Goal: Information Seeking & Learning: Learn about a topic

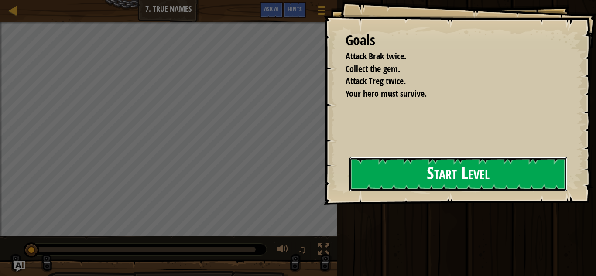
click at [398, 170] on button "Start Level" at bounding box center [459, 174] width 218 height 34
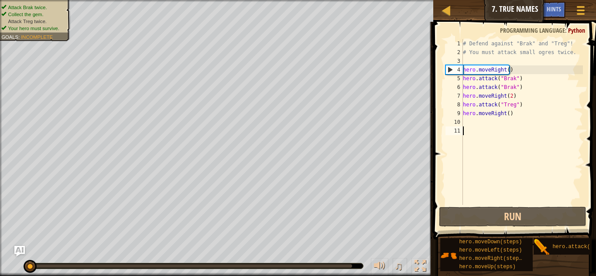
click at [506, 115] on div "# Defend against "Brak" and "Treg"! # You must attack small ogres twice. hero .…" at bounding box center [523, 130] width 122 height 183
type textarea "hero.moveRight(2)"
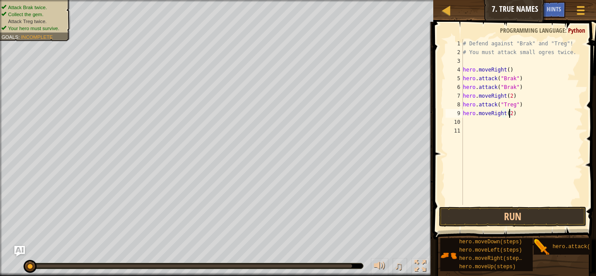
click at [482, 126] on div "# Defend against "Brak" and "Treg"! # You must attack small ogres twice. hero .…" at bounding box center [523, 130] width 122 height 183
click at [538, 217] on button "Run" at bounding box center [513, 217] width 148 height 20
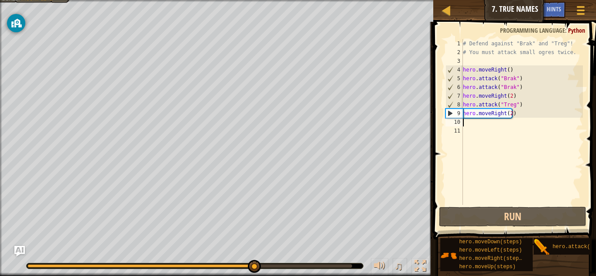
click at [510, 115] on div "# Defend against "Brak" and "Treg"! # You must attack small ogres twice. hero .…" at bounding box center [523, 130] width 122 height 183
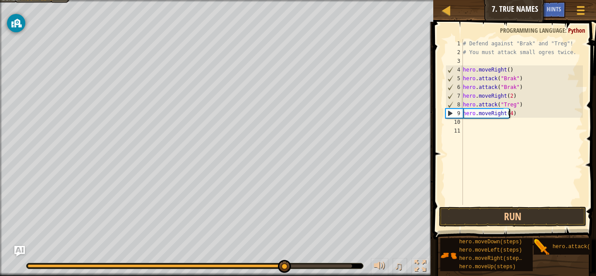
scroll to position [4, 3]
click at [522, 218] on button "Run" at bounding box center [513, 217] width 148 height 20
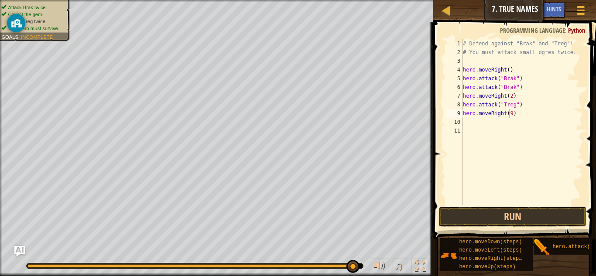
click at [515, 206] on span at bounding box center [516, 119] width 170 height 244
click at [523, 217] on button "Run" at bounding box center [513, 217] width 148 height 20
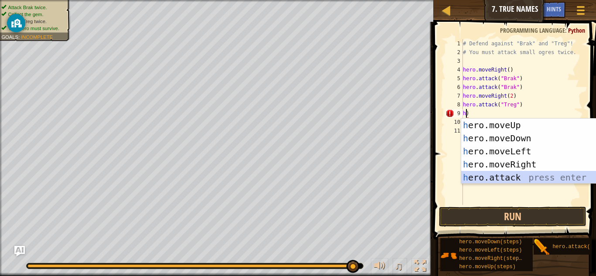
click at [531, 174] on div "h ero.moveUp press enter h ero.moveDown press enter h ero.moveLeft press enter …" at bounding box center [544, 165] width 165 height 92
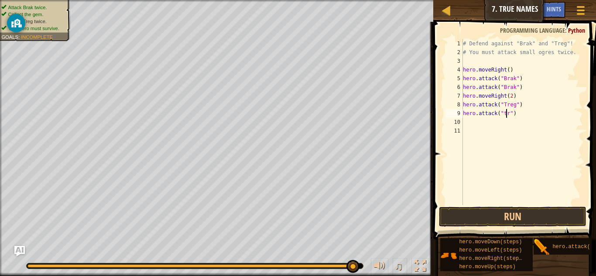
scroll to position [4, 4]
click at [505, 115] on div "# Defend against "Brak" and "Treg"! # You must attack small ogres twice. hero .…" at bounding box center [523, 130] width 122 height 183
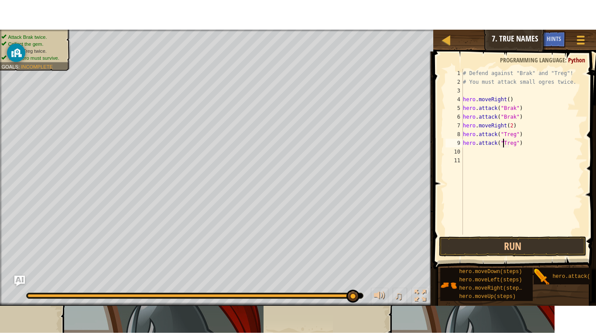
scroll to position [4, 3]
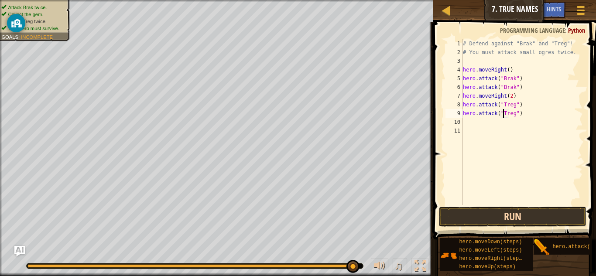
type textarea "hero.attack("Treg")"
click at [544, 214] on button "Run" at bounding box center [513, 217] width 148 height 20
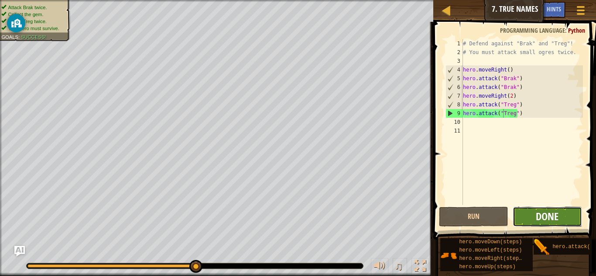
click at [549, 221] on span "Done" at bounding box center [547, 217] width 23 height 14
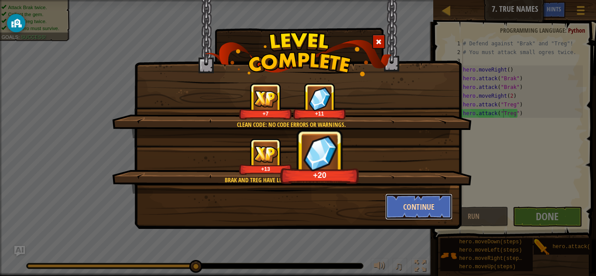
click at [391, 200] on button "Continue" at bounding box center [420, 207] width 68 height 26
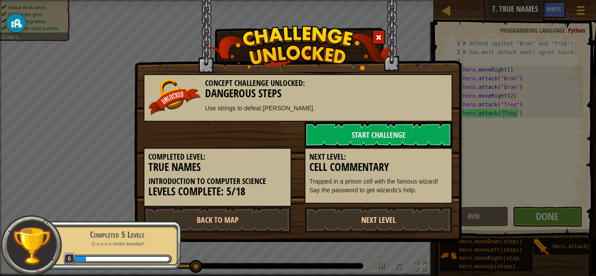
click at [421, 210] on link "Next Level" at bounding box center [379, 220] width 148 height 26
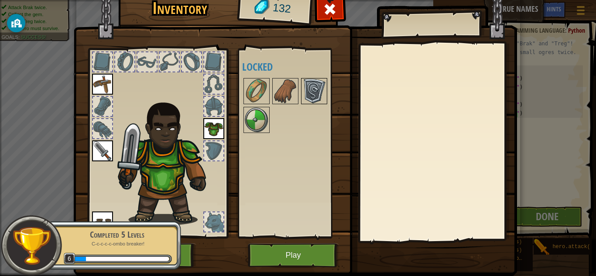
click at [308, 100] on img at bounding box center [314, 91] width 24 height 24
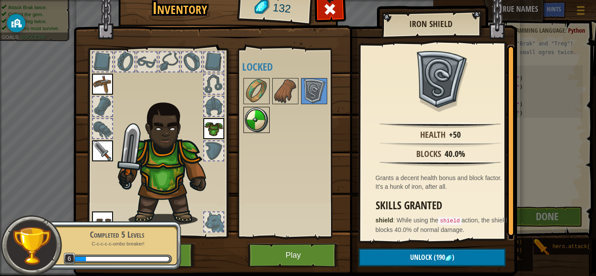
click at [265, 122] on img at bounding box center [257, 120] width 24 height 24
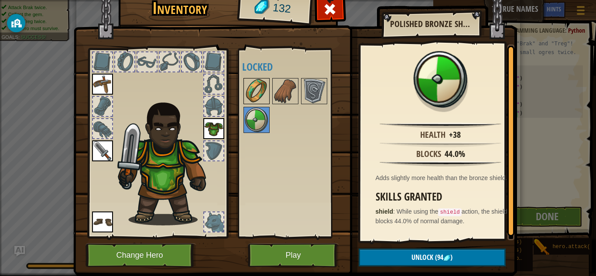
click at [262, 89] on img at bounding box center [257, 91] width 24 height 24
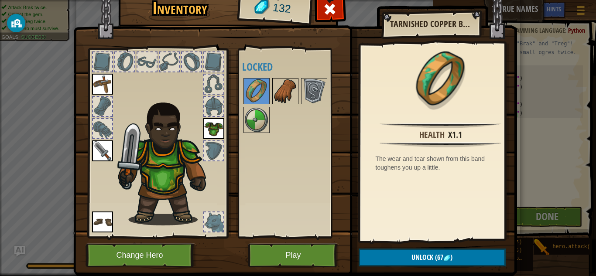
click at [279, 93] on img at bounding box center [285, 91] width 24 height 24
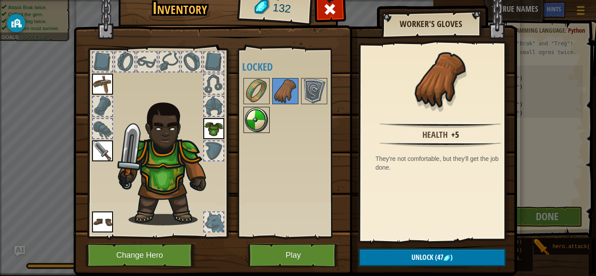
click at [255, 121] on img at bounding box center [257, 120] width 24 height 24
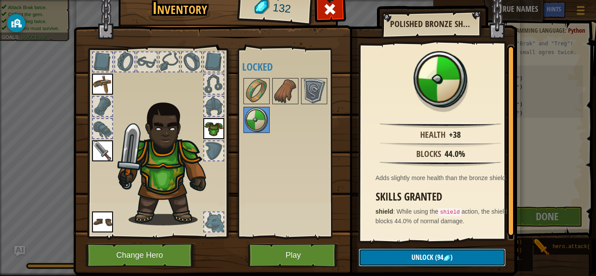
click at [403, 263] on button "Unlock (94 )" at bounding box center [432, 258] width 147 height 18
click at [404, 259] on button "Confirm" at bounding box center [432, 258] width 147 height 18
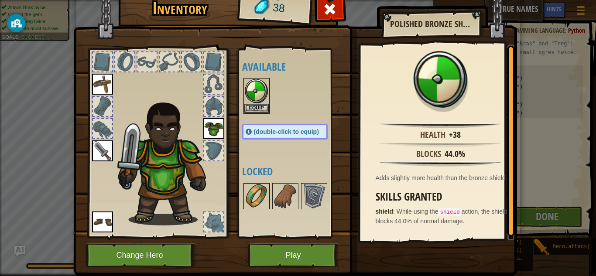
click at [255, 194] on img at bounding box center [257, 196] width 24 height 24
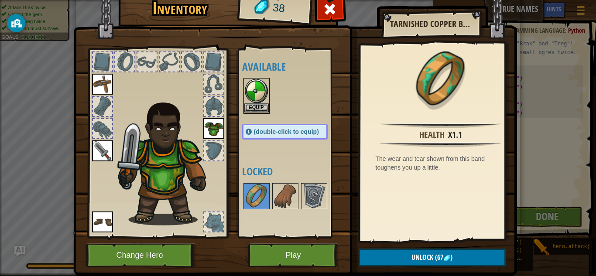
click at [249, 94] on img at bounding box center [257, 91] width 24 height 24
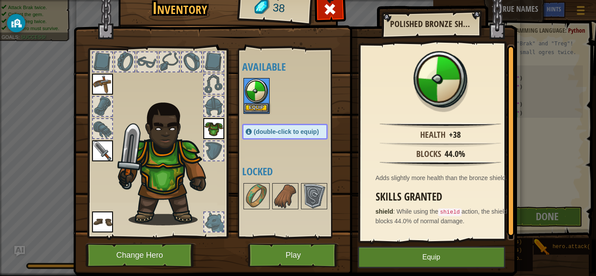
click at [249, 94] on img at bounding box center [257, 91] width 24 height 24
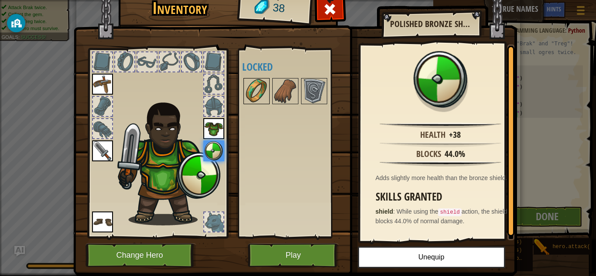
click at [262, 85] on img at bounding box center [257, 91] width 24 height 24
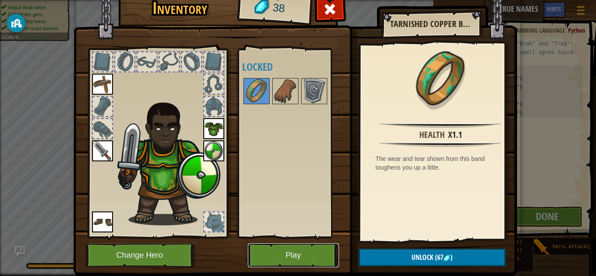
click at [310, 259] on button "Play" at bounding box center [293, 256] width 91 height 24
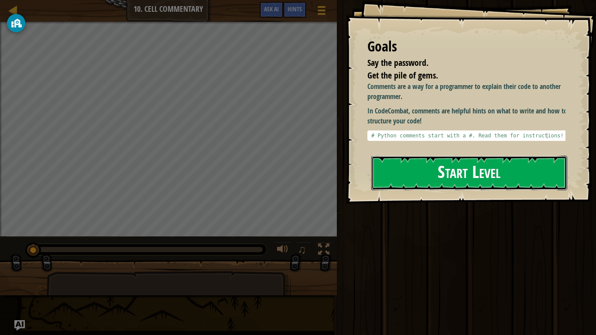
click at [400, 156] on button "Start Level" at bounding box center [470, 173] width 196 height 34
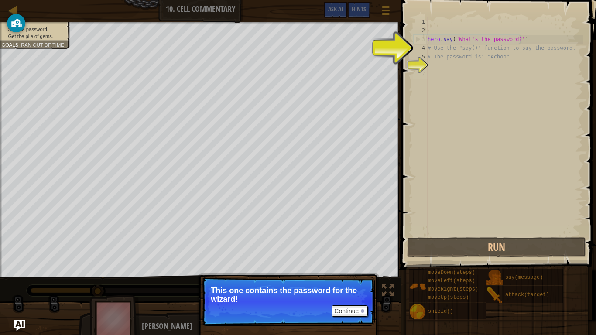
click at [484, 97] on div "hero . say ( "What's the password?" ) # Use the "say()" function to say the pas…" at bounding box center [504, 135] width 157 height 236
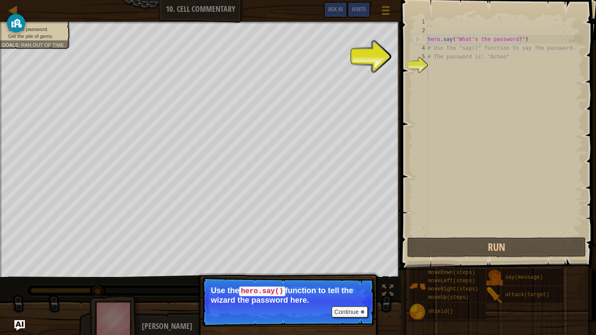
click at [515, 40] on div "hero . say ( "What's the password?" ) # Use the "say()" function to say the pas…" at bounding box center [504, 135] width 157 height 236
type textarea "hero.say("What's the password?")"
click at [437, 69] on div "hero . say ( "What's the password?" ) # Use the "say()" function to say the pas…" at bounding box center [504, 135] width 157 height 236
click at [402, 59] on span at bounding box center [500, 123] width 202 height 296
click at [397, 59] on div at bounding box center [397, 167] width 1 height 335
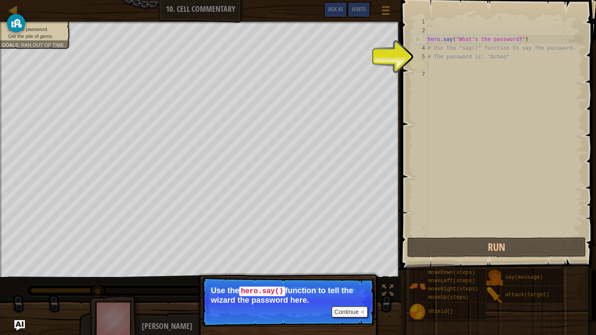
click at [449, 76] on div "hero . say ( "What's the password?" ) # Use the "say()" function to say the pas…" at bounding box center [504, 135] width 157 height 236
click at [424, 63] on div "6" at bounding box center [421, 65] width 14 height 9
click at [444, 65] on div "hero . say ( "What's the password?" ) # Use the "say()" function to say the pas…" at bounding box center [504, 135] width 157 height 236
click at [418, 66] on div "6" at bounding box center [421, 65] width 14 height 9
click at [419, 63] on div "6" at bounding box center [421, 65] width 14 height 9
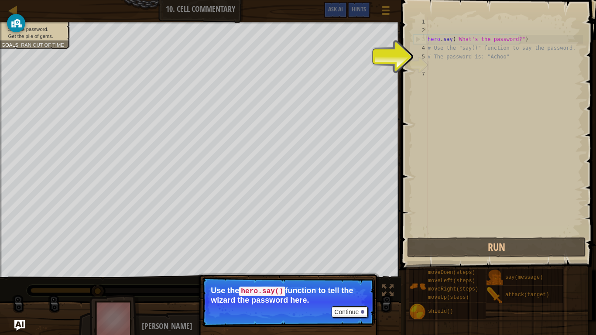
click at [419, 64] on div "6" at bounding box center [421, 65] width 14 height 9
click at [334, 276] on button "Continue" at bounding box center [350, 312] width 36 height 11
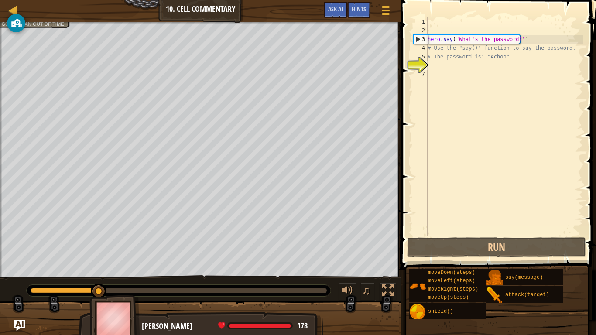
scroll to position [4, 0]
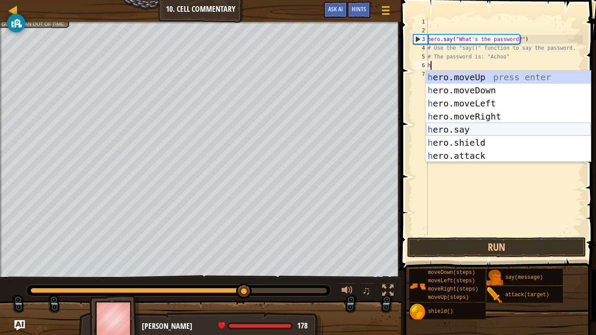
click at [462, 127] on div "h ero.moveUp press enter h ero.moveDown press enter h ero.moveLeft press enter …" at bounding box center [508, 130] width 165 height 118
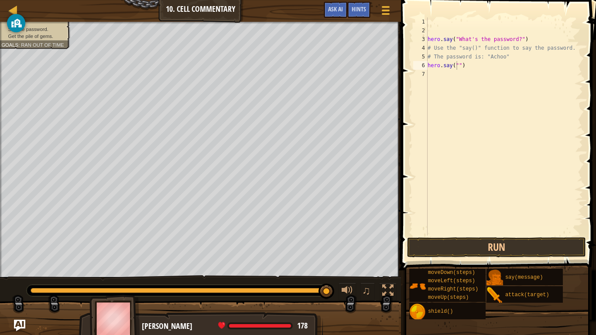
click at [21, 276] on img "Ask AI" at bounding box center [19, 325] width 11 height 11
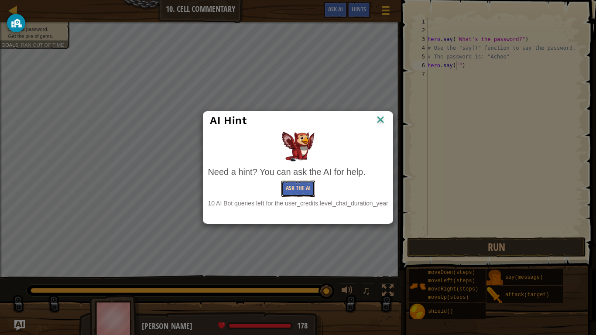
click at [296, 190] on button "Ask the AI" at bounding box center [299, 189] width 34 height 16
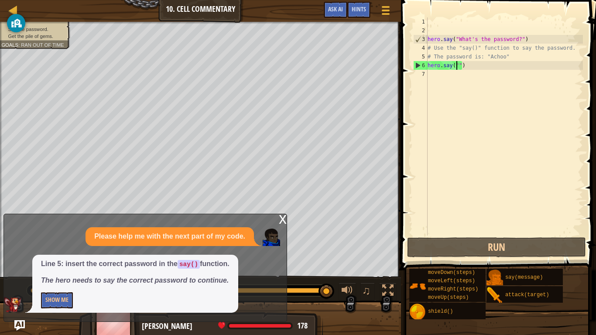
click at [275, 214] on div "x Please help me with the next part of my code. Line 5: insert the correct pass…" at bounding box center [145, 268] width 284 height 108
click at [282, 217] on div "x" at bounding box center [283, 218] width 8 height 9
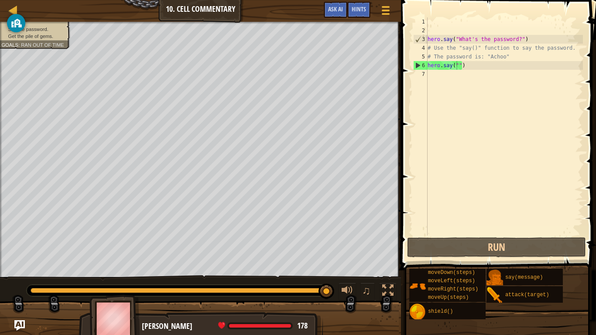
click at [455, 64] on div "hero . say ( "What's the password?" ) # Use the "say()" function to say the pas…" at bounding box center [504, 135] width 157 height 236
click at [458, 68] on div "hero . say ( "What's the password?" ) # Use the "say()" function to say the pas…" at bounding box center [504, 135] width 157 height 236
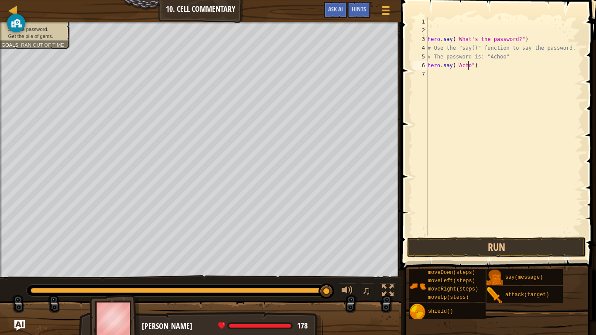
scroll to position [4, 3]
type textarea "hero.say("Achoo")"
click at [500, 237] on span at bounding box center [500, 123] width 202 height 296
click at [516, 239] on button "Run" at bounding box center [496, 248] width 179 height 20
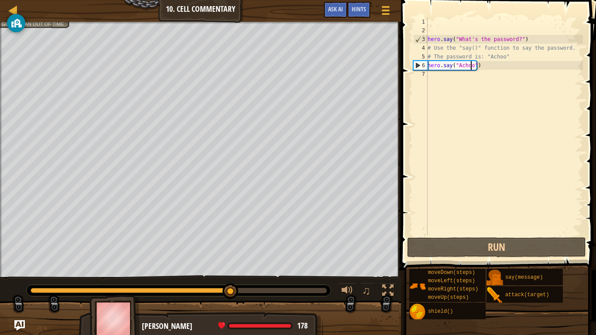
click at [436, 77] on div "hero . say ( "What's the password?" ) # Use the "say()" function to say the pas…" at bounding box center [504, 135] width 157 height 236
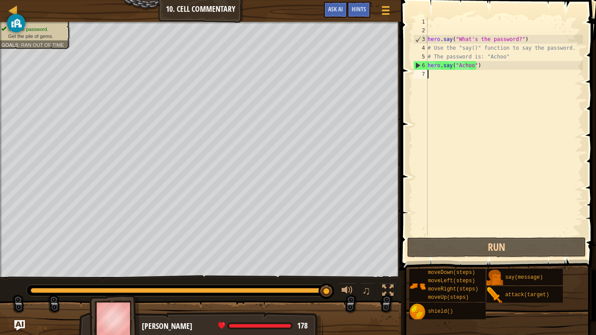
type textarea "h"
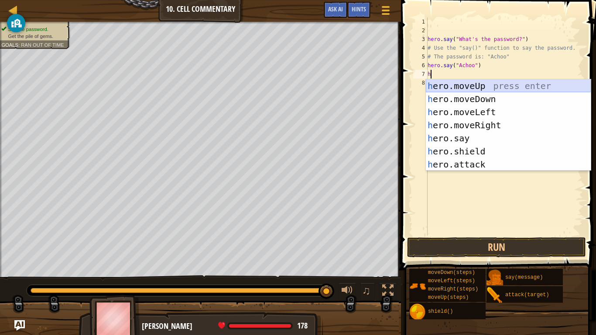
click at [476, 83] on div "h ero.moveUp press enter h ero.moveDown press enter h ero.moveLeft press enter …" at bounding box center [508, 138] width 165 height 118
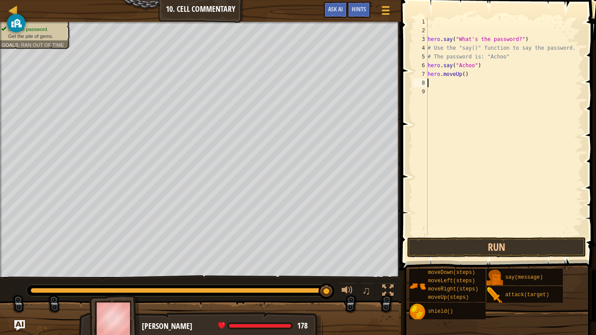
click at [462, 76] on div "hero . say ( "What's the password?" ) # Use the "say()" function to say the pas…" at bounding box center [504, 135] width 157 height 236
type textarea "hero.moveUp(2)"
click at [489, 243] on button "Run" at bounding box center [496, 248] width 179 height 20
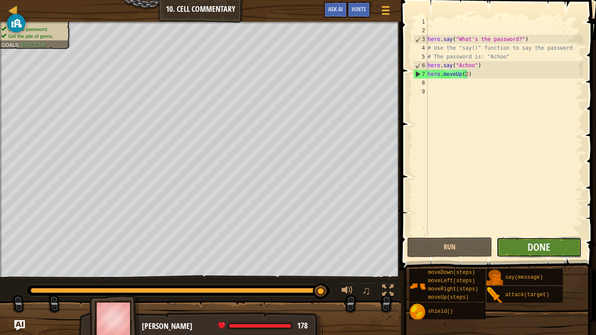
click at [557, 247] on button "Done" at bounding box center [539, 248] width 85 height 20
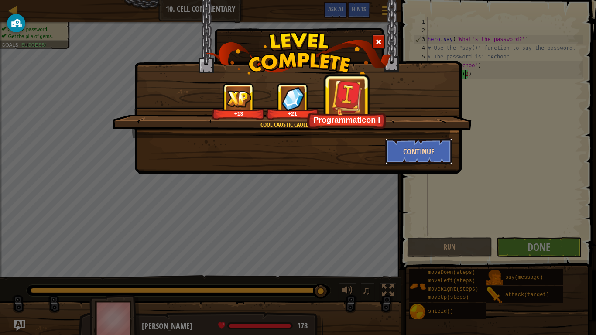
click at [414, 155] on button "Continue" at bounding box center [420, 151] width 68 height 26
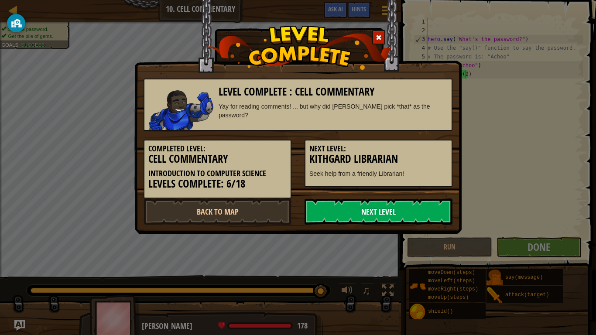
click at [349, 209] on link "Next Level" at bounding box center [379, 212] width 148 height 26
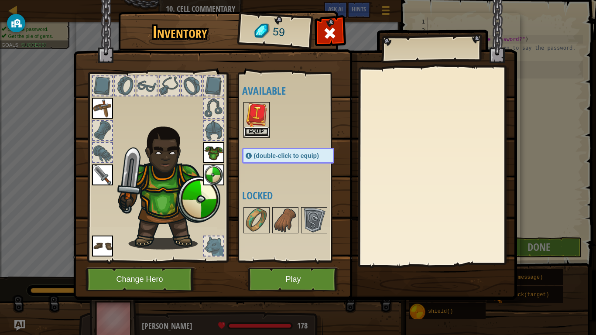
click at [262, 131] on button "Equip" at bounding box center [257, 132] width 24 height 9
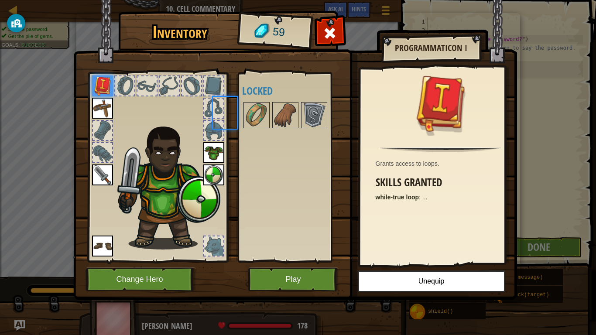
click at [262, 131] on div "Available Equip Equip Equip Equip Equip Equip (double-click to equip) Locked" at bounding box center [297, 167] width 110 height 182
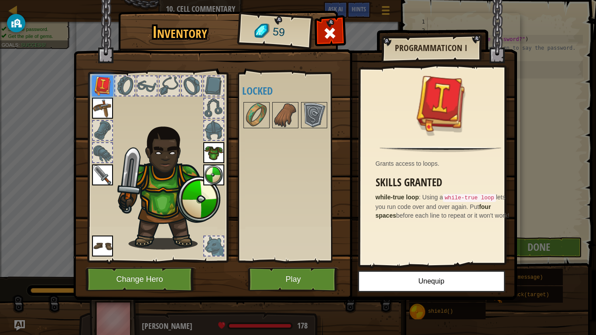
click at [283, 97] on div "Available Equip Equip Equip Equip Equip Equip (double-click to equip) Locked" at bounding box center [297, 167] width 110 height 182
click at [316, 109] on img at bounding box center [314, 115] width 24 height 24
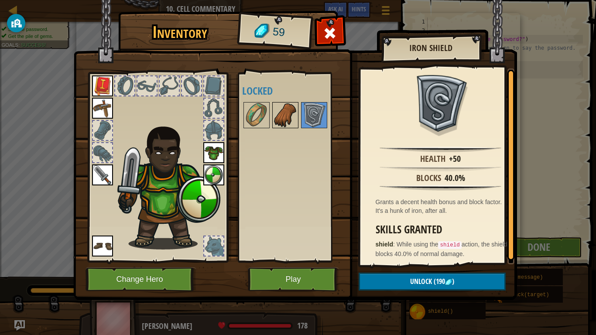
click at [272, 111] on div at bounding box center [285, 115] width 26 height 26
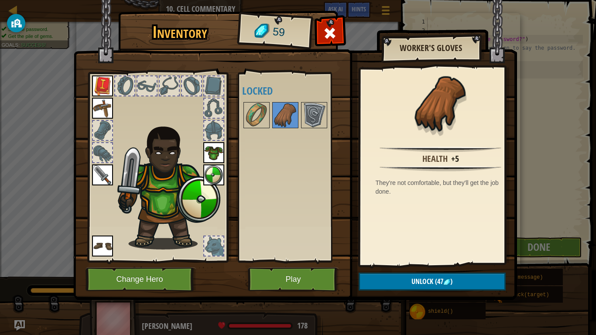
click at [324, 267] on img at bounding box center [295, 141] width 444 height 317
click at [296, 272] on button "Play" at bounding box center [293, 280] width 91 height 24
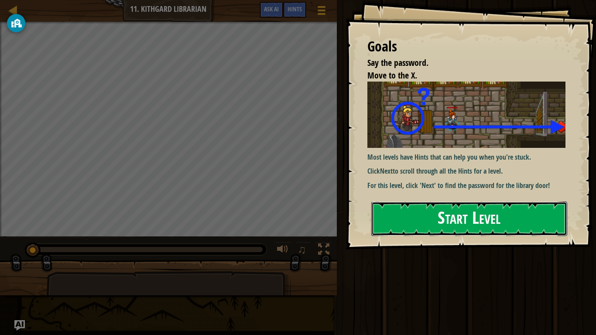
click at [493, 224] on button "Start Level" at bounding box center [470, 219] width 196 height 34
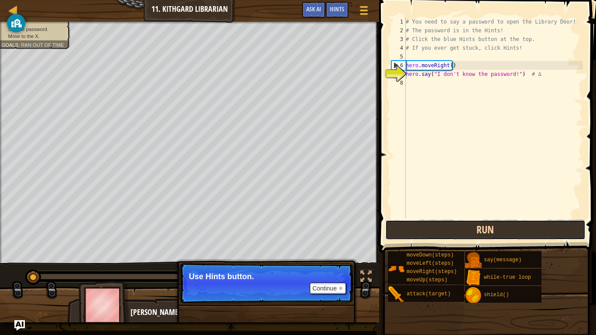
click at [463, 224] on button "Run" at bounding box center [486, 230] width 200 height 20
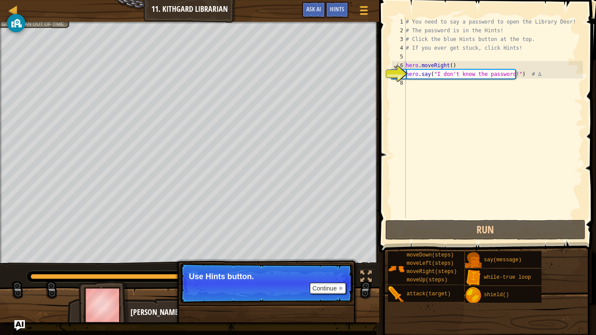
click at [413, 86] on div "# You need to say a password to open the Library Door! # The password is in the…" at bounding box center [493, 126] width 179 height 218
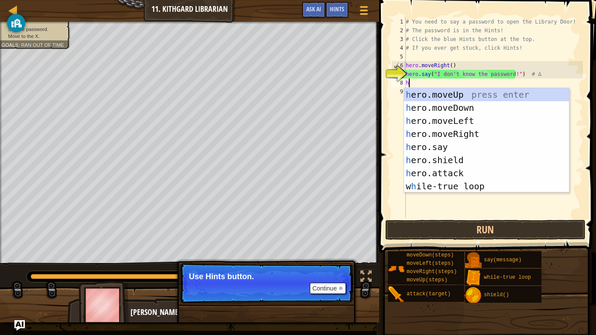
scroll to position [4, 0]
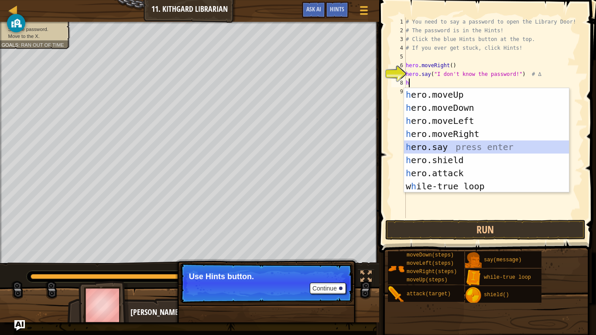
click at [458, 147] on div "h ero.moveUp press enter h ero.moveDown press enter h ero.moveLeft press enter …" at bounding box center [486, 153] width 165 height 131
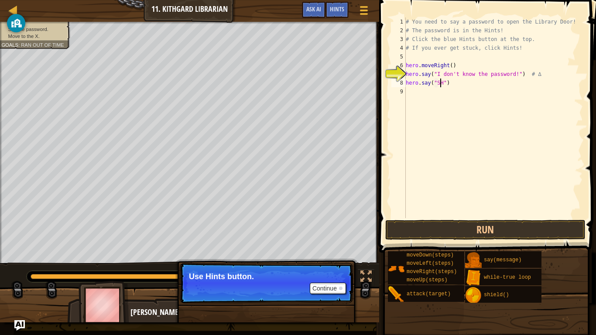
scroll to position [4, 3]
type textarea "hero.say("SHHH")"
click at [477, 221] on button "Run" at bounding box center [486, 230] width 200 height 20
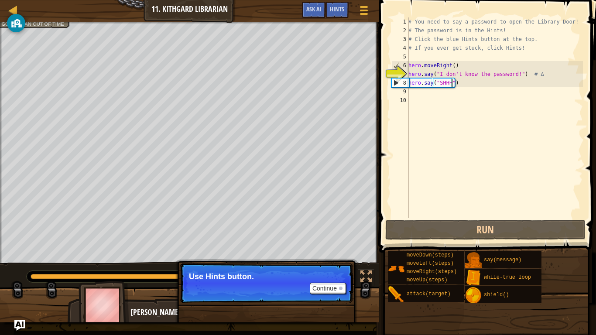
click at [451, 86] on div "# You need to say a password to open the Library Door! # The password is in the…" at bounding box center [495, 126] width 176 height 218
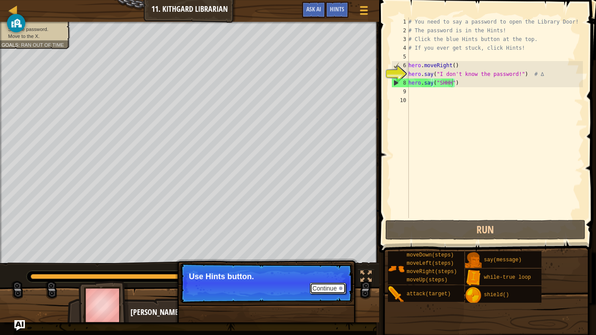
click at [334, 276] on button "Continue" at bounding box center [328, 288] width 36 height 11
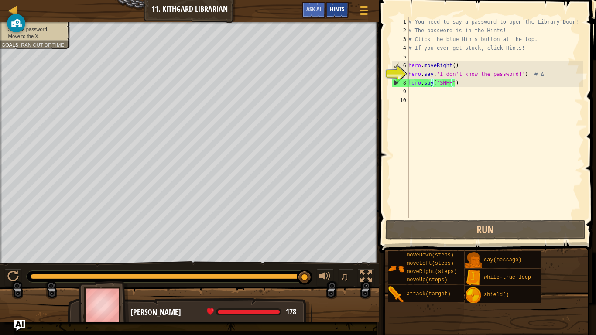
click at [337, 7] on span "Hints" at bounding box center [337, 9] width 14 height 8
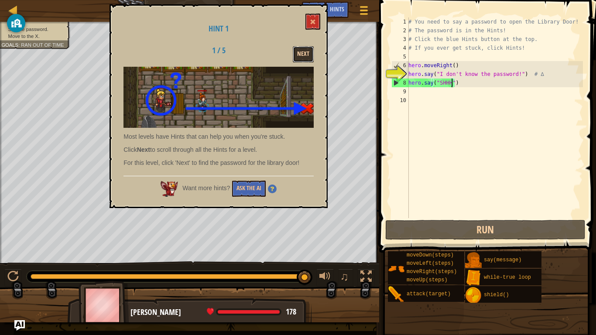
click at [307, 56] on button "Next" at bounding box center [303, 54] width 21 height 16
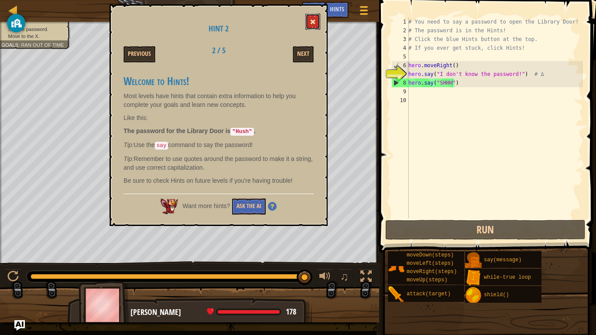
click at [313, 21] on span at bounding box center [313, 22] width 6 height 6
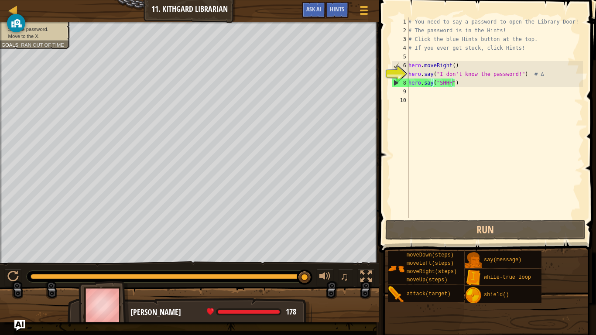
click at [449, 85] on div "# You need to say a password to open the Library Door! # The password is in the…" at bounding box center [495, 126] width 176 height 218
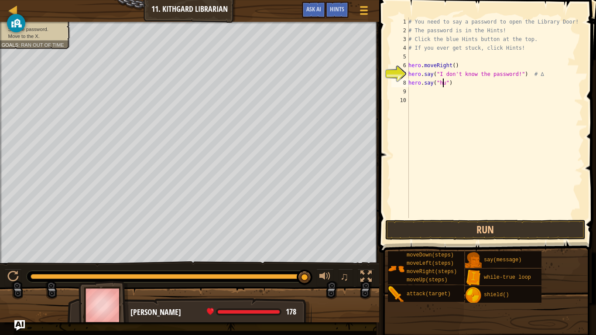
scroll to position [4, 3]
type textarea "hero.say("hush")"
click at [483, 226] on button "Run" at bounding box center [486, 230] width 200 height 20
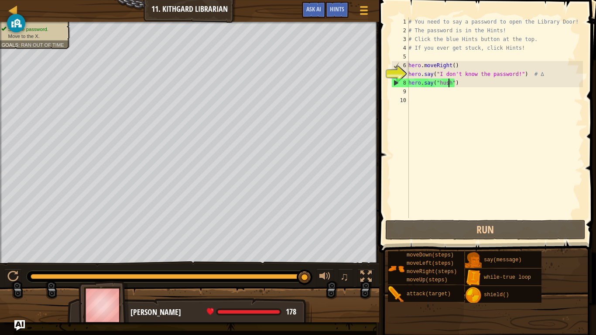
click at [425, 95] on div "# You need to say a password to open the Library Door! # The password is in the…" at bounding box center [495, 126] width 176 height 218
type textarea "h"
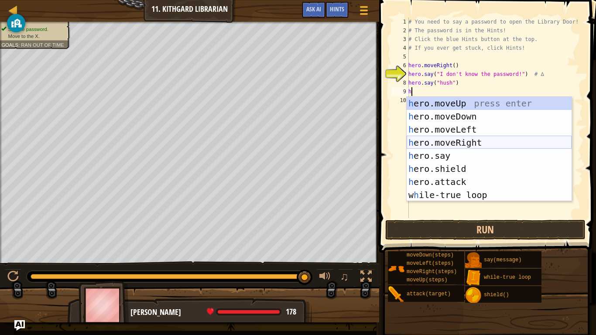
click at [462, 144] on div "h ero.moveUp press enter h ero.moveDown press enter h ero.moveLeft press enter …" at bounding box center [489, 162] width 165 height 131
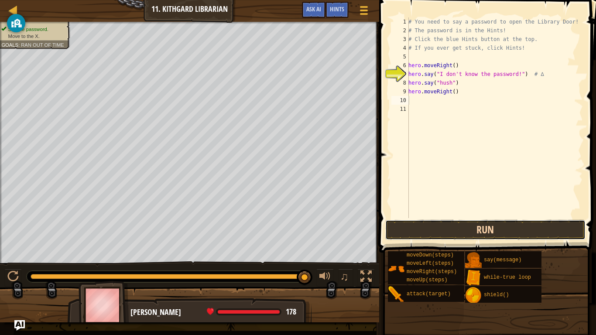
click at [479, 231] on button "Run" at bounding box center [486, 230] width 200 height 20
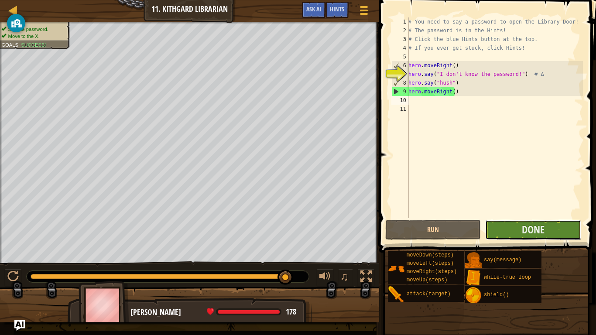
click at [510, 231] on button "Done" at bounding box center [534, 230] width 96 height 20
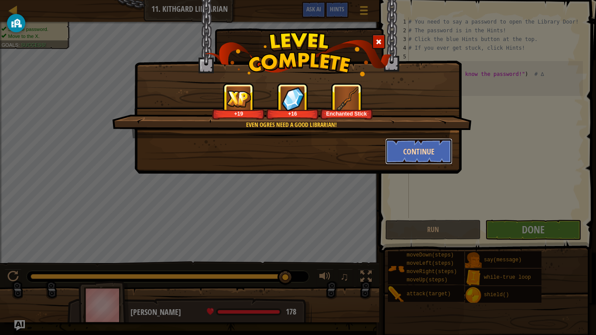
click at [402, 148] on button "Continue" at bounding box center [420, 151] width 68 height 26
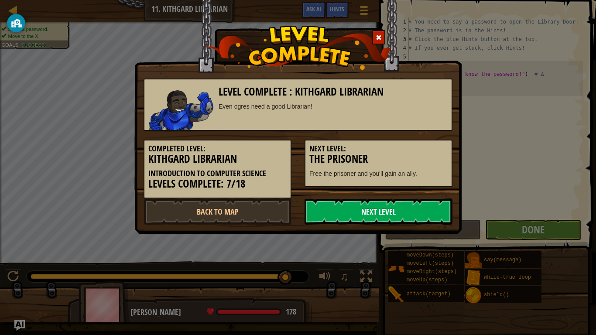
click at [352, 206] on link "Next Level" at bounding box center [379, 212] width 148 height 26
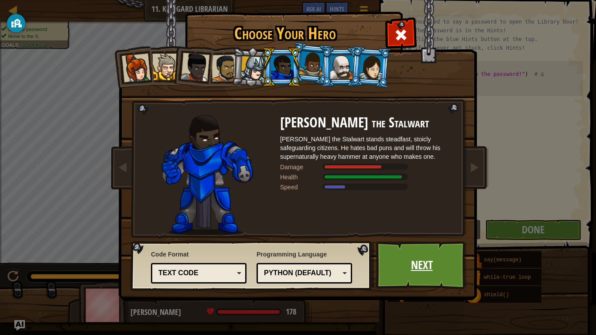
click at [426, 264] on link "Next" at bounding box center [421, 265] width 91 height 48
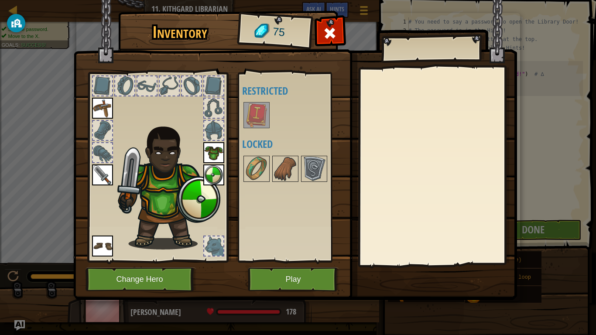
click at [253, 114] on img at bounding box center [257, 115] width 24 height 24
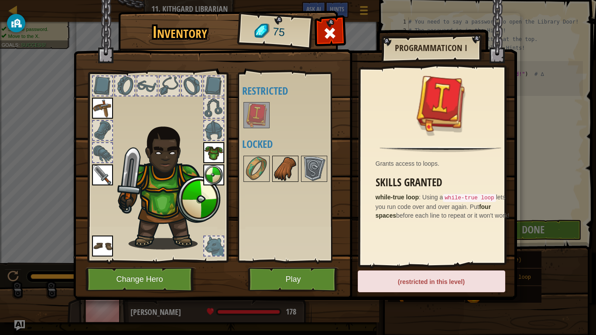
click at [282, 169] on img at bounding box center [285, 169] width 24 height 24
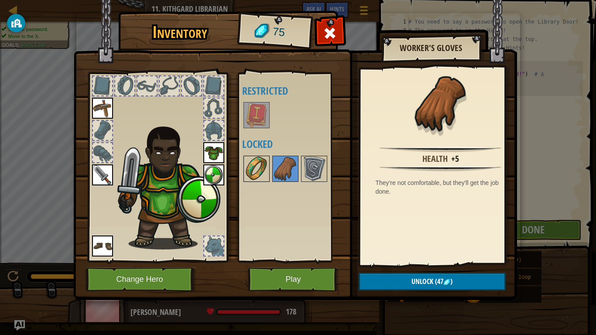
click at [266, 167] on img at bounding box center [257, 169] width 24 height 24
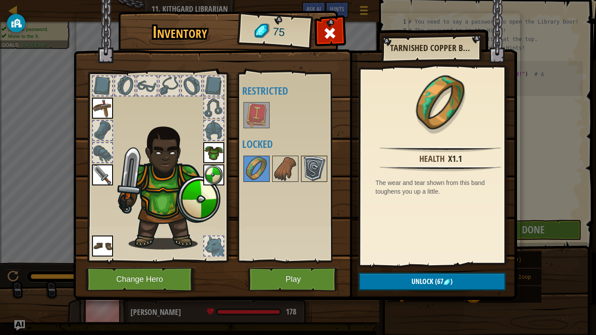
click at [318, 180] on img at bounding box center [314, 169] width 24 height 24
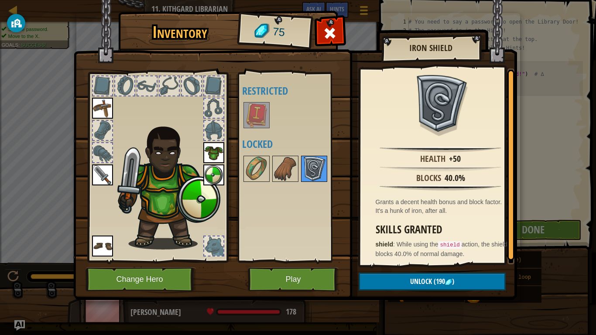
click at [317, 171] on img at bounding box center [314, 169] width 24 height 24
click at [281, 172] on img at bounding box center [285, 169] width 24 height 24
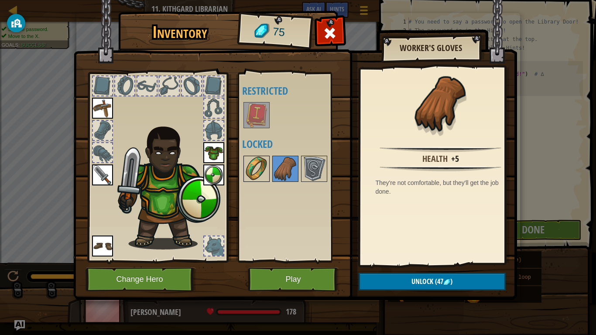
click at [259, 172] on img at bounding box center [257, 169] width 24 height 24
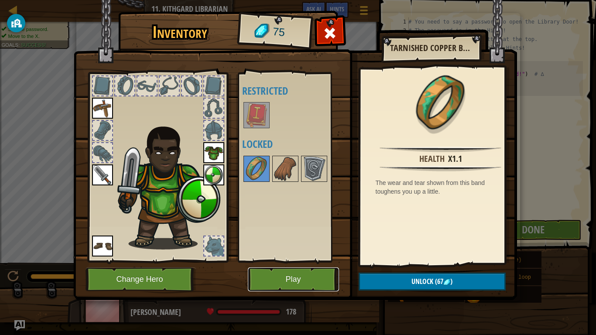
click at [302, 274] on button "Play" at bounding box center [293, 280] width 91 height 24
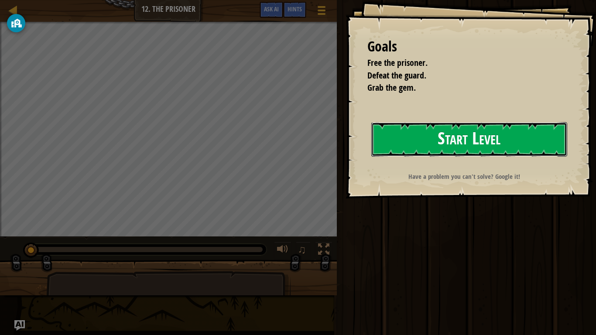
click at [492, 140] on button "Start Level" at bounding box center [470, 139] width 196 height 34
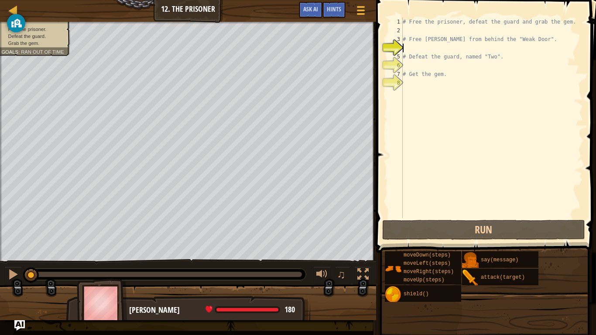
type textarea "h"
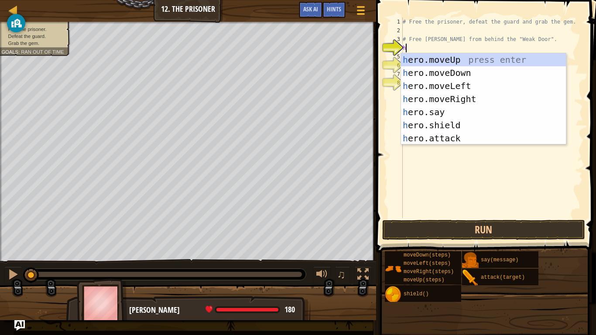
scroll to position [4, 0]
click at [455, 99] on div "h ero.moveUp press enter h ero.moveDown press enter h ero.moveLeft press enter …" at bounding box center [483, 112] width 165 height 118
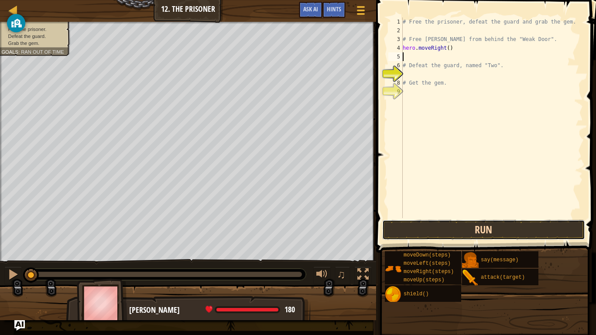
click at [452, 227] on button "Run" at bounding box center [484, 230] width 203 height 20
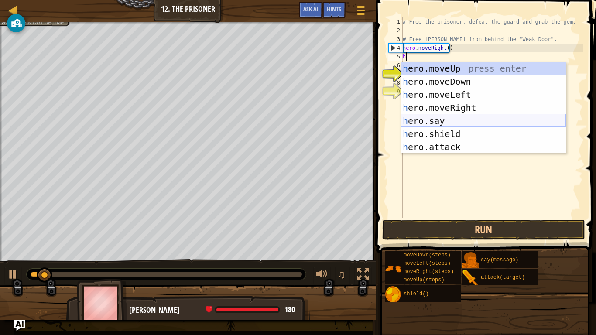
click at [482, 120] on div "h ero.moveUp press enter h ero.moveDown press enter h ero.moveLeft press enter …" at bounding box center [483, 121] width 165 height 118
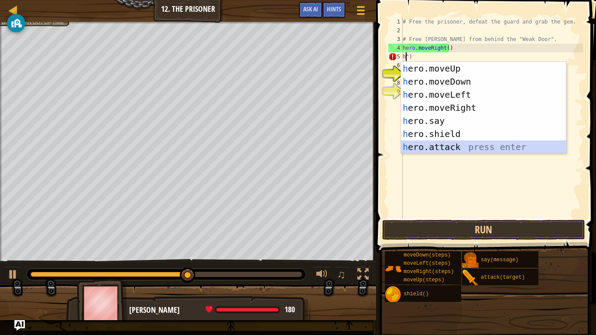
click at [466, 146] on div "h ero.moveUp press enter h ero.moveDown press enter h ero.moveLeft press enter …" at bounding box center [483, 121] width 165 height 118
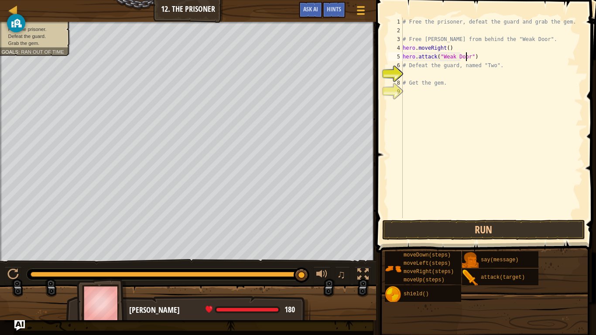
scroll to position [4, 5]
type textarea "hero.attack("Weak Door")"
click at [515, 222] on button "Run" at bounding box center [484, 230] width 203 height 20
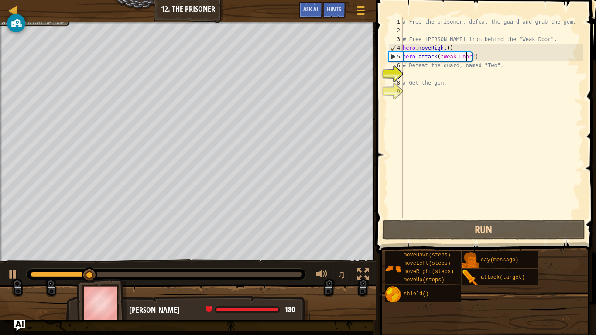
click at [410, 74] on div "# Free the prisoner, defeat the guard and grab the gem. # Free [PERSON_NAME] fr…" at bounding box center [492, 126] width 182 height 218
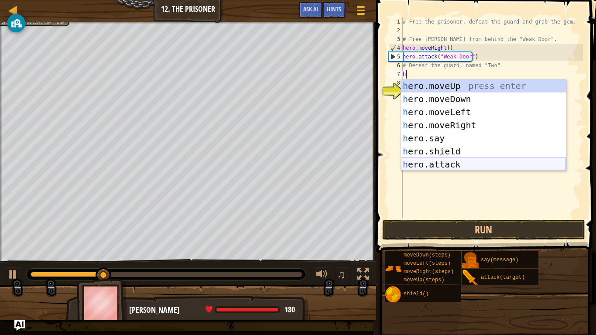
click at [450, 161] on div "h ero.moveUp press enter h ero.moveDown press enter h ero.moveLeft press enter …" at bounding box center [483, 138] width 165 height 118
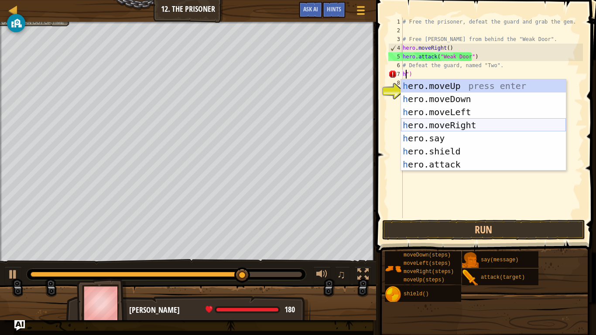
click at [471, 122] on div "h ero.moveUp press enter h ero.moveDown press enter h ero.moveLeft press enter …" at bounding box center [483, 138] width 165 height 118
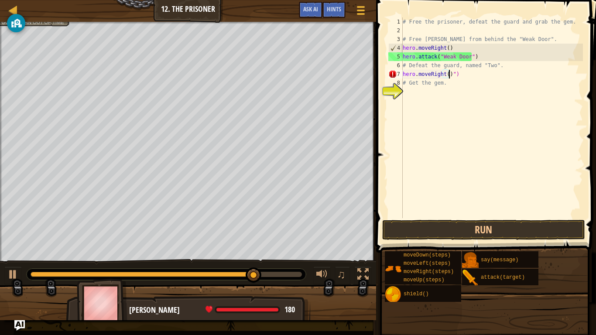
click at [448, 76] on div "# Free the prisoner, defeat the guard and grab the gem. # Free [PERSON_NAME] fr…" at bounding box center [492, 126] width 182 height 218
click at [446, 78] on div "# Free the prisoner, defeat the guard and grab the gem. # Free [PERSON_NAME] fr…" at bounding box center [492, 126] width 182 height 218
click at [461, 75] on div "# Free the prisoner, defeat the guard and grab the gem. # Free [PERSON_NAME] fr…" at bounding box center [492, 126] width 182 height 218
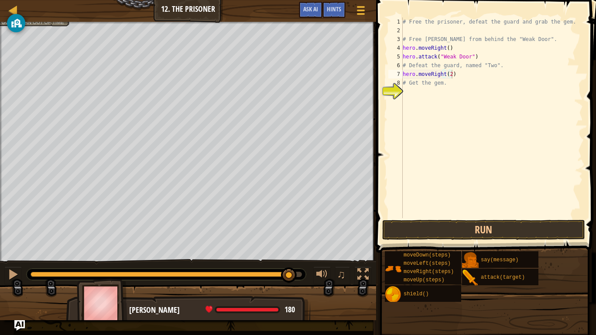
click at [495, 220] on span at bounding box center [487, 114] width 227 height 279
click at [494, 227] on button "Run" at bounding box center [484, 230] width 203 height 20
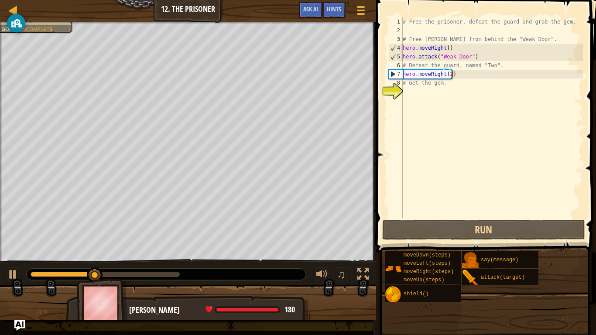
click at [446, 87] on div "# Free the prisoner, defeat the guard and grab the gem. # Free [PERSON_NAME] fr…" at bounding box center [492, 126] width 182 height 218
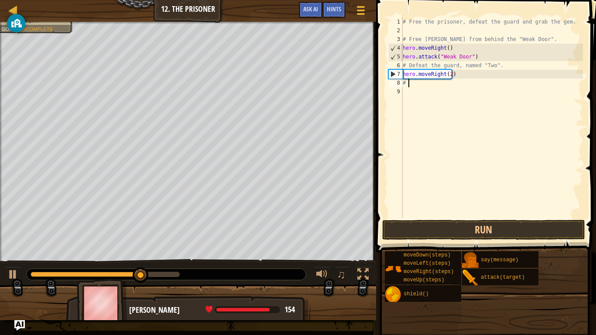
scroll to position [4, 0]
type textarea "#"
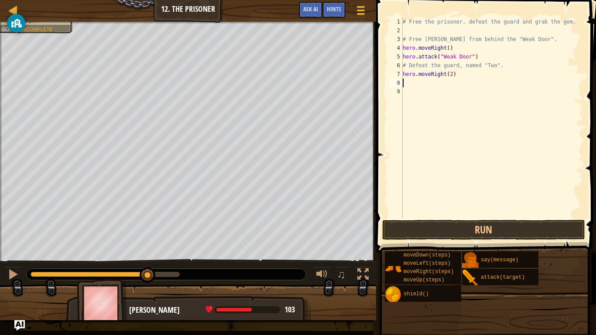
type textarea "a"
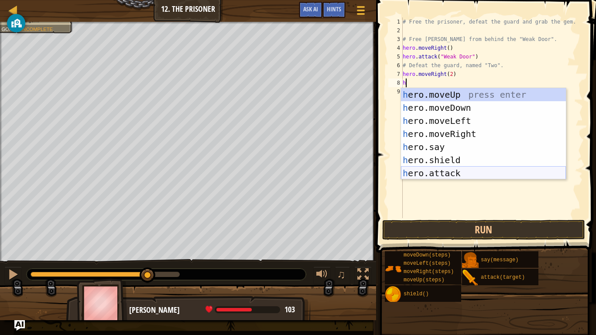
click at [458, 168] on div "h ero.moveUp press enter h ero.moveDown press enter h ero.moveLeft press enter …" at bounding box center [483, 147] width 165 height 118
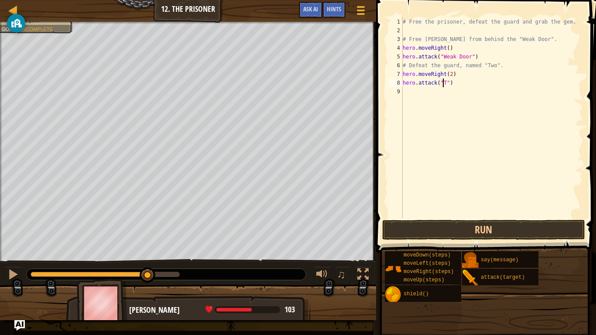
scroll to position [4, 3]
type textarea "hero.attack("Two")"
click at [494, 230] on button "Run" at bounding box center [484, 230] width 203 height 20
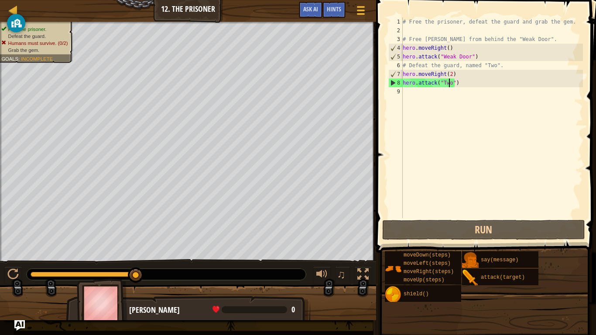
click at [416, 96] on div "# Free the prisoner, defeat the guard and grab the gem. # Free [PERSON_NAME] fr…" at bounding box center [492, 126] width 182 height 218
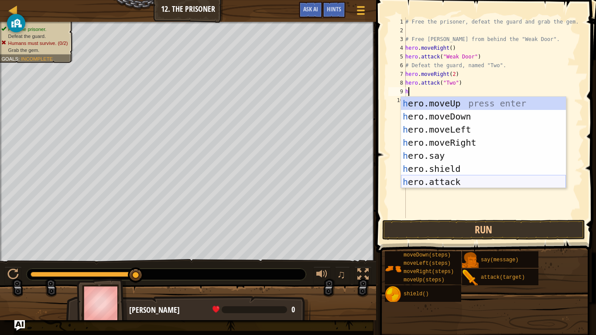
click at [469, 177] on div "h ero.moveUp press enter h ero.moveDown press enter h ero.moveLeft press enter …" at bounding box center [483, 156] width 165 height 118
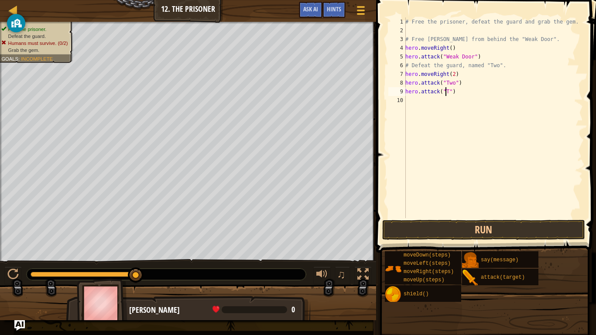
scroll to position [4, 3]
type textarea "hero.attack("Two")"
click at [421, 106] on div "# Free the prisoner, defeat the guard and grab the gem. # Free [PERSON_NAME] fr…" at bounding box center [493, 126] width 179 height 218
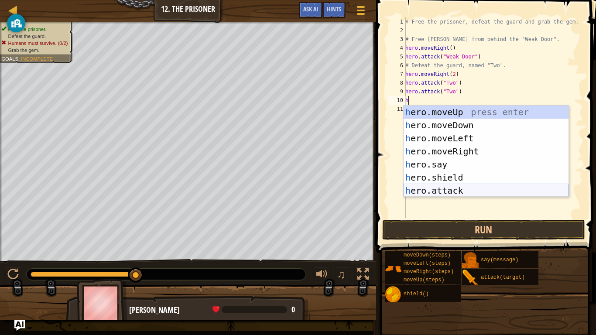
click at [475, 193] on div "h ero.moveUp press enter h ero.moveDown press enter h ero.moveLeft press enter …" at bounding box center [486, 165] width 165 height 118
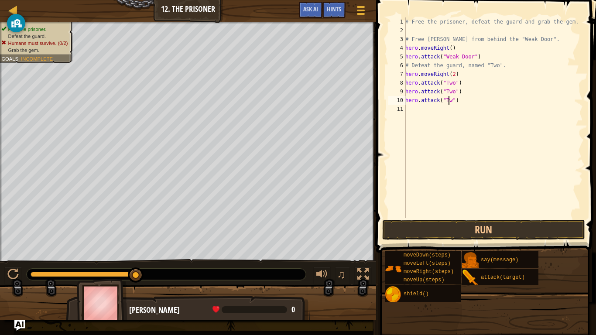
scroll to position [4, 3]
type textarea "hero.attack("Two")"
click at [548, 227] on button "Run" at bounding box center [484, 230] width 203 height 20
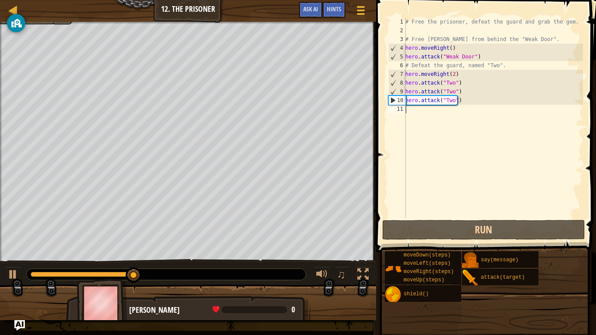
click at [414, 115] on div "# Free the prisoner, defeat the guard and grab the gem. # Free [PERSON_NAME] fr…" at bounding box center [493, 126] width 179 height 218
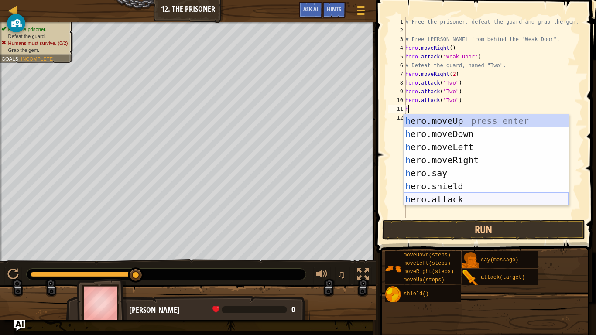
click at [413, 202] on div "h ero.moveUp press enter h ero.moveDown press enter h ero.moveLeft press enter …" at bounding box center [486, 173] width 165 height 118
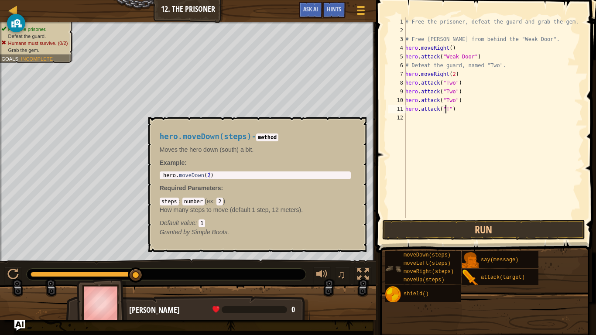
scroll to position [4, 3]
type textarea "hero.attack("Two")"
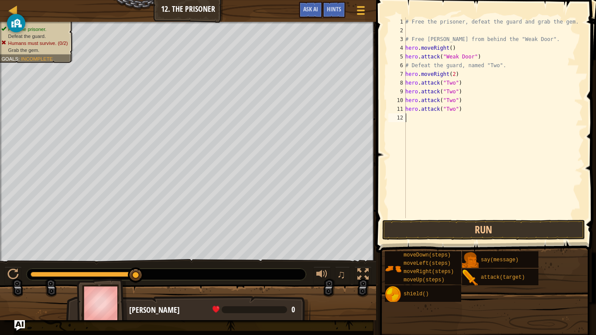
click at [420, 121] on div "# Free the prisoner, defeat the guard and grab the gem. # Free [PERSON_NAME] fr…" at bounding box center [493, 126] width 179 height 218
type textarea "h"
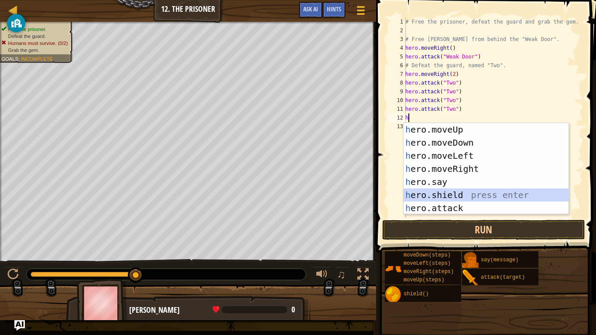
click at [522, 201] on div "h ero.moveUp press enter h ero.moveDown press enter h ero.moveLeft press enter …" at bounding box center [486, 182] width 165 height 118
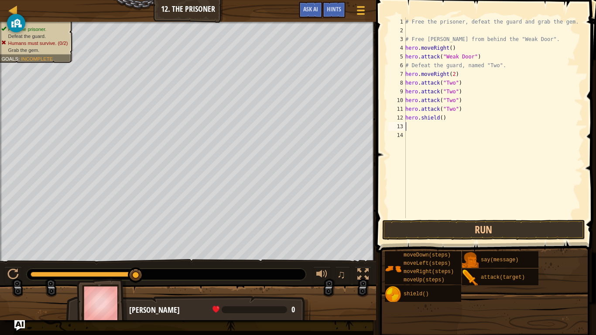
click at [445, 121] on div "# Free the prisoner, defeat the guard and grab the gem. # Free [PERSON_NAME] fr…" at bounding box center [493, 126] width 179 height 218
click at [439, 121] on div "# Free the prisoner, defeat the guard and grab the gem. # Free [PERSON_NAME] fr…" at bounding box center [493, 126] width 179 height 218
type textarea "hero.shield(2)"
click at [422, 130] on div "# Free the prisoner, defeat the guard and grab the gem. # Free [PERSON_NAME] fr…" at bounding box center [493, 126] width 179 height 218
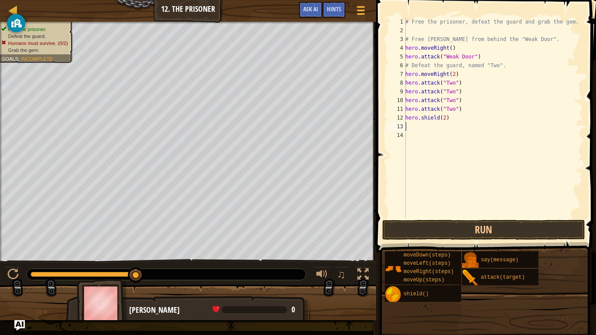
scroll to position [4, 0]
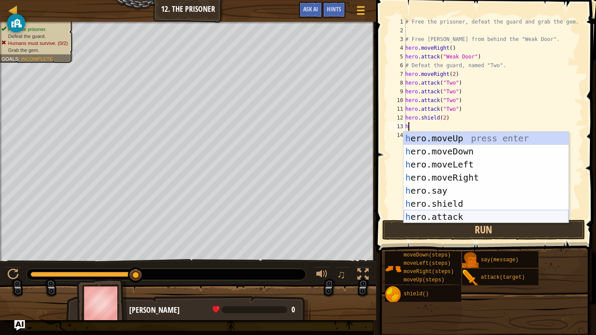
click at [503, 218] on div "h ero.moveUp press enter h ero.moveDown press enter h ero.moveLeft press enter …" at bounding box center [486, 191] width 165 height 118
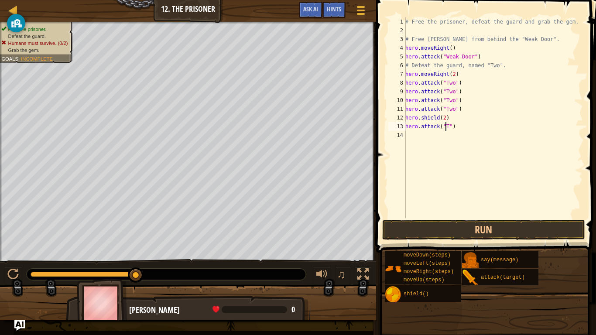
scroll to position [4, 3]
type textarea "hero.attack("Two")"
click at [486, 224] on button "Run" at bounding box center [484, 230] width 203 height 20
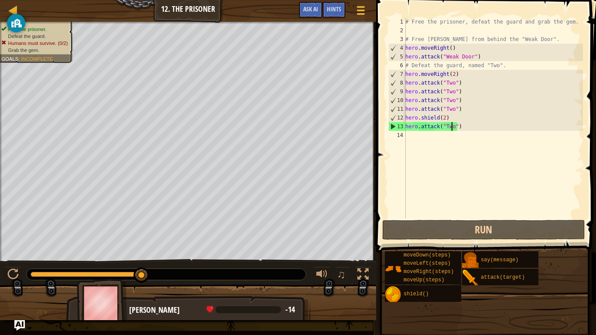
click at [421, 142] on div "# Free the prisoner, defeat the guard and grab the gem. # Free [PERSON_NAME] fr…" at bounding box center [493, 126] width 179 height 218
click at [444, 116] on div "# Free the prisoner, defeat the guard and grab the gem. # Free [PERSON_NAME] fr…" at bounding box center [493, 126] width 179 height 218
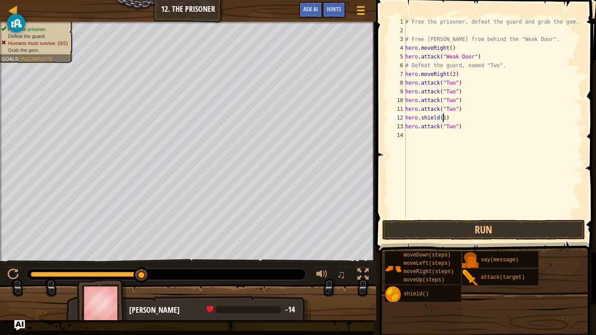
type textarea "hero.shield(10)"
click at [415, 140] on div "# Free the prisoner, defeat the guard and grab the gem. # Free [PERSON_NAME] fr…" at bounding box center [493, 126] width 179 height 218
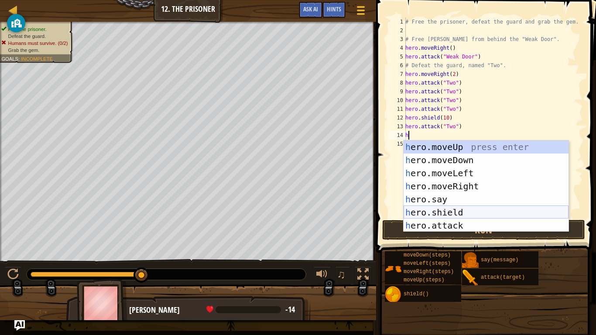
click at [462, 220] on div "h ero.moveUp press enter h ero.moveDown press enter h ero.moveLeft press enter …" at bounding box center [486, 200] width 165 height 118
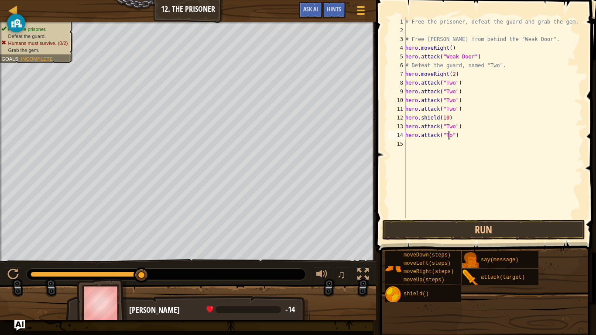
scroll to position [4, 3]
type textarea "hero.attack("Two")"
click at [421, 147] on div "# Free the prisoner, defeat the guard and grab the gem. # Free [PERSON_NAME] fr…" at bounding box center [493, 126] width 179 height 218
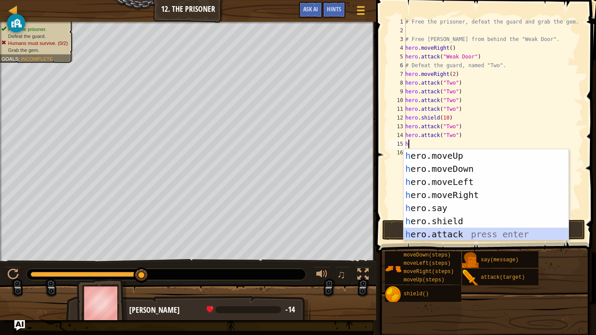
click at [457, 234] on div "h ero.moveUp press enter h ero.moveDown press enter h ero.moveLeft press enter …" at bounding box center [486, 208] width 165 height 118
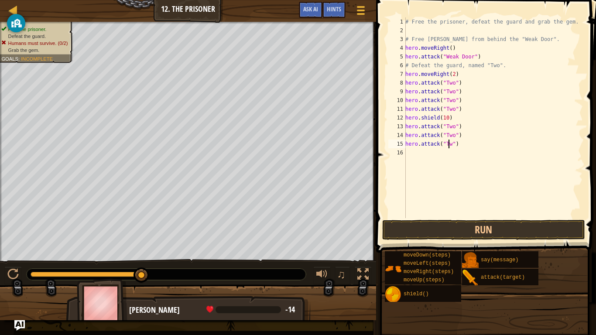
scroll to position [4, 3]
type textarea "hero.attack("Two")"
click at [510, 222] on button "Run" at bounding box center [484, 230] width 203 height 20
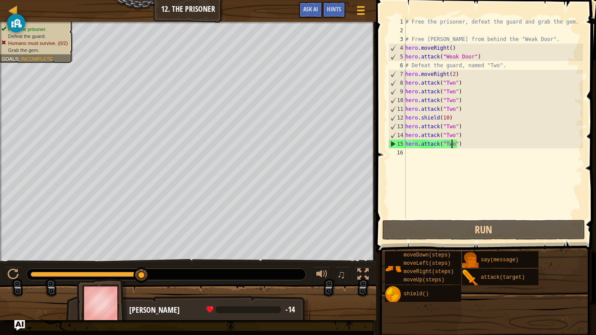
click at [420, 157] on div "# Free the prisoner, defeat the guard and grab the gem. # Free [PERSON_NAME] fr…" at bounding box center [493, 126] width 179 height 218
click at [461, 93] on div "# Free the prisoner, defeat the guard and grab the gem. # Free [PERSON_NAME] fr…" at bounding box center [493, 126] width 179 height 218
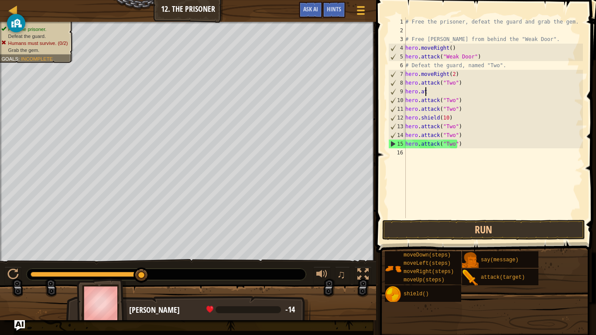
type textarea "h"
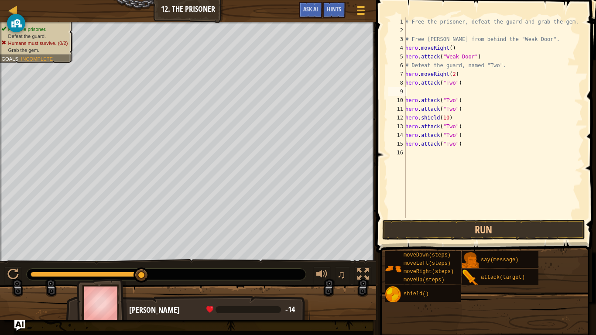
type textarea "h"
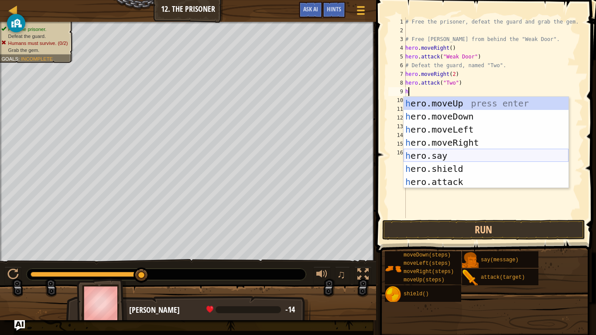
click at [466, 166] on div "h ero.moveUp press enter h ero.moveDown press enter h ero.moveLeft press enter …" at bounding box center [486, 156] width 165 height 118
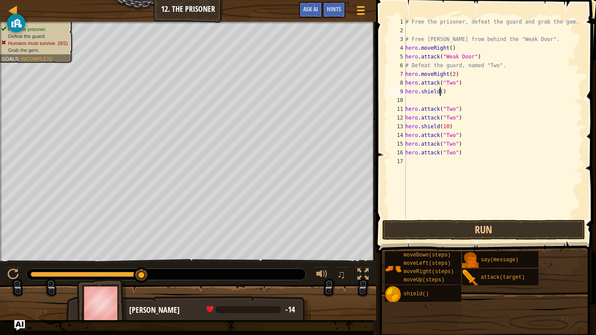
click at [440, 93] on div "# Free the prisoner, defeat the guard and grab the gem. # Free [PERSON_NAME] fr…" at bounding box center [493, 126] width 179 height 218
type textarea "hero.shield(5)"
click at [440, 101] on div "# Free the prisoner, defeat the guard and grab the gem. # Free [PERSON_NAME] fr…" at bounding box center [493, 126] width 179 height 218
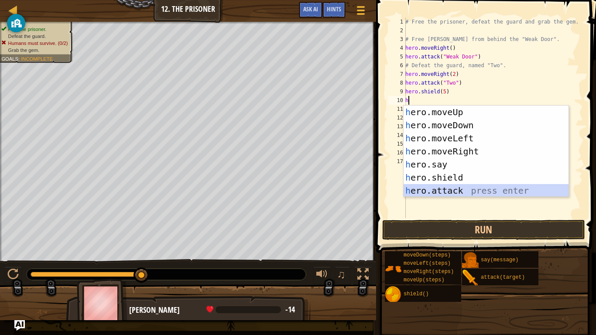
click at [485, 189] on div "h ero.moveUp press enter h ero.moveDown press enter h ero.moveLeft press enter …" at bounding box center [486, 165] width 165 height 118
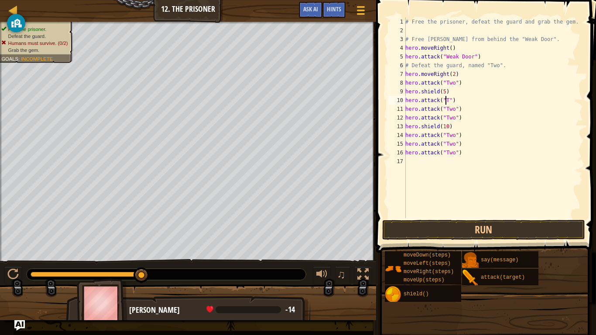
scroll to position [4, 3]
click at [458, 112] on div "# Free the prisoner, defeat the guard and grab the gem. # Free [PERSON_NAME] fr…" at bounding box center [493, 126] width 179 height 218
type textarea "h"
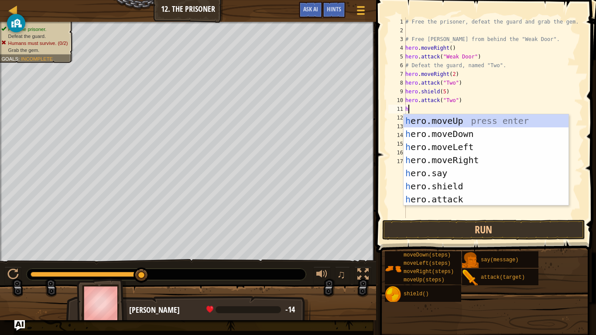
type textarea "h"
click at [461, 183] on div "h ero.moveUp press enter h ero.moveDown press enter h ero.moveLeft press enter …" at bounding box center [486, 173] width 165 height 118
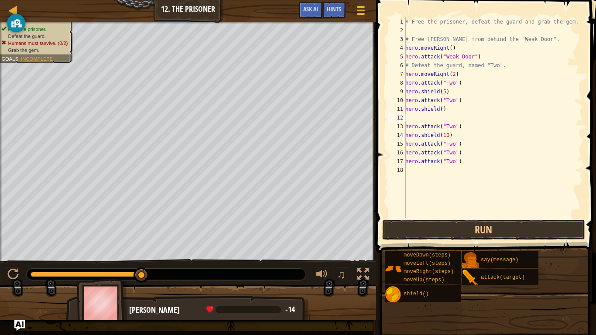
click at [444, 114] on div "# Free the prisoner, defeat the guard and grab the gem. # Free [PERSON_NAME] fr…" at bounding box center [493, 126] width 179 height 218
click at [441, 111] on div "# Free the prisoner, defeat the guard and grab the gem. # Free [PERSON_NAME] fr…" at bounding box center [493, 126] width 179 height 218
click at [459, 148] on div "# Free the prisoner, defeat the guard and grab the gem. # Free [PERSON_NAME] fr…" at bounding box center [493, 126] width 179 height 218
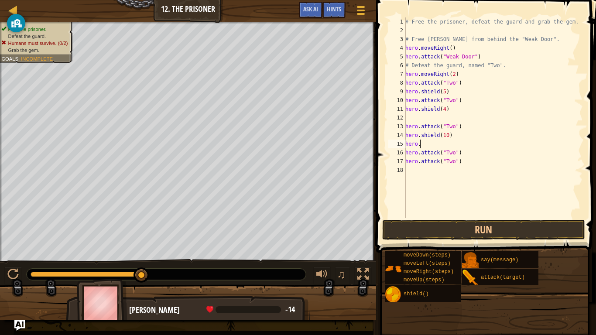
type textarea "h"
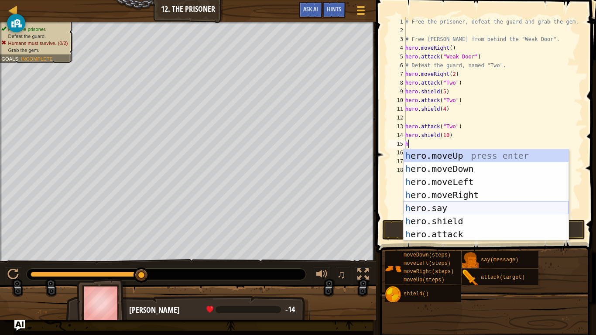
click at [471, 214] on div "h ero.moveUp press enter h ero.moveDown press enter h ero.moveLeft press enter …" at bounding box center [486, 208] width 165 height 118
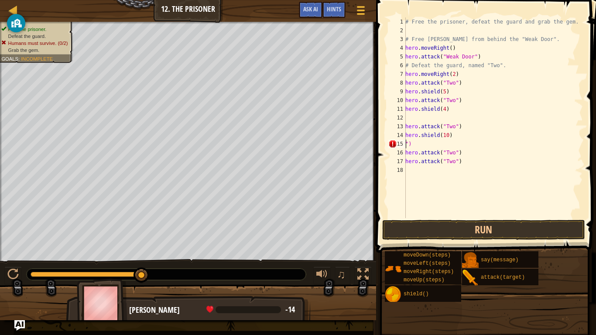
click at [427, 145] on div "# Free the prisoner, defeat the guard and grab the gem. # Free [PERSON_NAME] fr…" at bounding box center [493, 126] width 179 height 218
type textarea """
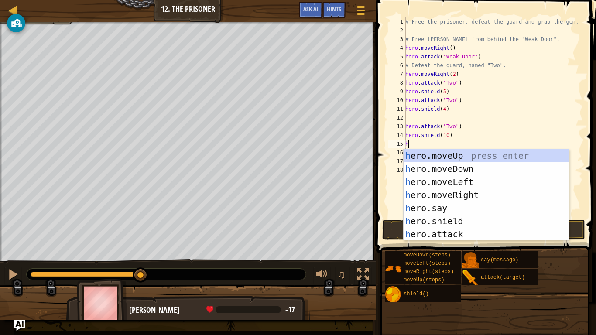
type textarea "h"
click at [459, 217] on div "h ero.moveUp press enter h ero.moveDown press enter h ero.moveLeft press enter …" at bounding box center [486, 208] width 165 height 118
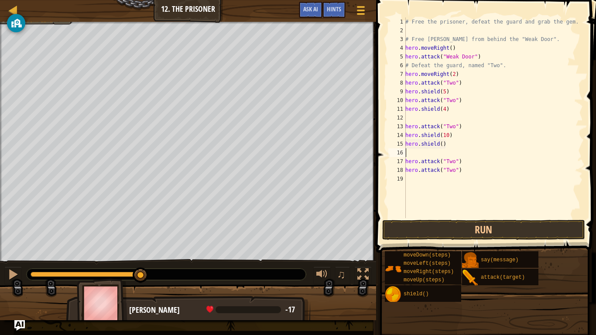
click at [439, 145] on div "# Free the prisoner, defeat the guard and grab the gem. # Free [PERSON_NAME] fr…" at bounding box center [493, 126] width 179 height 218
click at [458, 174] on div "# Free the prisoner, defeat the guard and grab the gem. # Free [PERSON_NAME] fr…" at bounding box center [493, 126] width 179 height 218
type textarea "h"
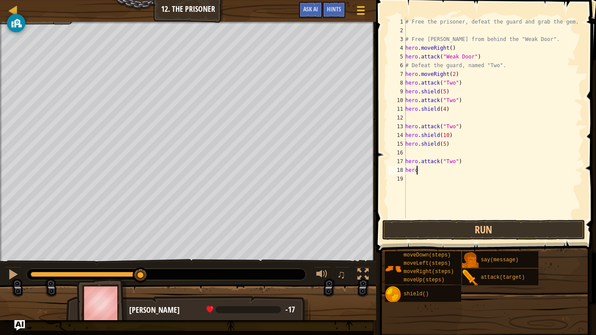
scroll to position [4, 0]
type textarea "h"
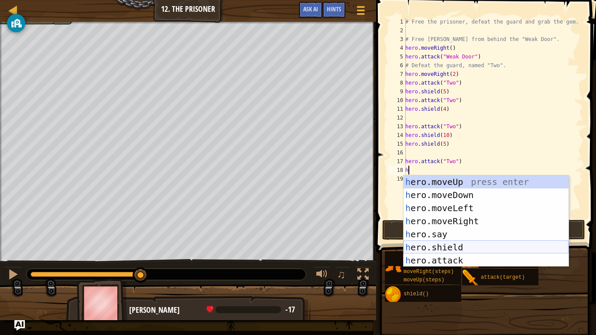
click at [469, 246] on div "h ero.moveUp press enter h ero.moveDown press enter h ero.moveLeft press enter …" at bounding box center [486, 235] width 165 height 118
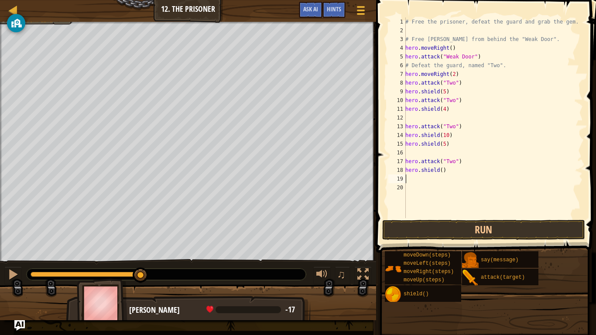
click at [440, 172] on div "# Free the prisoner, defeat the guard and grab the gem. # Free [PERSON_NAME] fr…" at bounding box center [493, 126] width 179 height 218
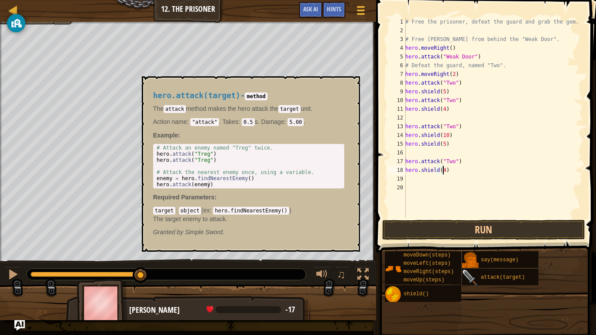
type textarea "hero.shield(4)"
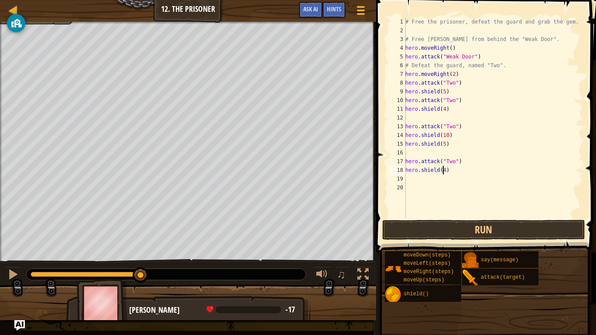
click at [420, 181] on div "# Free the prisoner, defeat the guard and grab the gem. # Free [PERSON_NAME] fr…" at bounding box center [493, 126] width 179 height 218
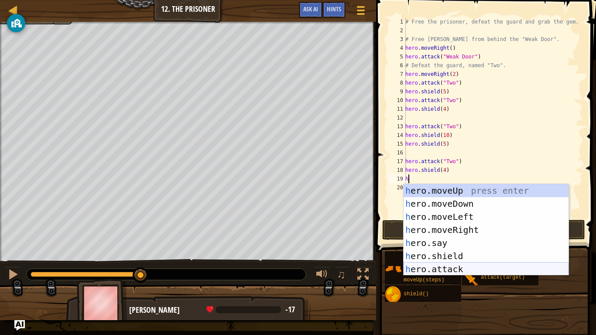
click at [436, 268] on div "h ero.moveUp press enter h ero.moveDown press enter h ero.moveLeft press enter …" at bounding box center [486, 243] width 165 height 118
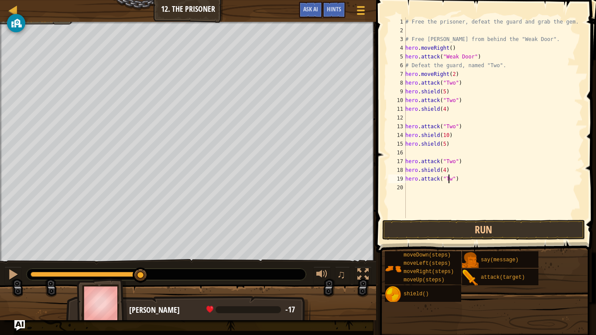
scroll to position [4, 3]
type textarea "hero.attack("Two")"
click at [490, 228] on button "Run" at bounding box center [484, 230] width 203 height 20
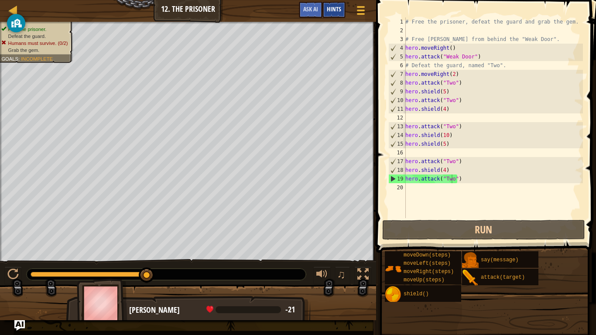
click at [339, 9] on span "Hints" at bounding box center [334, 9] width 14 height 8
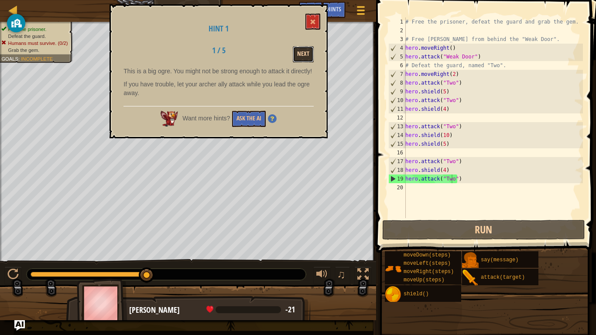
click at [302, 48] on button "Next" at bounding box center [303, 54] width 21 height 16
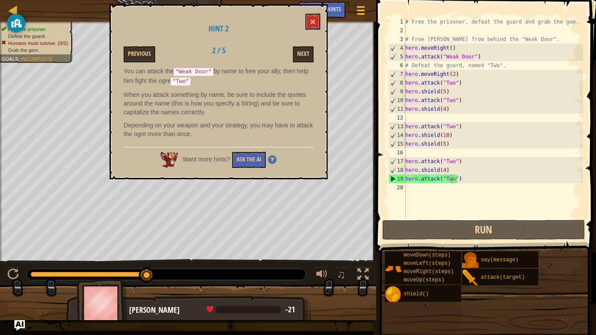
click at [302, 48] on button "Next" at bounding box center [303, 54] width 21 height 16
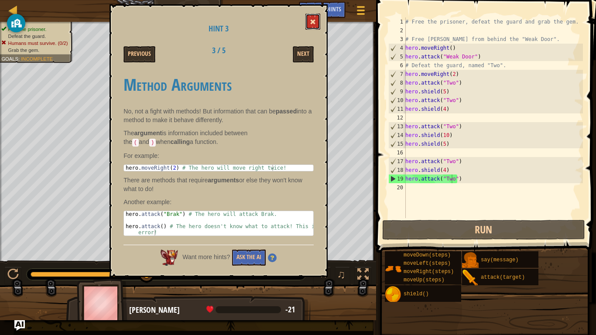
click at [313, 23] on span at bounding box center [313, 22] width 6 height 6
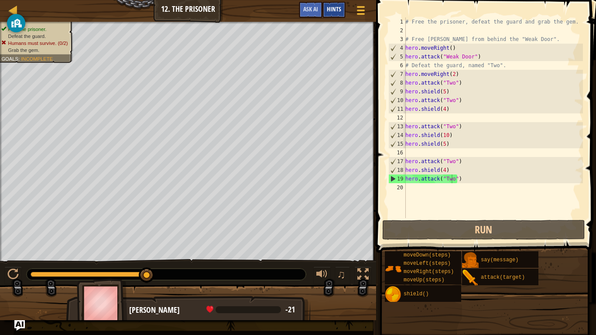
click at [338, 11] on span "Hints" at bounding box center [334, 9] width 14 height 8
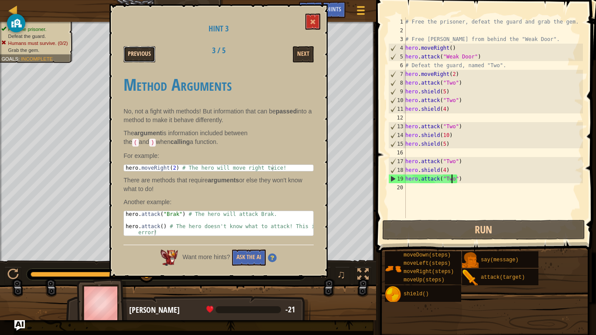
click at [151, 48] on button "Previous" at bounding box center [140, 54] width 32 height 16
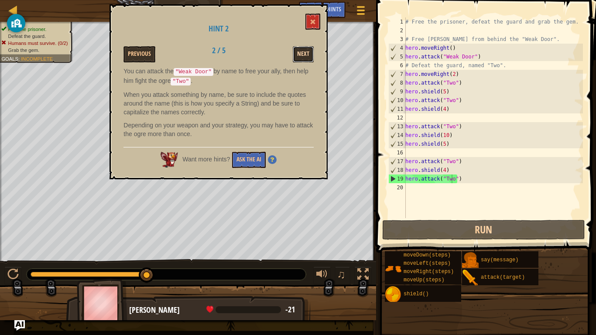
click at [311, 55] on button "Next" at bounding box center [303, 54] width 21 height 16
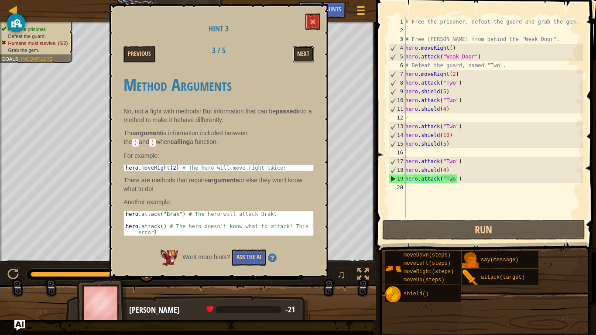
click at [296, 55] on button "Next" at bounding box center [303, 54] width 21 height 16
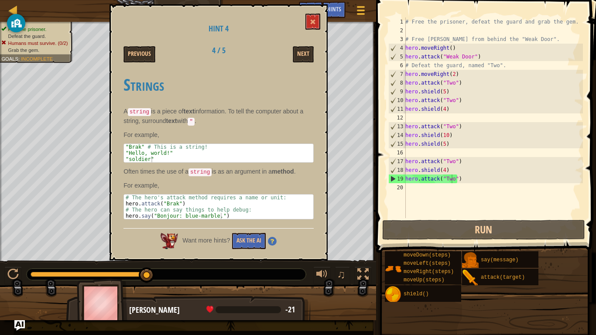
click at [412, 193] on div "# Free the prisoner, defeat the guard and grab the gem. # Free [PERSON_NAME] fr…" at bounding box center [493, 126] width 179 height 218
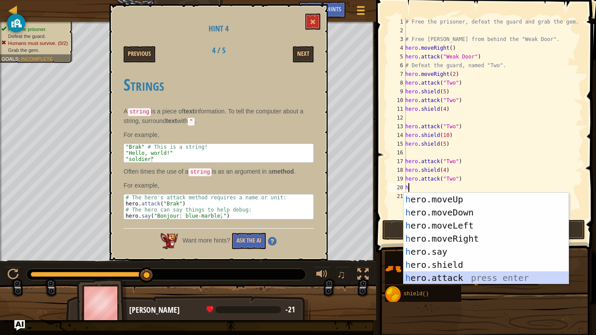
click at [493, 274] on div "h ero.moveUp press enter h ero.moveDown press enter h ero.moveLeft press enter …" at bounding box center [486, 252] width 165 height 118
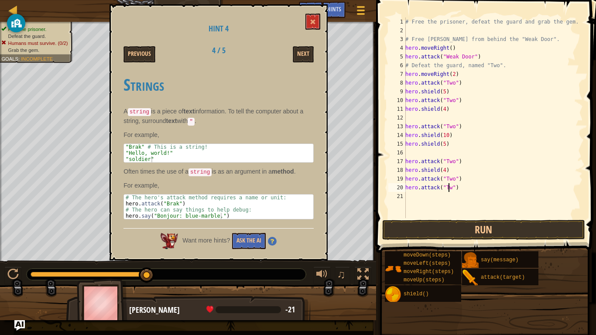
scroll to position [4, 3]
type textarea "hero.attack("Two")"
click at [452, 224] on button "Run" at bounding box center [484, 230] width 203 height 20
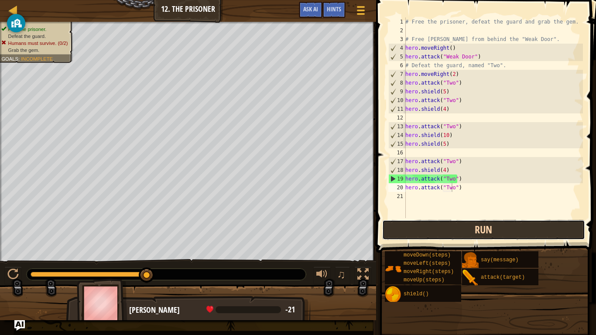
click at [451, 223] on button "Run" at bounding box center [484, 230] width 203 height 20
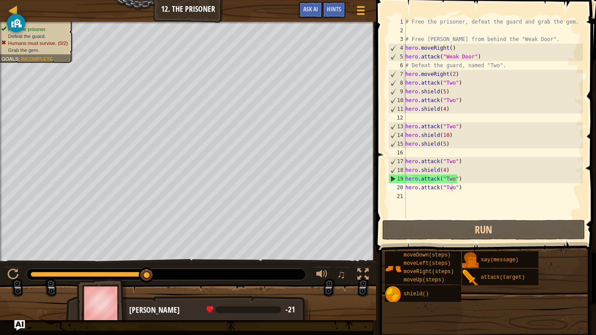
click at [111, 276] on img at bounding box center [102, 303] width 51 height 48
click at [420, 203] on div "# Free the prisoner, defeat the guard and grab the gem. # Free [PERSON_NAME] fr…" at bounding box center [493, 126] width 179 height 218
click at [361, 14] on span at bounding box center [361, 14] width 8 height 2
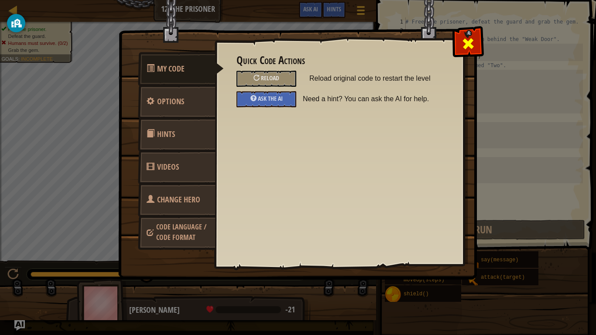
click at [470, 38] on span at bounding box center [469, 44] width 14 height 14
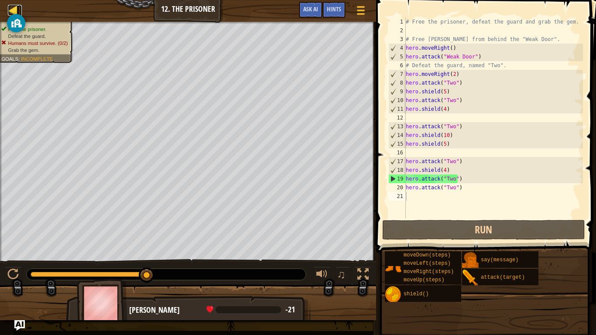
click at [11, 5] on div at bounding box center [13, 10] width 11 height 11
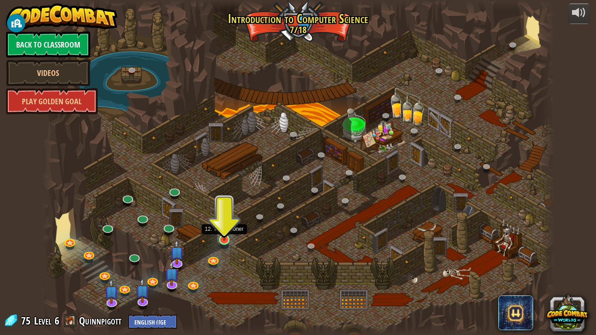
click at [219, 235] on img at bounding box center [224, 226] width 13 height 30
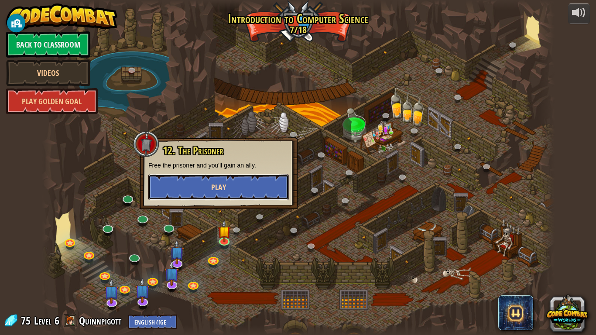
click at [220, 199] on button "Play" at bounding box center [218, 187] width 141 height 26
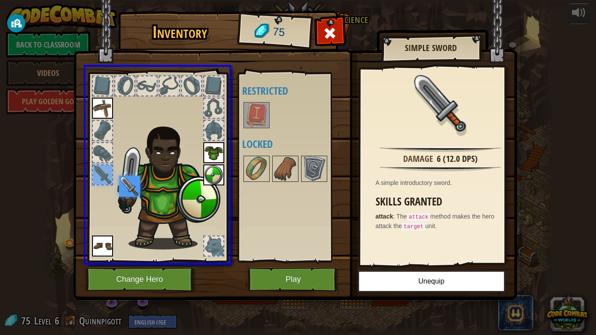
drag, startPoint x: 102, startPoint y: 179, endPoint x: 131, endPoint y: 190, distance: 30.7
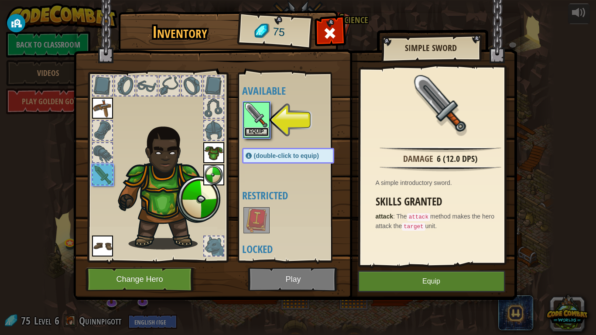
click at [251, 135] on button "Equip" at bounding box center [257, 132] width 24 height 9
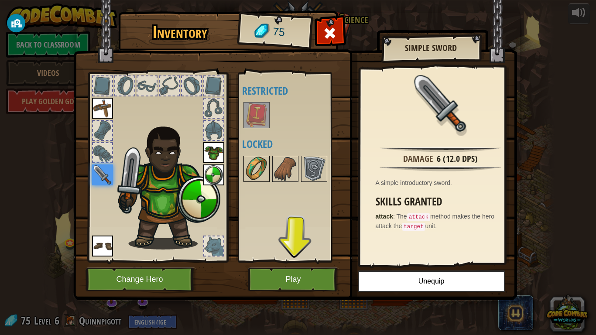
click at [258, 172] on img at bounding box center [257, 169] width 24 height 24
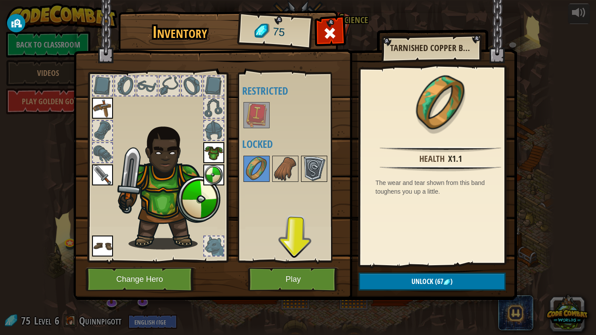
click at [307, 176] on img at bounding box center [314, 169] width 24 height 24
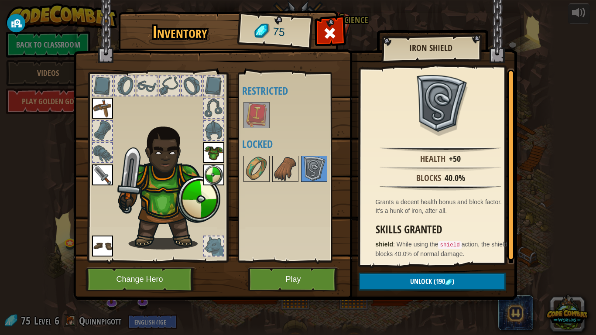
click at [217, 80] on div at bounding box center [213, 85] width 19 height 19
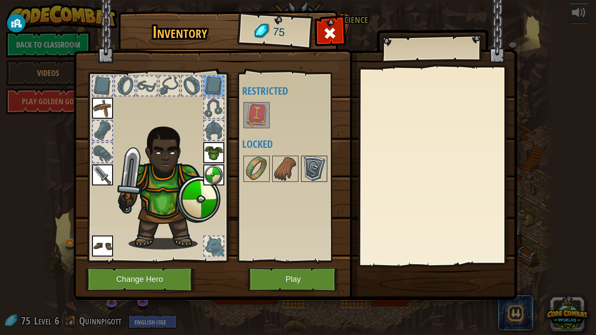
click at [310, 170] on img at bounding box center [314, 169] width 24 height 24
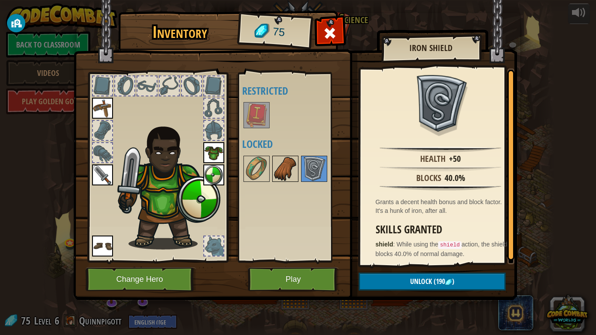
click at [296, 171] on img at bounding box center [285, 169] width 24 height 24
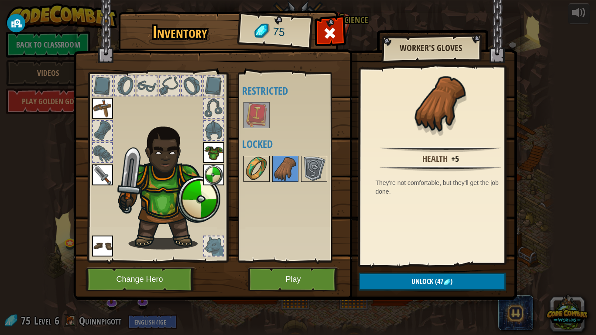
click at [255, 169] on img at bounding box center [257, 169] width 24 height 24
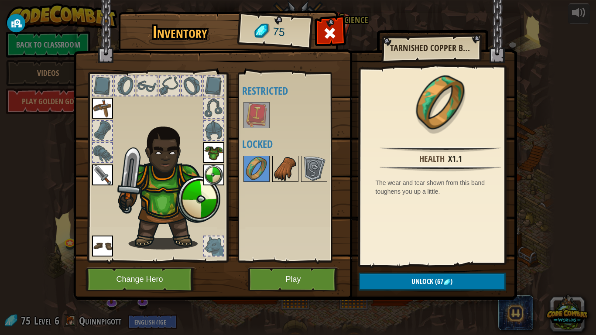
click at [286, 177] on img at bounding box center [285, 169] width 24 height 24
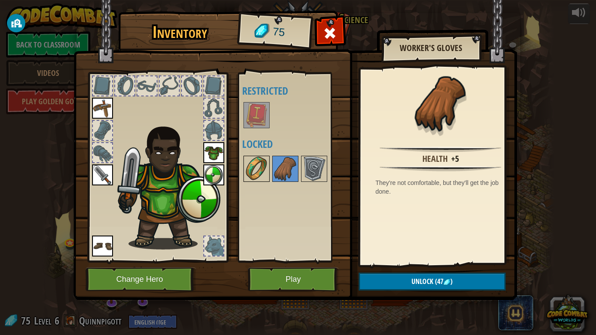
click at [253, 182] on div at bounding box center [257, 169] width 26 height 26
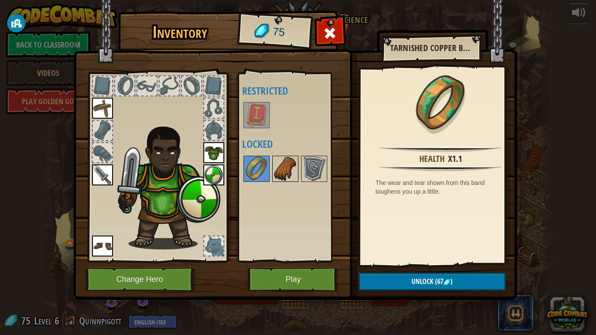
click at [277, 167] on img at bounding box center [285, 169] width 24 height 24
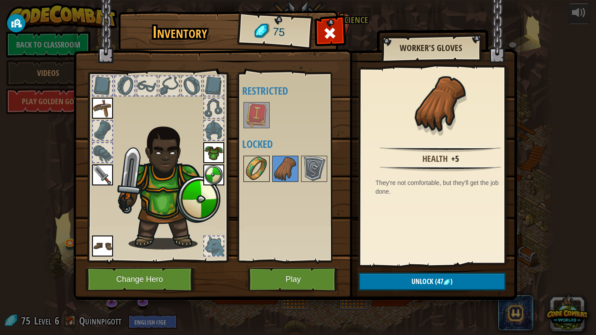
click at [268, 169] on img at bounding box center [257, 169] width 24 height 24
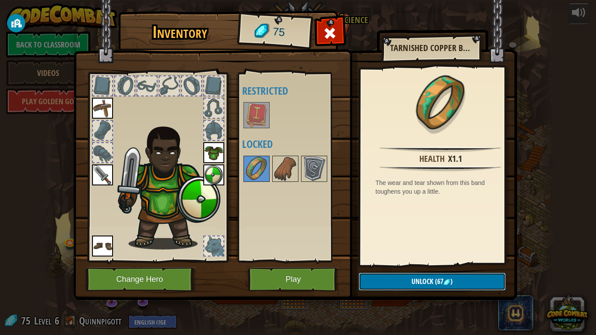
click at [438, 276] on span "(67" at bounding box center [439, 282] width 10 height 10
click at [438, 276] on button "Confirm" at bounding box center [432, 282] width 147 height 18
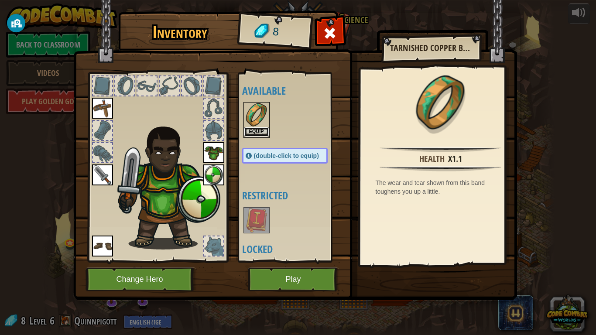
click at [259, 134] on button "Equip" at bounding box center [257, 132] width 24 height 9
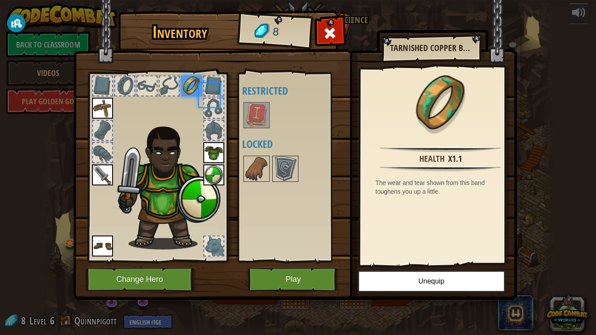
click at [259, 134] on div "Available Equip Equip Equip Equip Equip Equip (double-click to equip) Restricte…" at bounding box center [293, 167] width 103 height 182
click at [261, 164] on img at bounding box center [257, 169] width 24 height 24
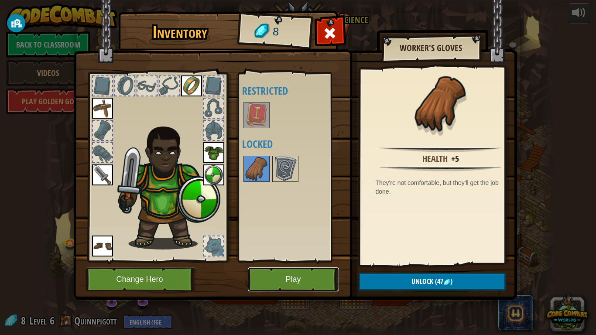
click at [301, 275] on button "Play" at bounding box center [293, 280] width 91 height 24
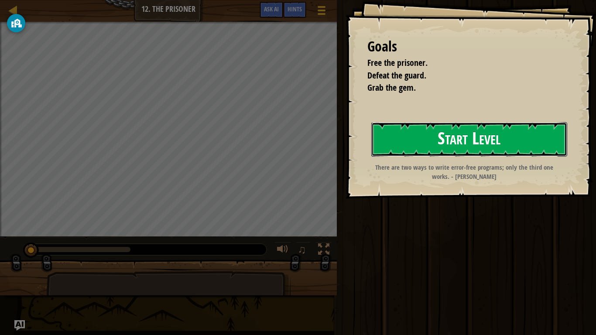
click at [415, 142] on button "Start Level" at bounding box center [470, 139] width 196 height 34
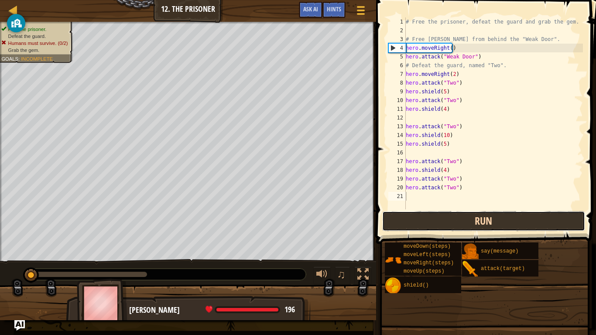
click at [443, 214] on button "Run" at bounding box center [484, 221] width 203 height 20
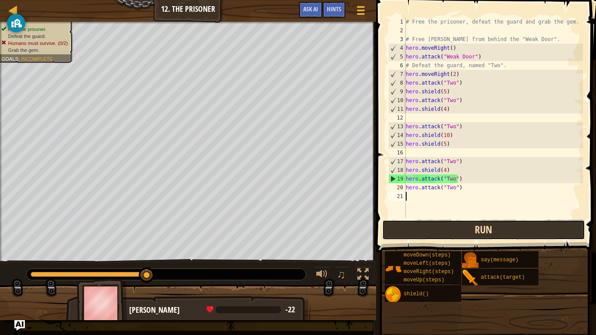
click at [486, 228] on button "Run" at bounding box center [484, 230] width 203 height 20
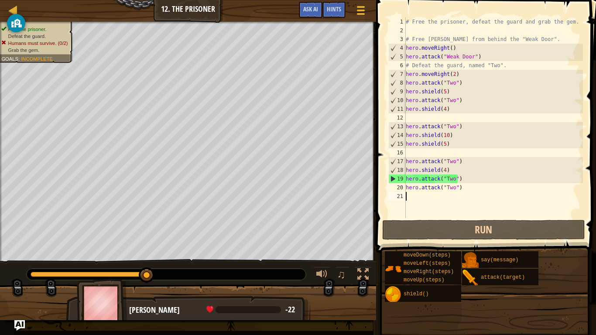
click at [458, 79] on div "# Free the prisoner, defeat the guard and grab the gem. # Free [PERSON_NAME] fr…" at bounding box center [493, 126] width 179 height 218
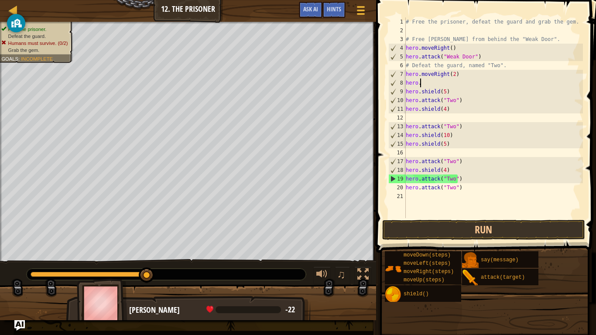
type textarea "h"
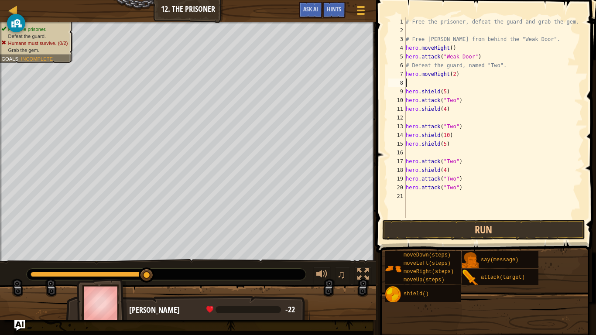
scroll to position [4, 0]
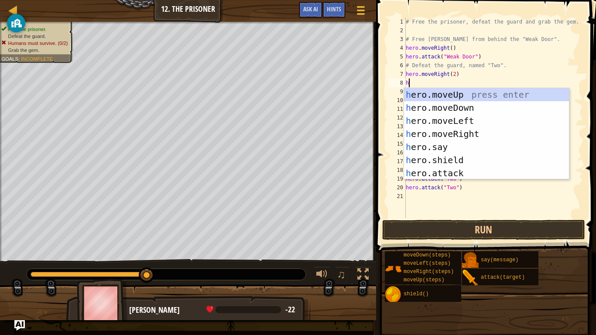
click at [513, 62] on div "# Free the prisoner, defeat the guard and grab the gem. # Free [PERSON_NAME] fr…" at bounding box center [493, 126] width 179 height 218
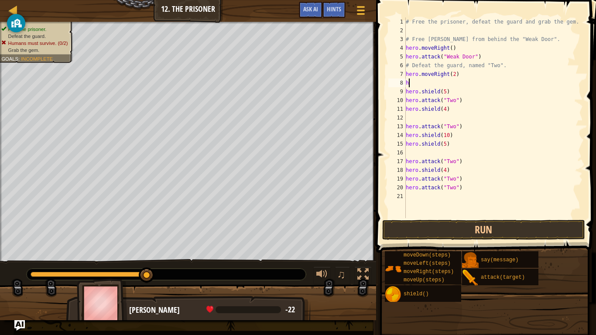
click at [418, 84] on div "# Free the prisoner, defeat the guard and grab the gem. # Free [PERSON_NAME] fr…" at bounding box center [493, 126] width 179 height 218
type textarea "h"
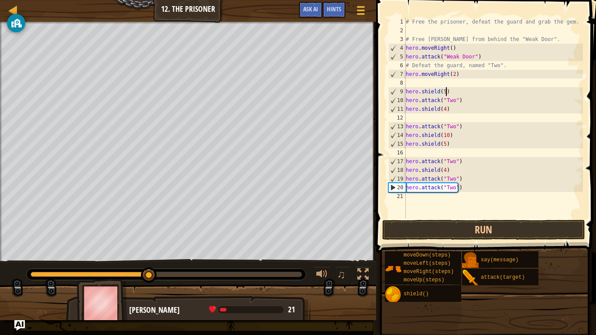
click at [451, 93] on div "# Free the prisoner, defeat the guard and grab the gem. # Free [PERSON_NAME] fr…" at bounding box center [493, 126] width 179 height 218
type textarea "hero.shield(5)"
click at [421, 201] on div "# Free the prisoner, defeat the guard and grab the gem. # Free [PERSON_NAME] fr…" at bounding box center [493, 126] width 179 height 218
type textarea "h"
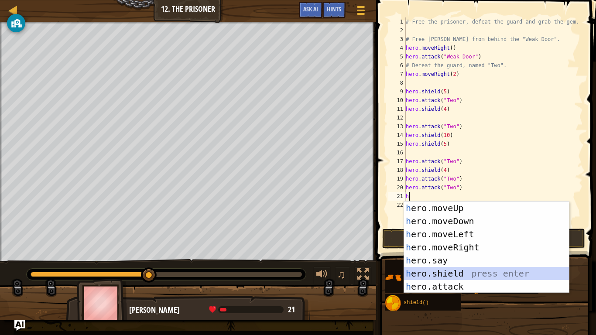
click at [462, 269] on div "h ero.moveUp press enter h ero.moveDown press enter h ero.moveLeft press enter …" at bounding box center [486, 261] width 165 height 118
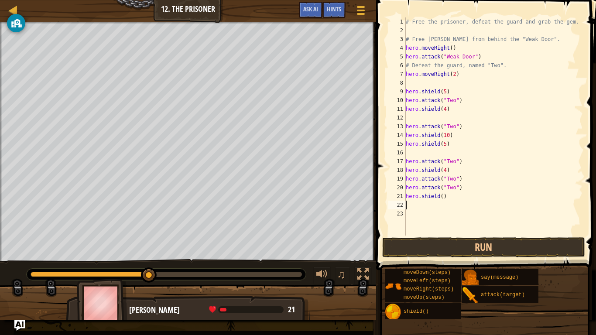
click at [441, 199] on div "# Free the prisoner, defeat the guard and grab the gem. # Free [PERSON_NAME] fr…" at bounding box center [493, 135] width 179 height 236
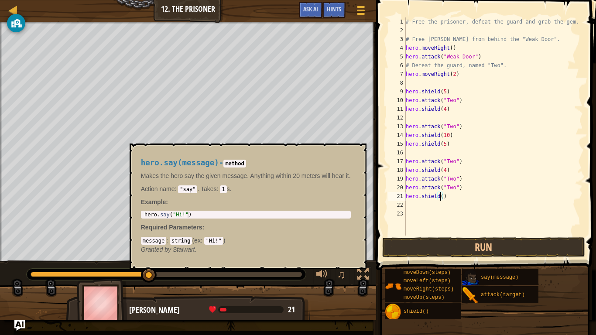
type textarea "hero.shield(4)"
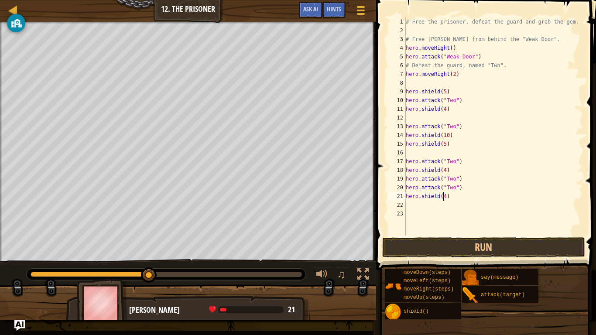
click at [415, 207] on div "# Free the prisoner, defeat the guard and grab the gem. # Free [PERSON_NAME] fr…" at bounding box center [493, 135] width 179 height 236
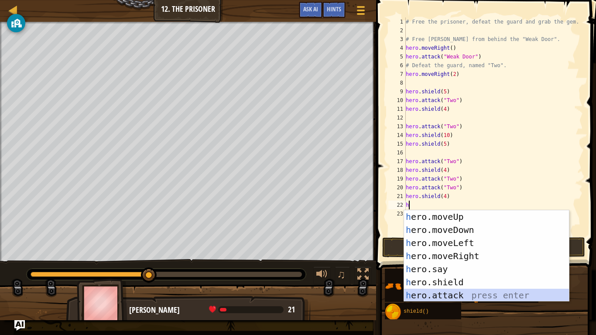
click at [444, 276] on div "h ero.moveUp press enter h ero.moveDown press enter h ero.moveLeft press enter …" at bounding box center [486, 269] width 165 height 118
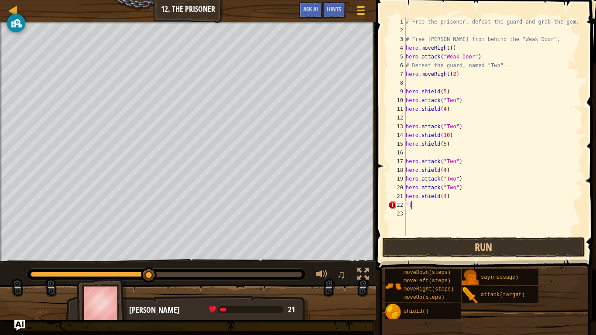
type textarea """
click at [431, 248] on button "Run" at bounding box center [484, 248] width 203 height 20
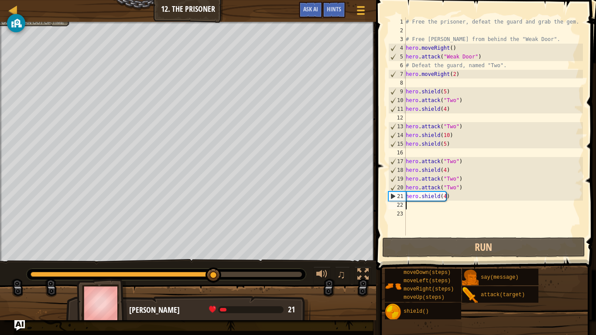
type textarea "h"
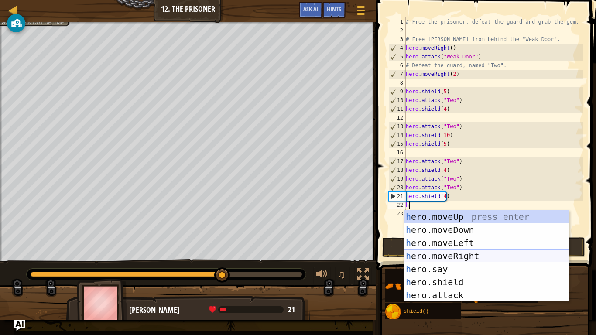
click at [473, 255] on div "h ero.moveUp press enter h ero.moveDown press enter h ero.moveLeft press enter …" at bounding box center [486, 269] width 165 height 118
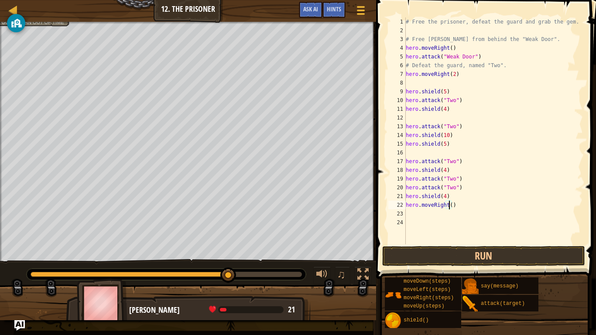
click at [449, 208] on div "# Free the prisoner, defeat the guard and grab the gem. # Free [PERSON_NAME] fr…" at bounding box center [493, 139] width 179 height 245
type textarea "hero.moveRight(1)"
click at [422, 217] on div "# Free the prisoner, defeat the guard and grab the gem. # Free [PERSON_NAME] fr…" at bounding box center [493, 139] width 179 height 245
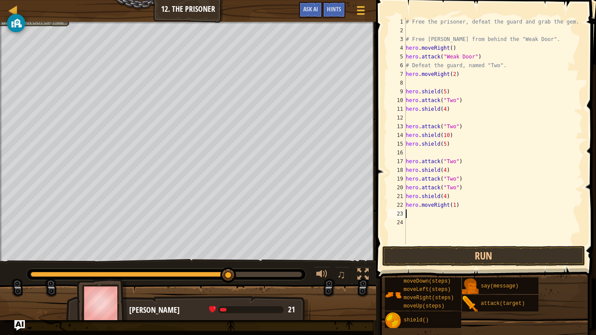
type textarea "j"
type textarea "g"
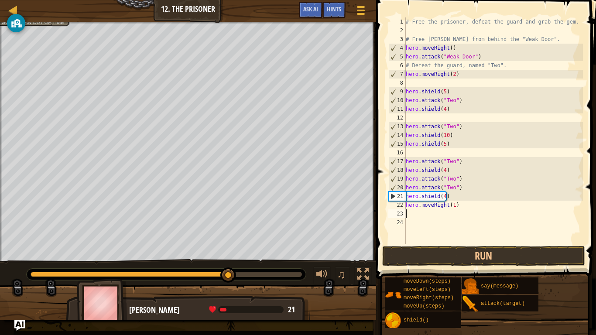
type textarea "h"
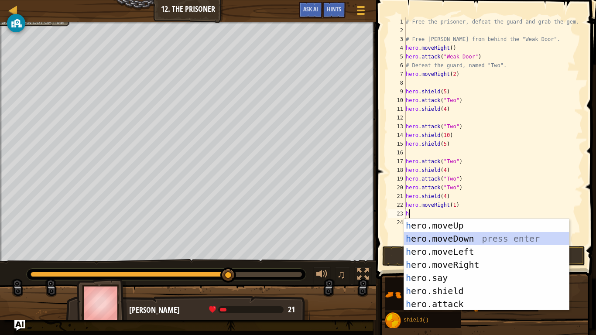
click at [475, 238] on div "h ero.moveUp press enter h ero.moveDown press enter h ero.moveLeft press enter …" at bounding box center [486, 278] width 165 height 118
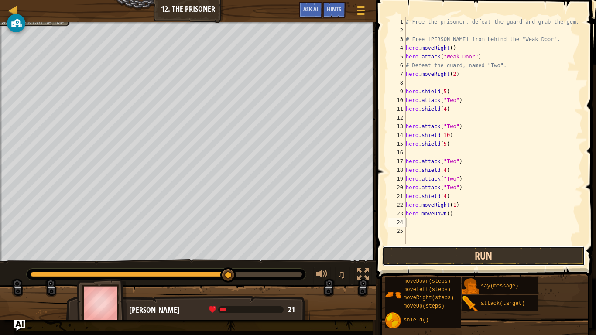
click at [453, 252] on button "Run" at bounding box center [484, 256] width 203 height 20
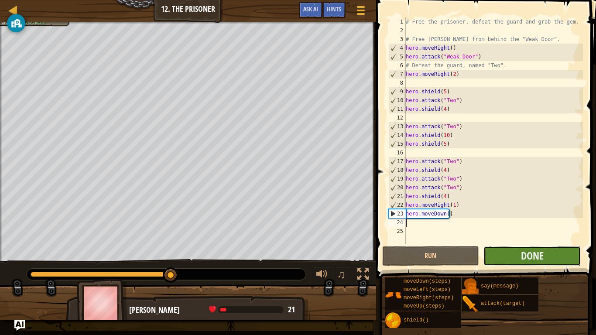
click at [514, 257] on button "Done" at bounding box center [532, 256] width 97 height 20
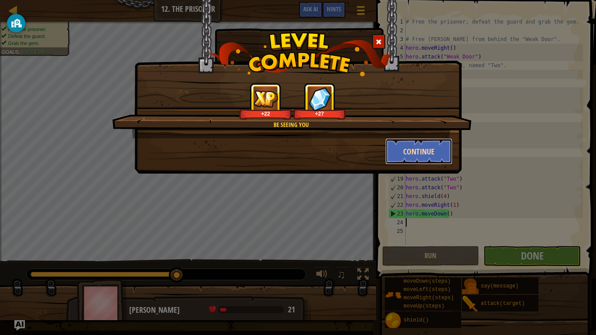
click at [433, 152] on button "Continue" at bounding box center [420, 151] width 68 height 26
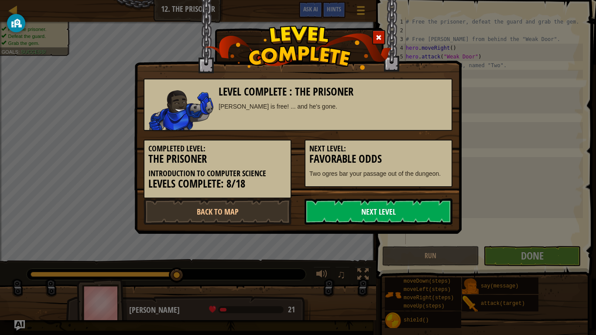
click at [374, 212] on link "Next Level" at bounding box center [379, 212] width 148 height 26
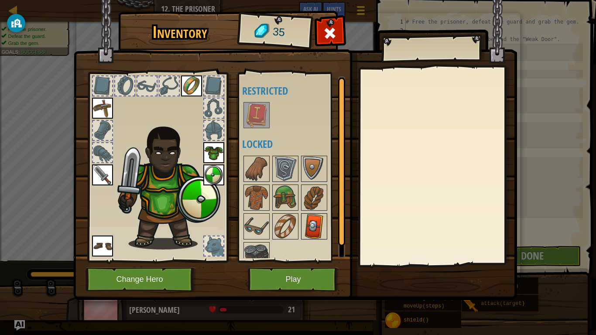
scroll to position [11, 0]
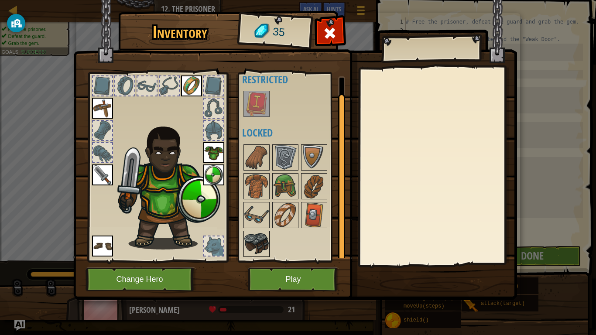
click at [258, 239] on img at bounding box center [257, 244] width 24 height 24
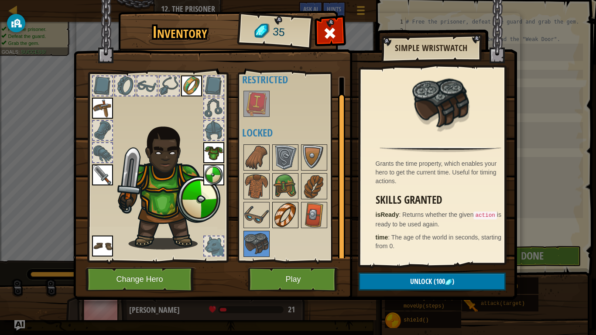
click at [298, 221] on div at bounding box center [285, 215] width 26 height 26
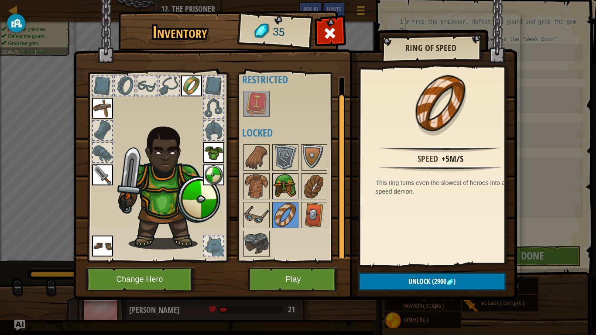
click at [290, 185] on img at bounding box center [285, 186] width 24 height 24
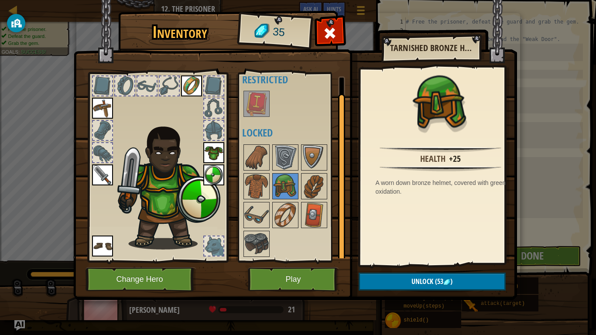
click at [256, 97] on img at bounding box center [257, 104] width 24 height 24
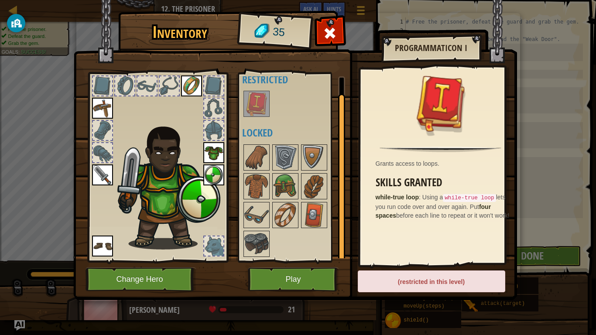
click at [208, 238] on div at bounding box center [213, 246] width 19 height 19
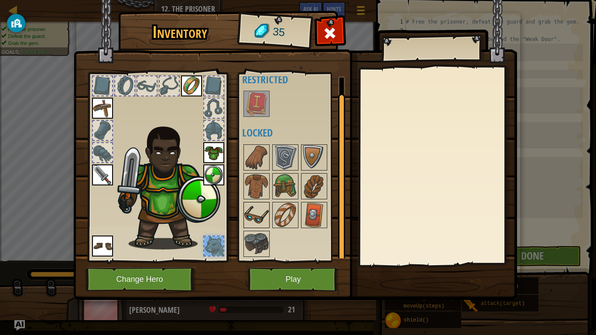
click at [262, 214] on img at bounding box center [257, 215] width 24 height 24
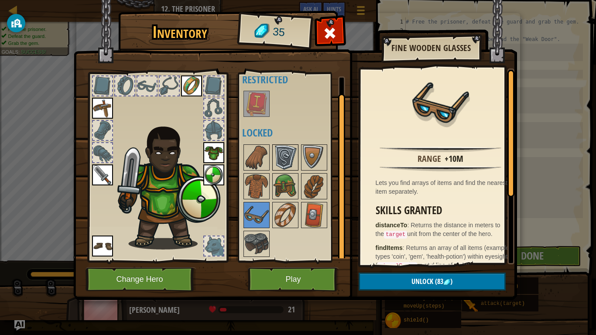
click at [275, 164] on img at bounding box center [285, 157] width 24 height 24
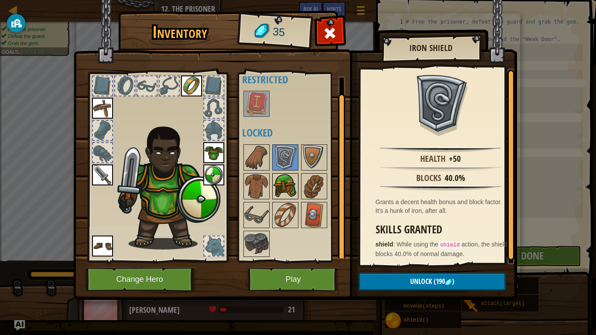
click at [293, 191] on img at bounding box center [285, 186] width 24 height 24
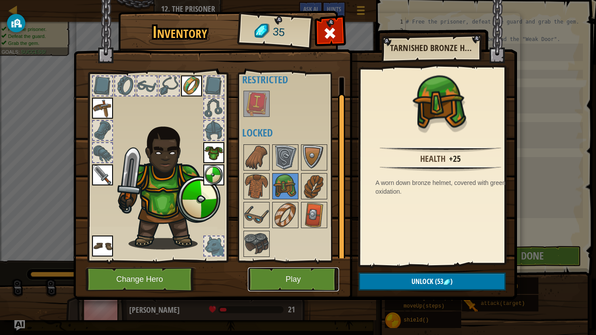
click at [271, 276] on button "Play" at bounding box center [293, 280] width 91 height 24
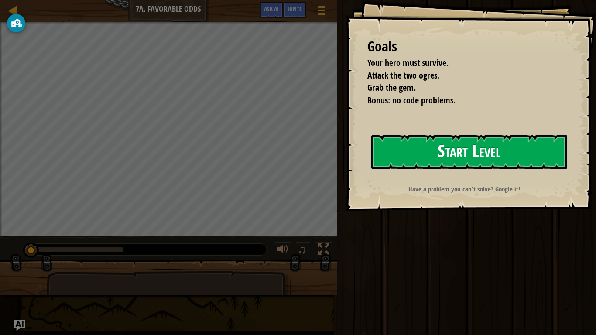
click at [458, 162] on button "Start Level" at bounding box center [470, 152] width 196 height 34
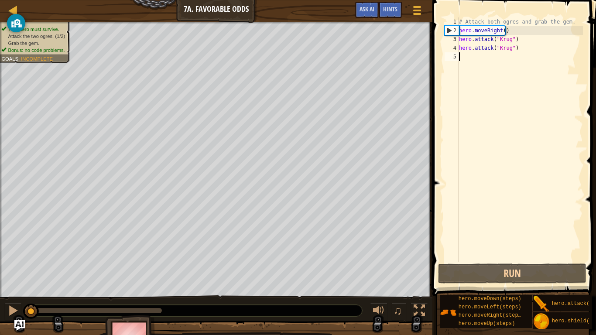
type textarea "h"
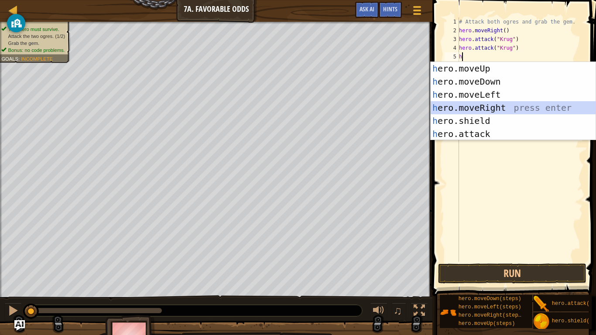
click at [506, 104] on div "h ero.moveUp press enter h ero.moveDown press enter h ero.moveLeft press enter …" at bounding box center [513, 114] width 165 height 105
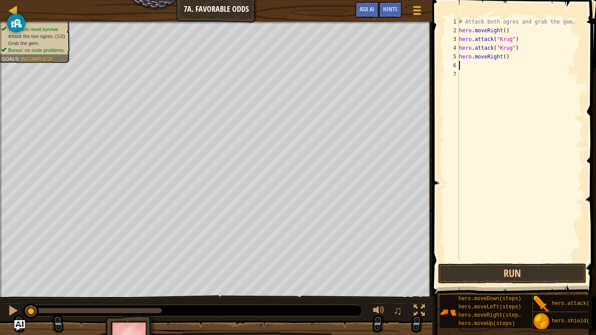
type textarea "h"
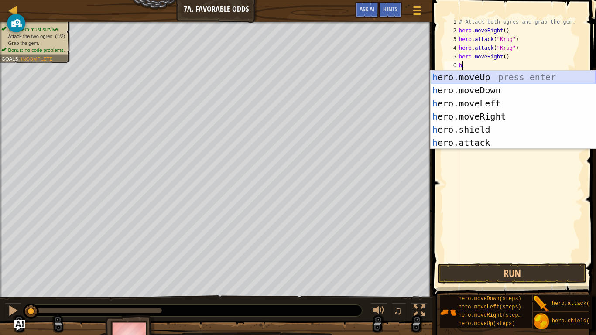
click at [493, 77] on div "h ero.moveUp press enter h ero.moveDown press enter h ero.moveLeft press enter …" at bounding box center [513, 123] width 165 height 105
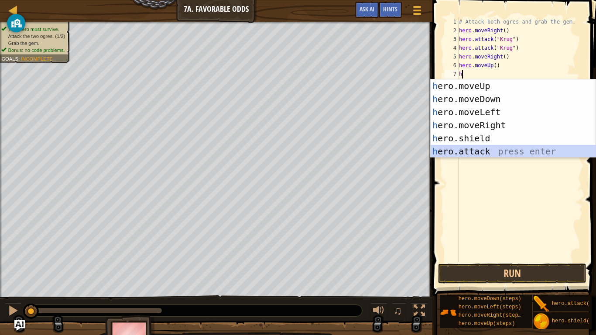
click at [496, 150] on div "h ero.moveUp press enter h ero.moveDown press enter h ero.moveLeft press enter …" at bounding box center [513, 131] width 165 height 105
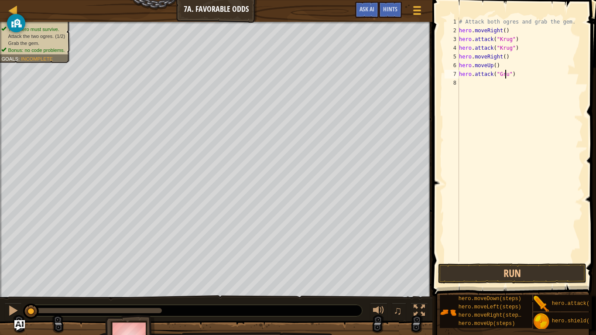
scroll to position [4, 4]
type textarea "hero.attack("Grump")"
click at [467, 86] on div "# Attack both ogres and grab the gem. hero . moveRight ( ) hero . attack ( "Kru…" at bounding box center [521, 148] width 126 height 262
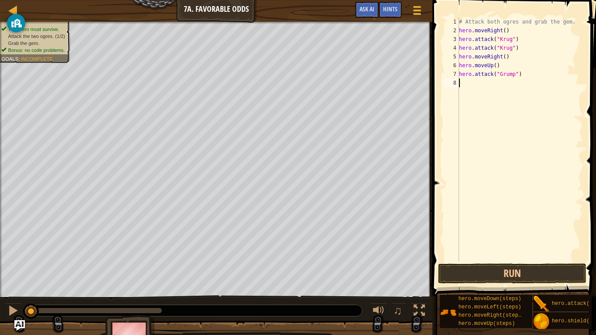
type textarea "h"
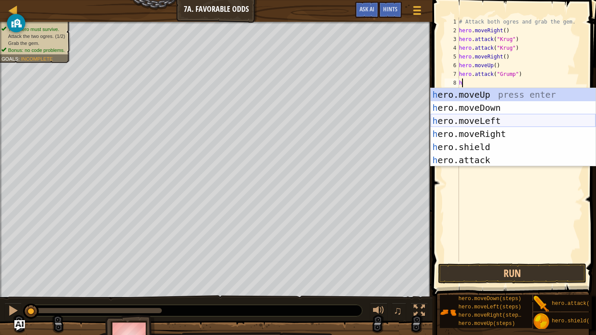
click at [493, 118] on div "h ero.moveUp press enter h ero.moveDown press enter h ero.moveLeft press enter …" at bounding box center [513, 140] width 165 height 105
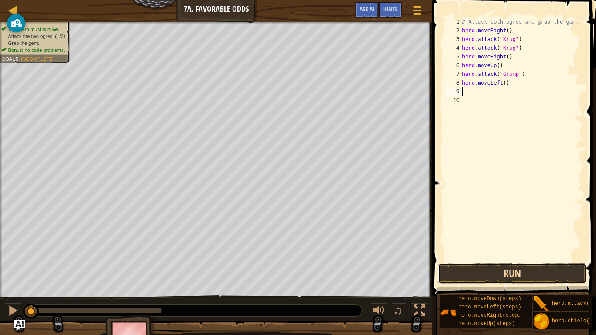
click at [540, 276] on button "Run" at bounding box center [512, 274] width 148 height 20
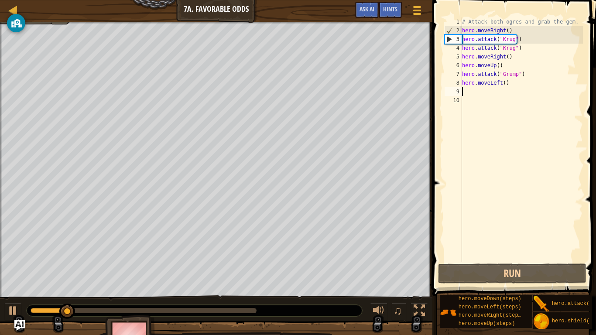
type textarea "h"
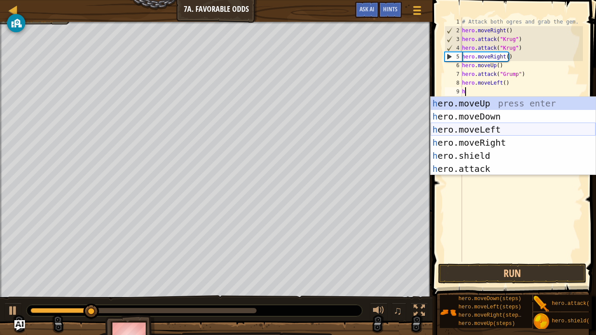
click at [491, 131] on div "h ero.moveUp press enter h ero.moveDown press enter h ero.moveLeft press enter …" at bounding box center [513, 149] width 165 height 105
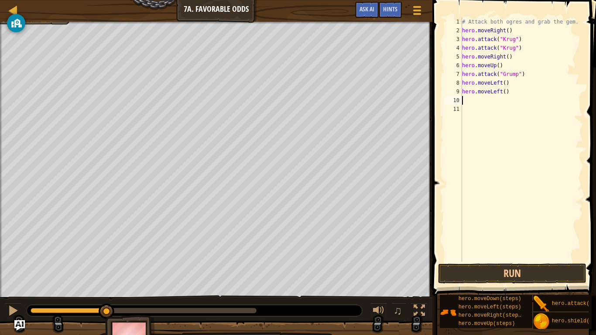
drag, startPoint x: 505, startPoint y: 272, endPoint x: 547, endPoint y: 263, distance: 42.9
click at [547, 263] on span at bounding box center [515, 136] width 171 height 322
click at [550, 276] on button "Run" at bounding box center [512, 274] width 148 height 20
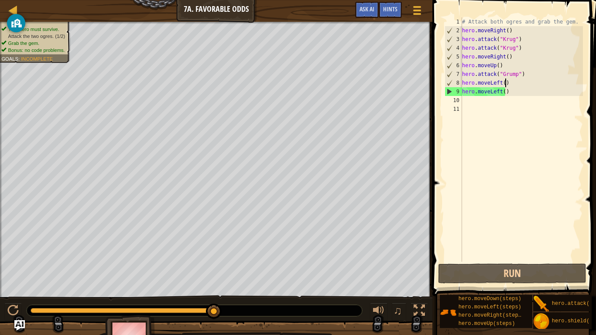
click at [514, 85] on div "# Attack both ogres and grab the gem. hero . moveRight ( ) hero . attack ( "[PE…" at bounding box center [522, 148] width 123 height 262
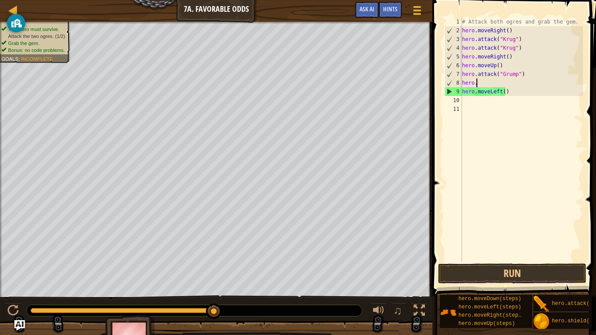
type textarea "h"
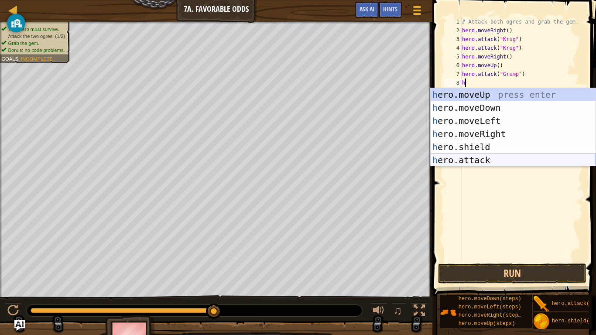
click at [499, 162] on div "h ero.moveUp press enter h ero.moveDown press enter h ero.moveLeft press enter …" at bounding box center [513, 140] width 165 height 105
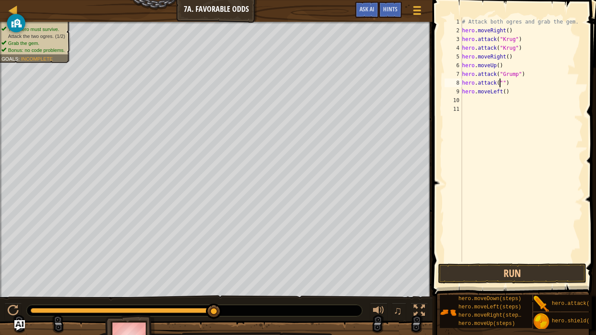
scroll to position [4, 3]
type textarea "hero.attack("Grump")"
click at [465, 101] on div "# Attack both ogres and grab the gem. hero . moveRight ( ) hero . attack ( "Kru…" at bounding box center [522, 148] width 123 height 262
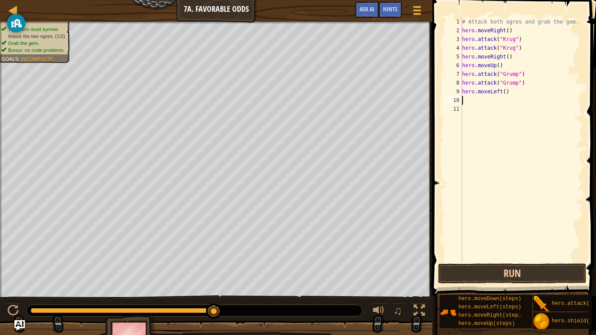
type textarea "h"
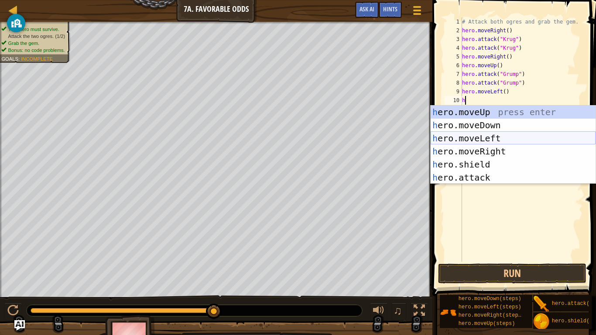
click at [497, 135] on div "h ero.moveUp press enter h ero.moveDown press enter h ero.moveLeft press enter …" at bounding box center [513, 158] width 165 height 105
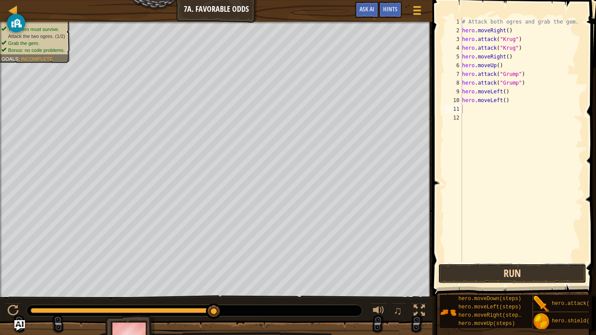
click at [526, 269] on button "Run" at bounding box center [512, 274] width 148 height 20
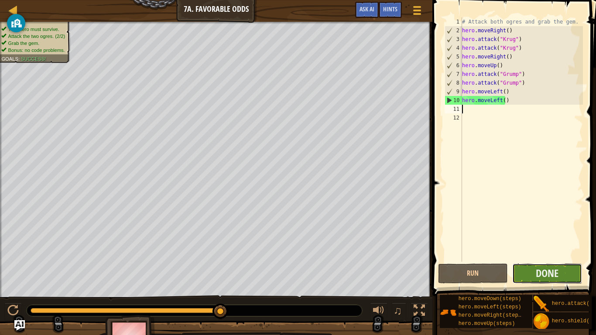
click at [534, 272] on button "Done" at bounding box center [548, 274] width 70 height 20
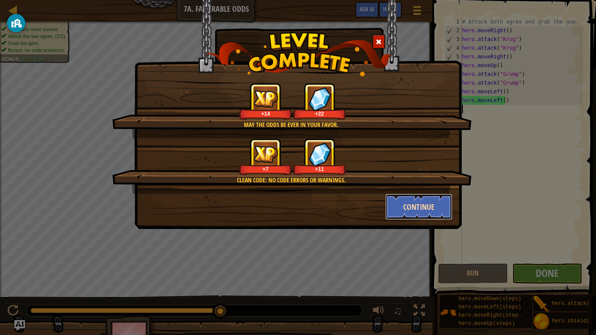
click at [442, 206] on button "Continue" at bounding box center [420, 207] width 68 height 26
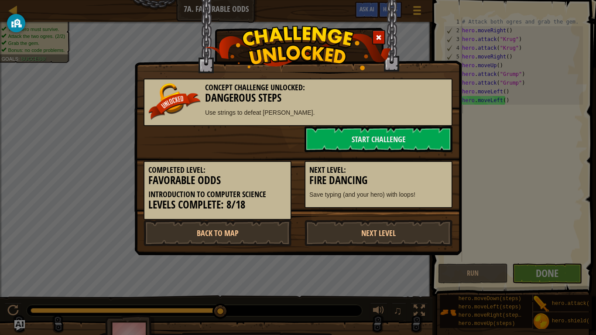
click at [428, 207] on div "Next Level: Fire Dancing Save typing (and your hero) with loops!" at bounding box center [379, 185] width 148 height 48
click at [398, 238] on link "Next Level" at bounding box center [379, 233] width 148 height 26
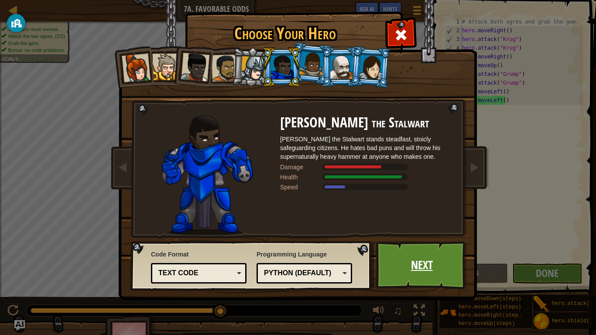
click at [411, 257] on link "Next" at bounding box center [421, 265] width 91 height 48
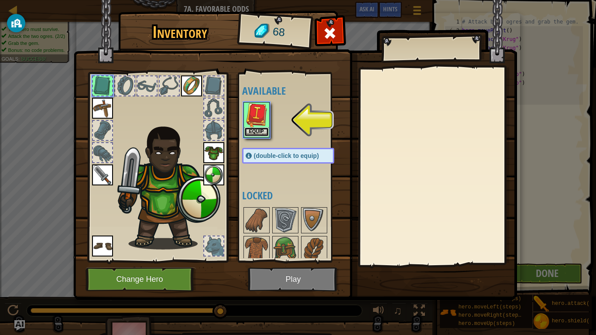
click at [261, 131] on button "Equip" at bounding box center [257, 132] width 24 height 9
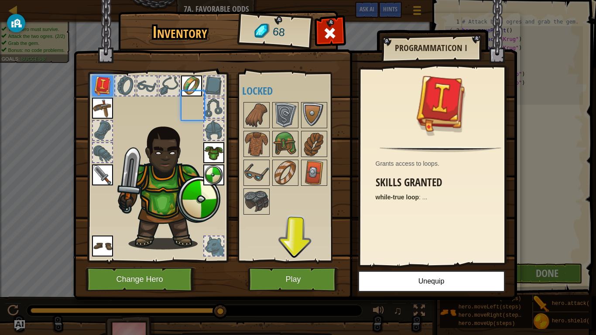
click at [261, 1] on body "Map Introduction to Computer Science 7a. Favorable Odds Game Menu Done Hints As…" at bounding box center [298, 0] width 596 height 1
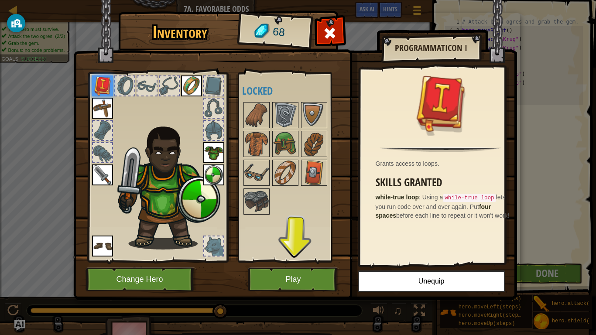
click at [102, 83] on img at bounding box center [102, 86] width 21 height 21
click at [277, 179] on img at bounding box center [285, 173] width 24 height 24
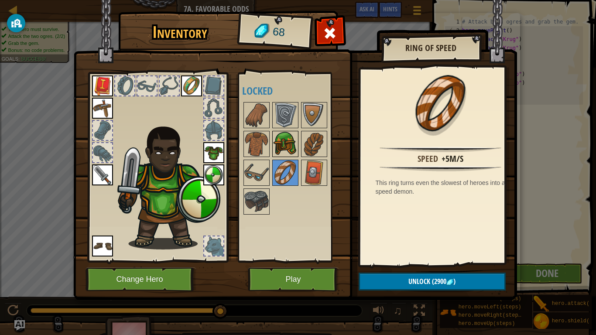
click at [283, 148] on img at bounding box center [285, 144] width 24 height 24
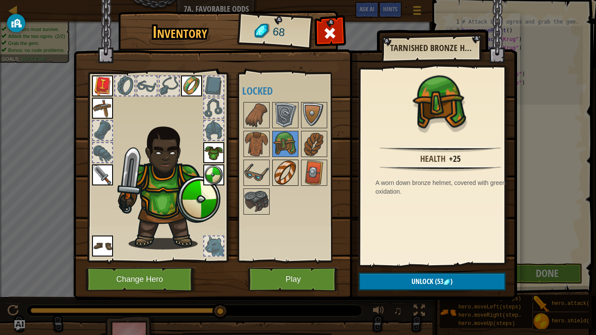
click at [289, 165] on img at bounding box center [285, 173] width 24 height 24
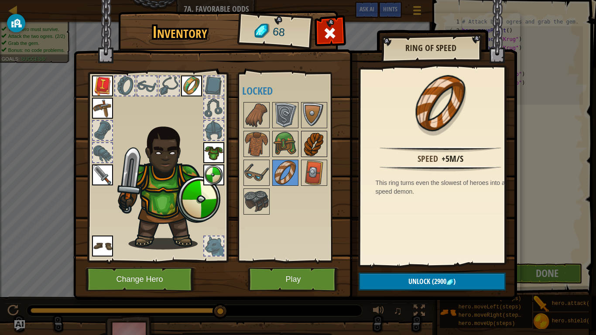
click at [301, 142] on div at bounding box center [314, 144] width 26 height 26
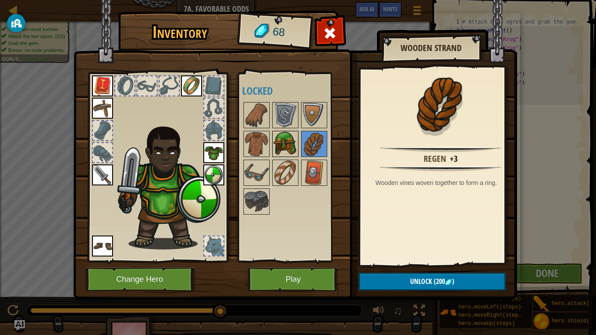
click at [283, 145] on img at bounding box center [285, 144] width 24 height 24
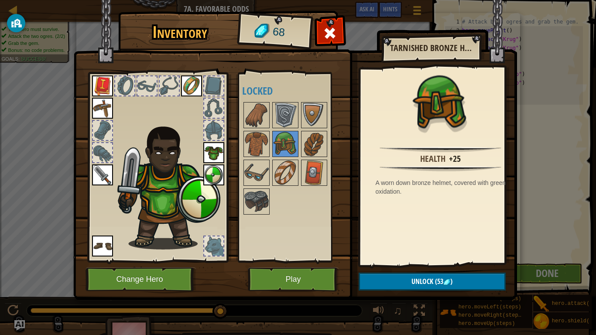
click at [300, 144] on div at bounding box center [297, 158] width 110 height 115
click at [302, 145] on img at bounding box center [314, 144] width 24 height 24
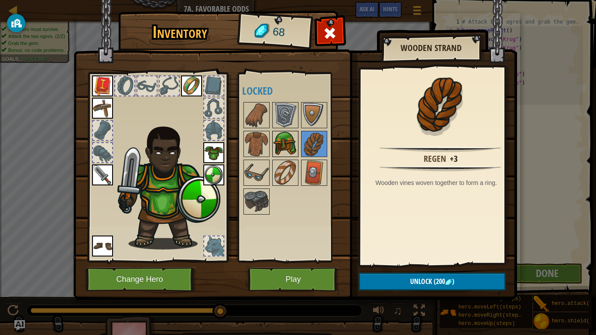
click at [283, 138] on img at bounding box center [285, 144] width 24 height 24
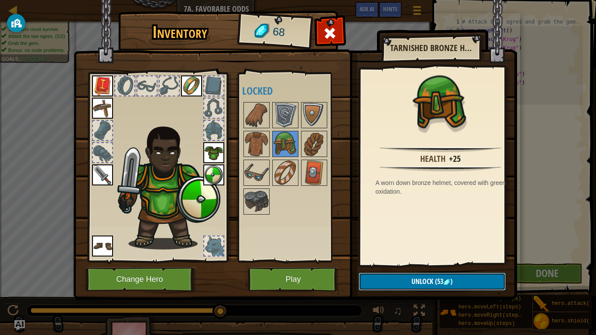
click at [421, 276] on span "Unlock" at bounding box center [423, 282] width 22 height 10
click at [421, 276] on button "Confirm" at bounding box center [432, 282] width 147 height 18
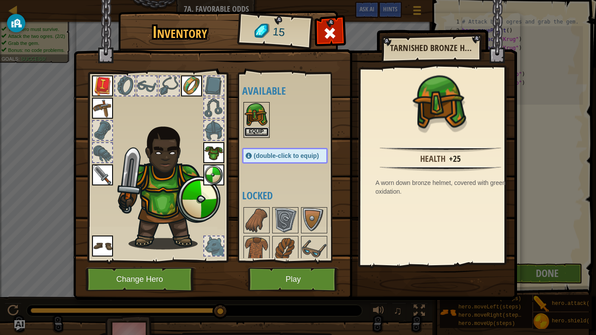
click at [251, 132] on button "Equip" at bounding box center [257, 132] width 24 height 9
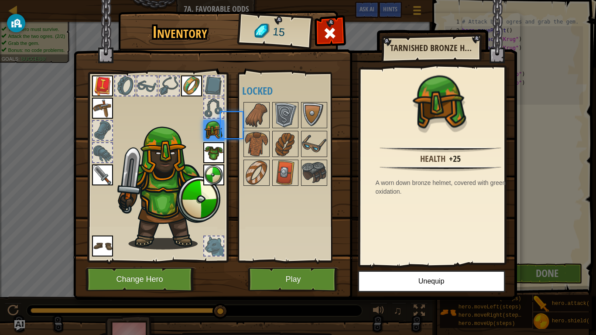
click at [251, 132] on img at bounding box center [257, 144] width 24 height 24
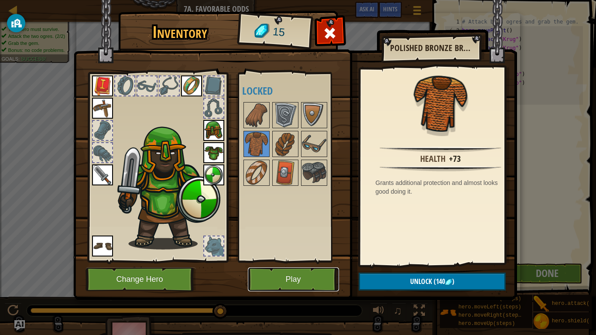
click at [308, 271] on button "Play" at bounding box center [293, 280] width 91 height 24
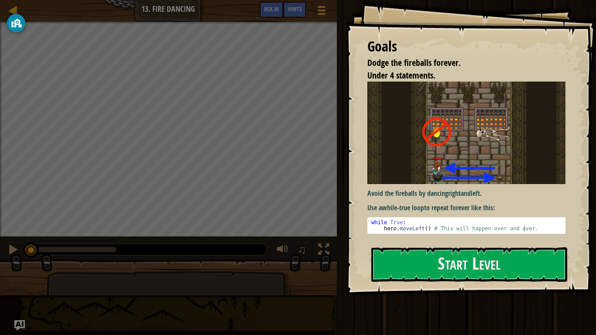
click at [441, 247] on div "Goals Dodge the fireballs forever. Under 4 statements. Avoid the fireballs by d…" at bounding box center [471, 148] width 251 height 296
click at [442, 262] on button "Start Level" at bounding box center [470, 265] width 196 height 34
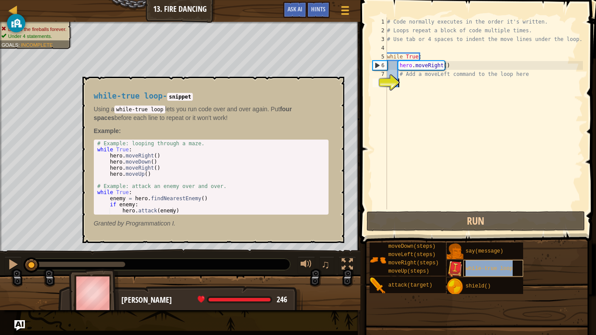
click at [480, 271] on span "while-true loop" at bounding box center [489, 269] width 47 height 6
drag, startPoint x: 491, startPoint y: 269, endPoint x: 434, endPoint y: 126, distance: 154.6
drag, startPoint x: 434, startPoint y: 126, endPoint x: 329, endPoint y: 243, distance: 157.4
click at [329, 243] on div "while-true loop - snippet Using a while-true loop lets you run code over and ov…" at bounding box center [214, 160] width 262 height 166
click at [343, 234] on div "while-true loop - snippet Using a while-true loop lets you run code over and ov…" at bounding box center [214, 160] width 262 height 166
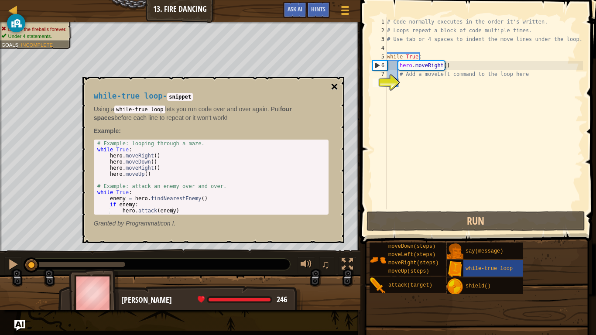
click at [336, 89] on button "×" at bounding box center [334, 87] width 7 height 12
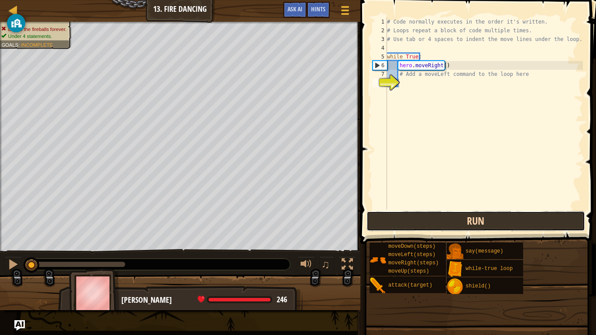
click at [438, 217] on button "Run" at bounding box center [476, 221] width 219 height 20
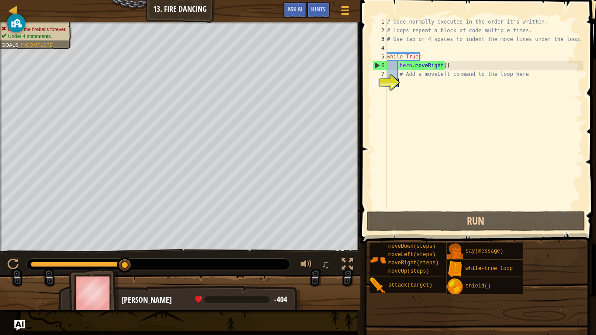
type textarea "l"
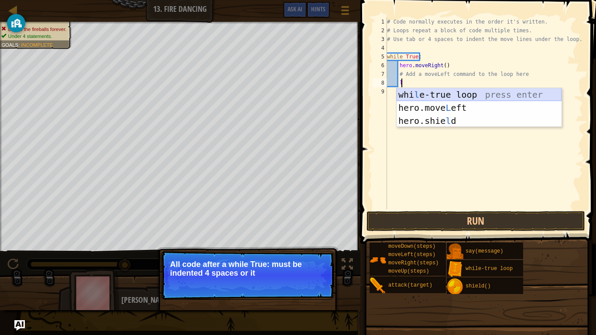
click at [431, 93] on div "whi l e-true loop press enter hero.move L eft press enter hero.[PERSON_NAME] pr…" at bounding box center [479, 120] width 165 height 65
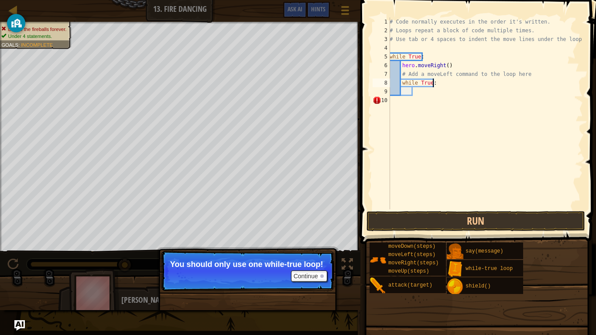
click at [446, 86] on div "# Code normally executes in the order it's written. # Loops repeat a block of c…" at bounding box center [485, 122] width 195 height 210
click at [458, 214] on button "Run" at bounding box center [476, 221] width 219 height 20
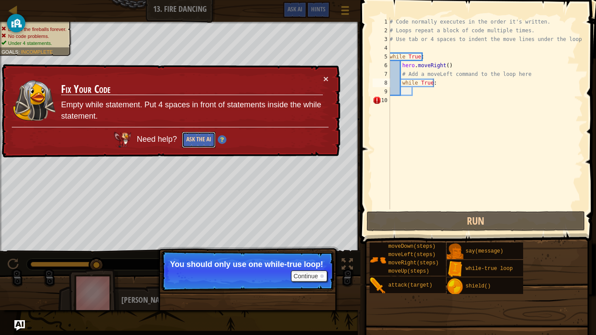
click at [200, 144] on button "Ask the AI" at bounding box center [199, 140] width 34 height 16
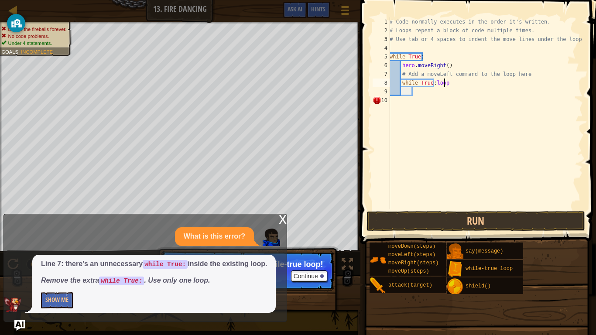
scroll to position [4, 4]
click at [448, 212] on button "Run" at bounding box center [476, 221] width 219 height 20
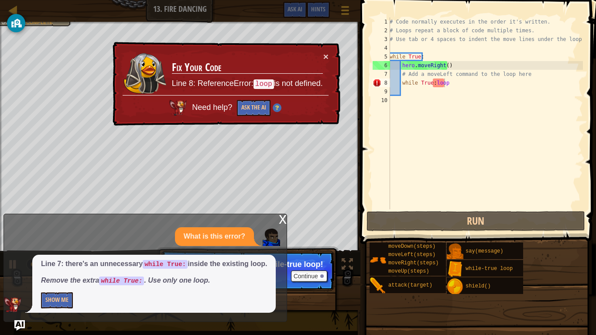
click at [284, 218] on div "x" at bounding box center [283, 218] width 8 height 9
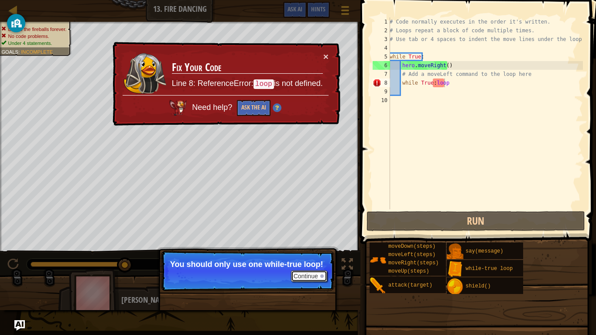
click at [303, 273] on button "Continue" at bounding box center [309, 276] width 36 height 11
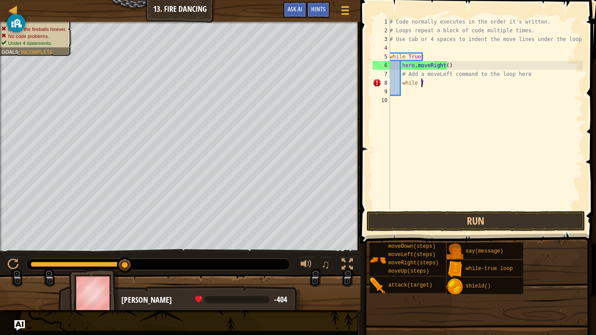
type textarea "w"
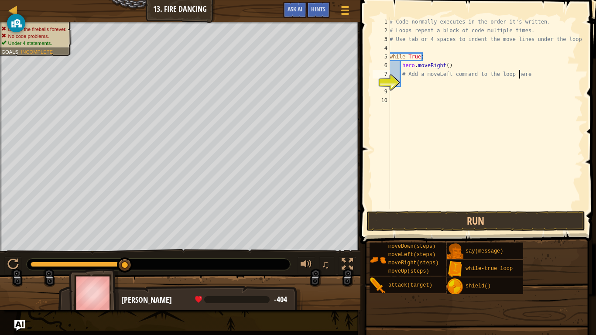
click at [532, 77] on div "# Code normally executes in the order it's written. # Loops repeat a block of c…" at bounding box center [485, 122] width 195 height 210
type textarea "#"
type textarea "l"
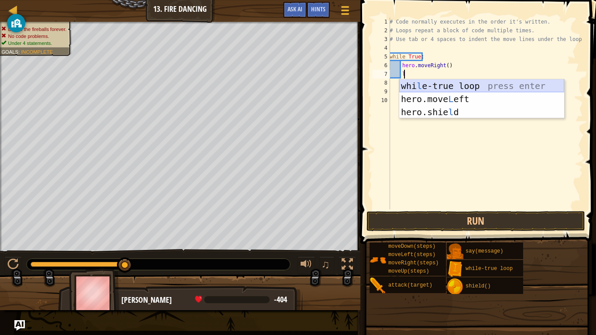
click at [480, 83] on div "whi l e-true loop press enter hero.move L eft press enter hero.[PERSON_NAME] pr…" at bounding box center [482, 111] width 165 height 65
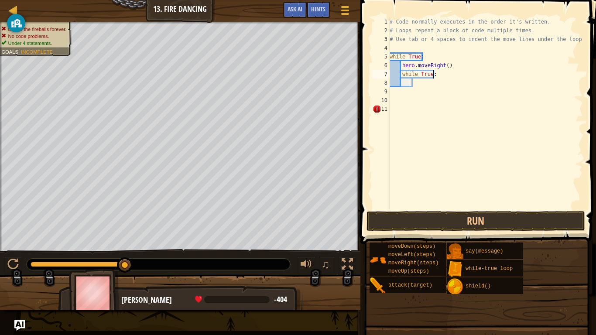
click at [440, 77] on div "# Code normally executes in the order it's written. # Loops repeat a block of c…" at bounding box center [485, 122] width 195 height 210
type textarea "while True:loop"
click at [478, 221] on button "Run" at bounding box center [476, 221] width 219 height 20
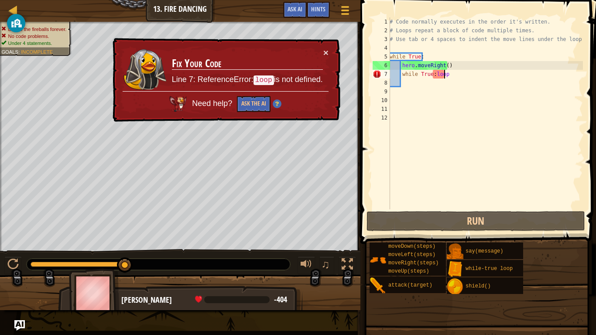
click at [445, 72] on div "# Code normally executes in the order it's written. # Loops repeat a block of c…" at bounding box center [485, 122] width 195 height 210
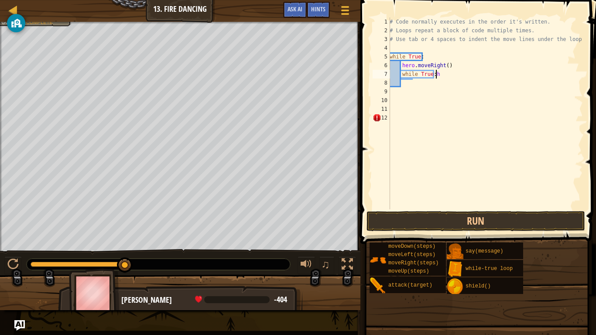
scroll to position [4, 3]
type textarea "while True:"
click at [395, 80] on div "# Code normally executes in the order it's written. # Loops repeat a block of c…" at bounding box center [485, 122] width 195 height 210
type textarea "h"
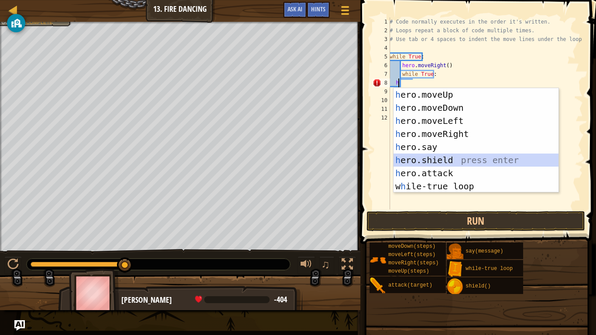
click at [457, 154] on div "h ero.moveUp press enter h ero.moveDown press enter h ero.moveLeft press enter …" at bounding box center [476, 153] width 165 height 131
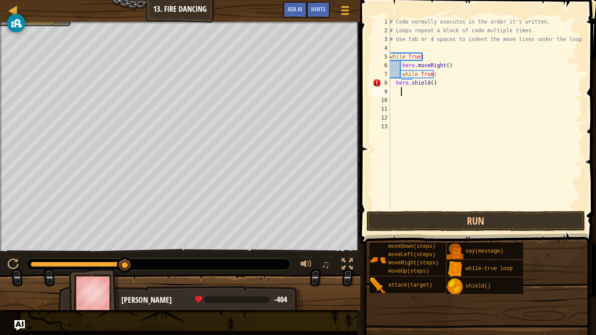
click at [431, 88] on div "# Code normally executes in the order it's written. # Loops repeat a block of c…" at bounding box center [485, 122] width 195 height 210
click at [432, 85] on div "# Code normally executes in the order it's written. # Loops repeat a block of c…" at bounding box center [485, 122] width 195 height 210
type textarea "hero.shield(2)"
click at [471, 218] on button "Run" at bounding box center [476, 221] width 219 height 20
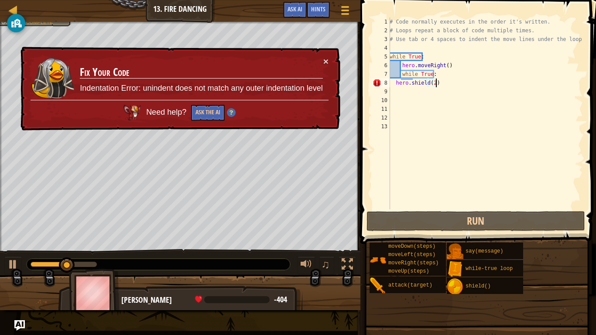
click at [322, 53] on div "× Fix Your Code Indentation Error: unindent does not match any outer indentatio…" at bounding box center [180, 89] width 322 height 84
click at [324, 62] on button "×" at bounding box center [326, 61] width 5 height 9
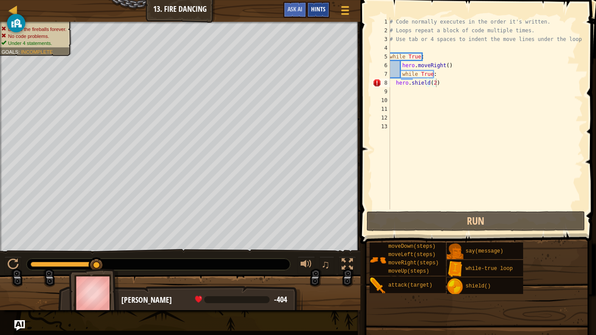
click at [316, 9] on span "Hints" at bounding box center [318, 9] width 14 height 8
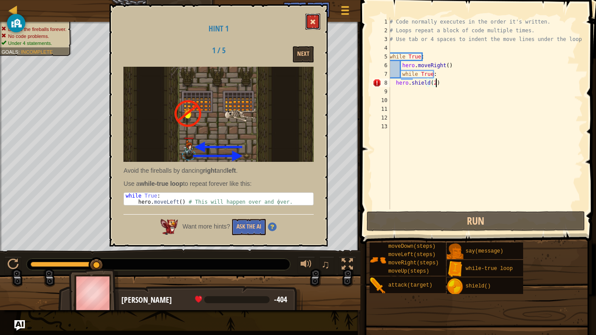
click at [314, 26] on button at bounding box center [313, 22] width 15 height 16
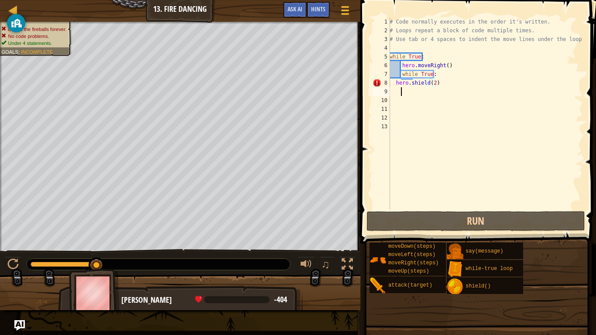
click at [508, 95] on div "# Code normally executes in the order it's written. # Loops repeat a block of c…" at bounding box center [485, 122] width 195 height 210
click at [501, 93] on div "# Code normally executes in the order it's written. # Loops repeat a block of c…" at bounding box center [485, 122] width 195 height 210
click at [493, 85] on div "# Code normally executes in the order it's written. # Loops repeat a block of c…" at bounding box center [485, 122] width 195 height 210
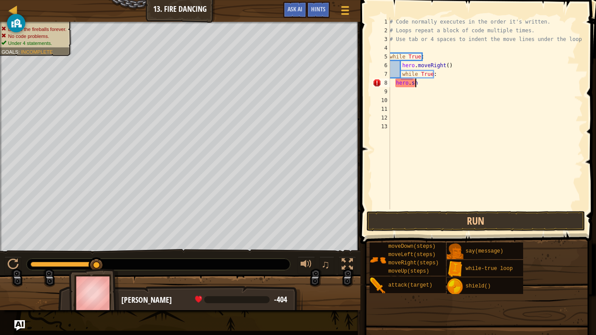
type textarea "h"
click at [477, 80] on div "# Code normally executes in the order it's written. # Loops repeat a block of c…" at bounding box center [485, 122] width 195 height 210
click at [445, 76] on div "# Code normally executes in the order it's written. # Loops repeat a block of c…" at bounding box center [485, 122] width 195 height 210
type textarea "w"
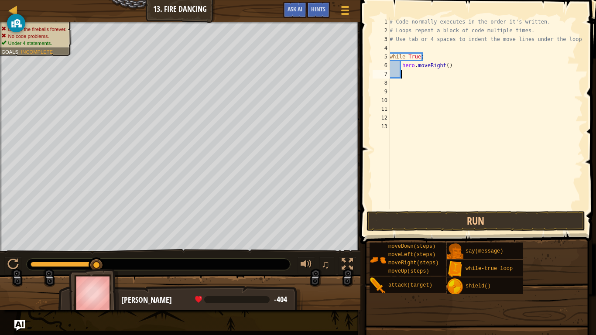
type textarea "h"
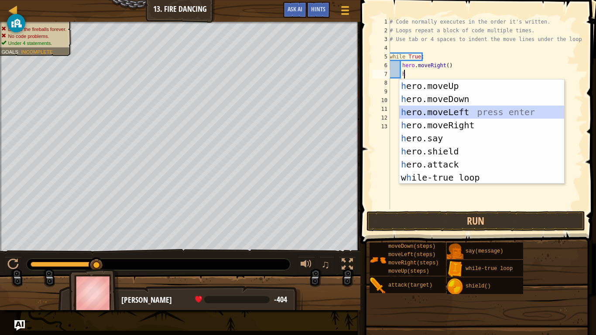
click at [453, 106] on div "h ero.moveUp press enter h ero.moveDown press enter h ero.moveLeft press enter …" at bounding box center [482, 144] width 165 height 131
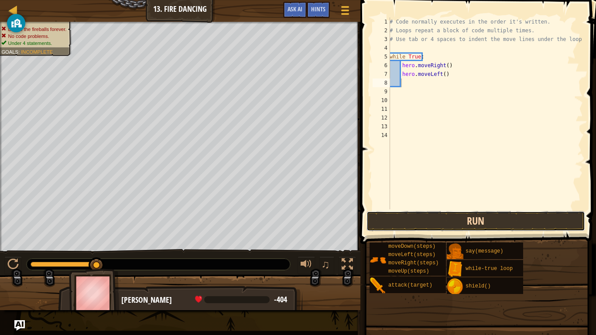
click at [481, 212] on button "Run" at bounding box center [476, 221] width 219 height 20
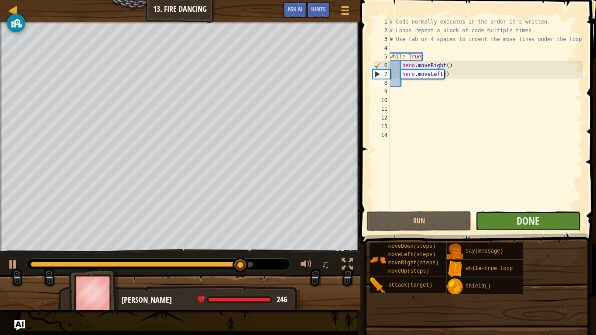
click at [544, 221] on button "Done" at bounding box center [528, 221] width 105 height 20
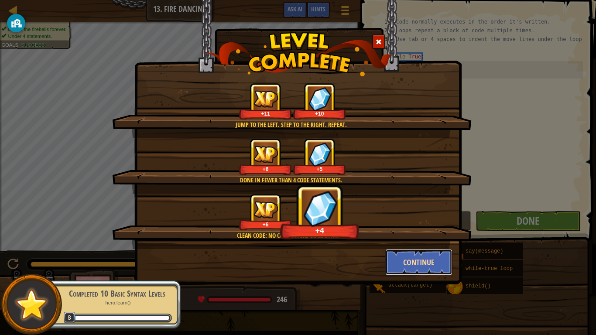
click at [442, 260] on button "Continue" at bounding box center [420, 262] width 68 height 26
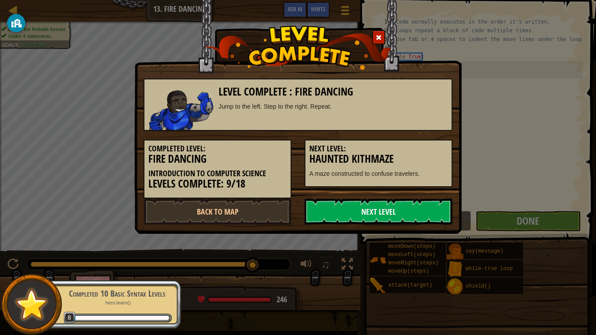
click at [411, 209] on link "Next Level" at bounding box center [379, 212] width 148 height 26
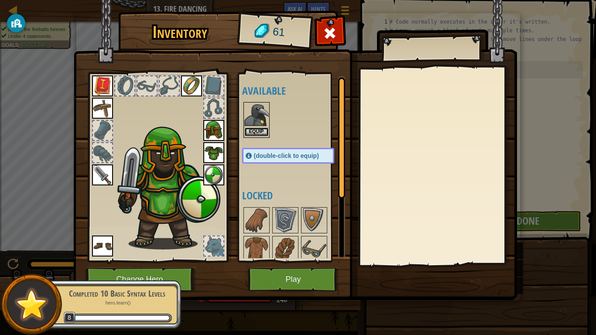
click at [258, 130] on button "Equip" at bounding box center [257, 132] width 24 height 9
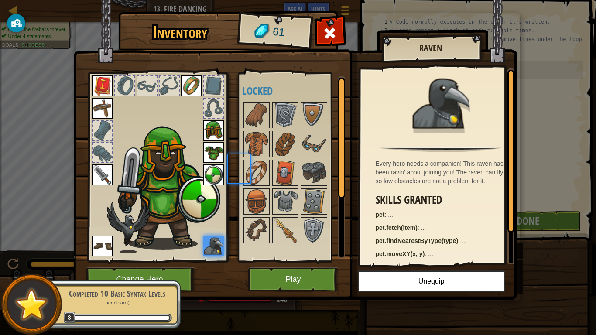
click at [258, 130] on div at bounding box center [297, 173] width 110 height 144
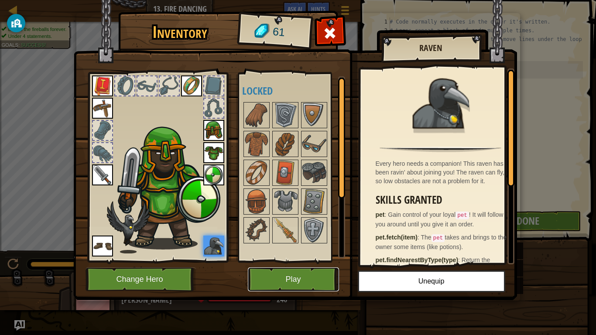
click at [293, 276] on button "Play" at bounding box center [293, 280] width 91 height 24
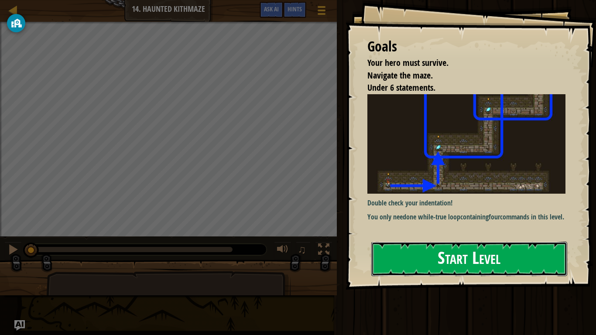
click at [457, 262] on button "Start Level" at bounding box center [470, 259] width 196 height 34
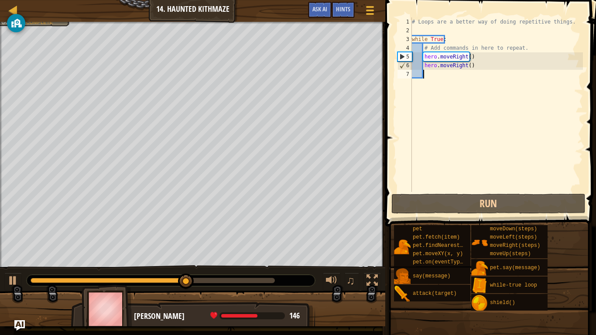
click at [478, 67] on div "# Loops are a better way of doing repetitive things. while True : # Add command…" at bounding box center [496, 113] width 173 height 192
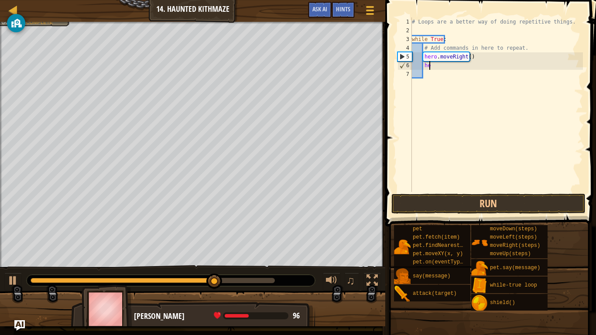
type textarea "h"
click at [479, 59] on div "# Loops are a better way of doing repetitive things. while True : # Add command…" at bounding box center [496, 113] width 173 height 192
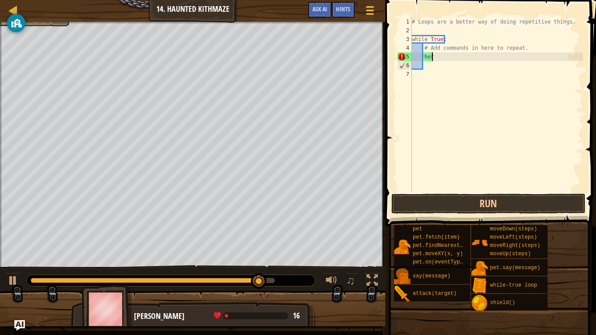
type textarea "h"
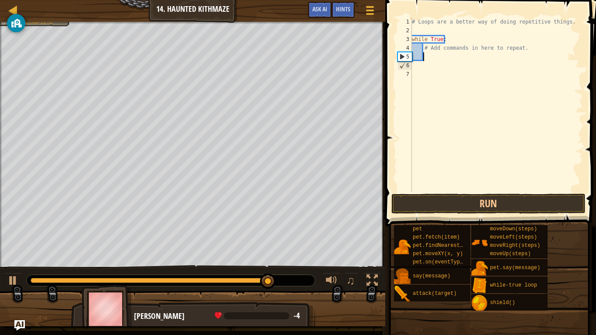
type textarea "h"
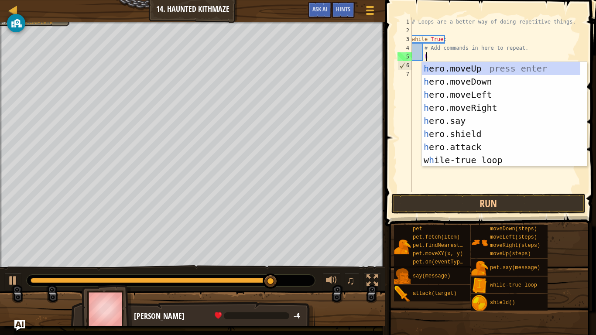
scroll to position [4, 1]
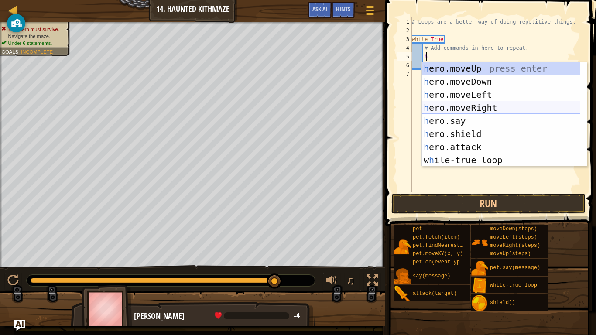
click at [490, 107] on div "h ero.moveUp press enter h ero.moveDown press enter h ero.moveLeft press enter …" at bounding box center [501, 127] width 159 height 131
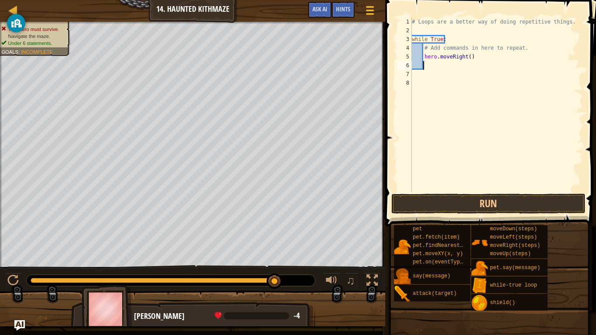
scroll to position [4, 0]
click at [480, 213] on button "Run" at bounding box center [489, 204] width 194 height 20
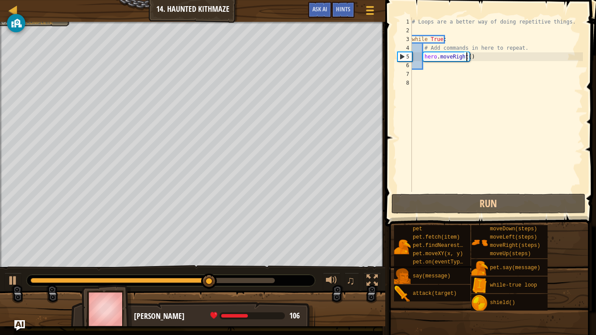
click at [467, 60] on div "# Loops are a better way of doing repetitive things. while True : # Add command…" at bounding box center [496, 113] width 173 height 192
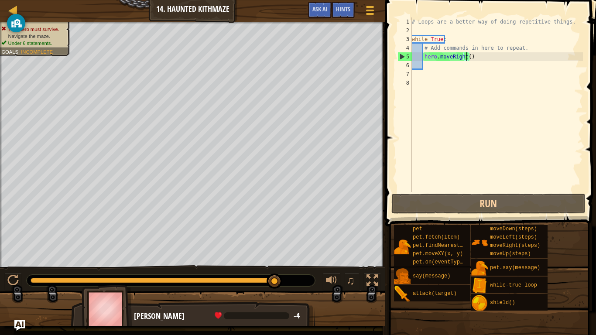
scroll to position [4, 5]
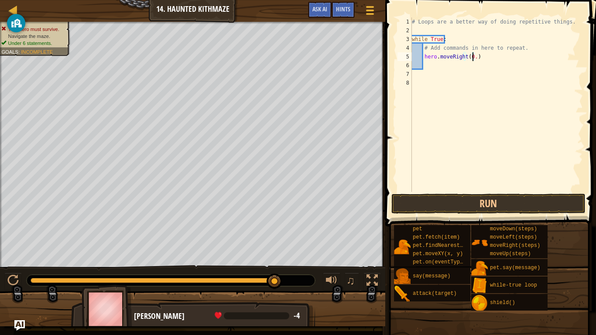
type textarea "hero.moveRight(0.5)"
click at [512, 214] on span at bounding box center [492, 101] width 218 height 252
click at [509, 202] on button "Run" at bounding box center [489, 204] width 194 height 20
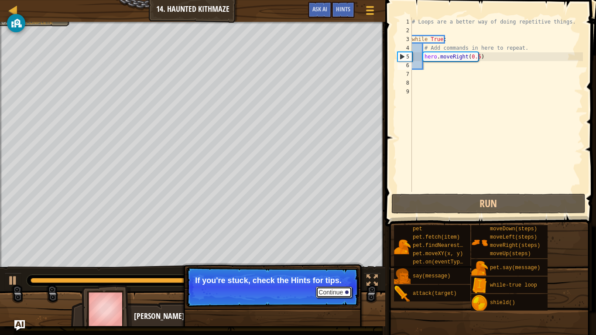
click at [332, 276] on button "Continue" at bounding box center [334, 292] width 36 height 11
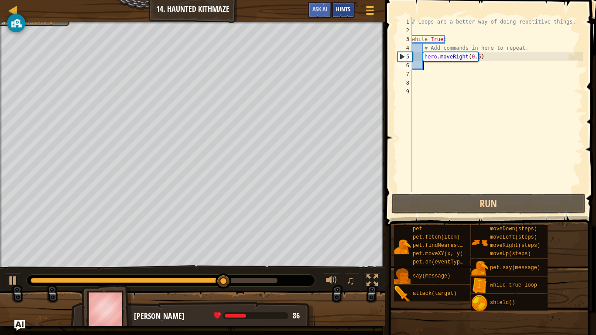
click at [340, 9] on span "Hints" at bounding box center [343, 9] width 14 height 8
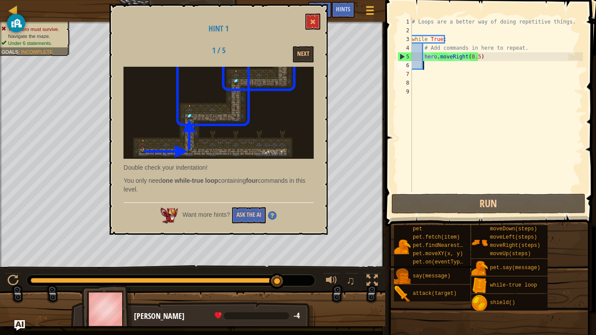
click at [486, 63] on div "# Loops are a better way of doing repetitive things. while True : # Add command…" at bounding box center [496, 113] width 173 height 192
click at [485, 61] on div "# Loops are a better way of doing repetitive things. while True : # Add command…" at bounding box center [496, 113] width 173 height 192
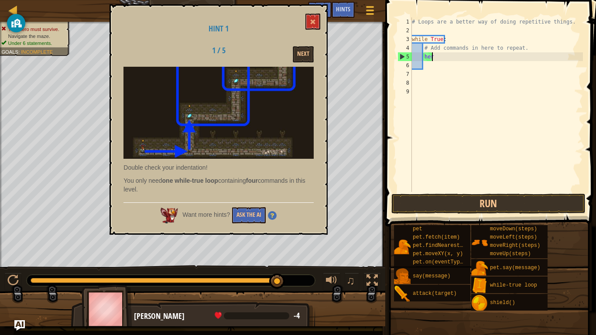
type textarea "h"
click at [521, 46] on div "# Loops are a better way of doing repetitive things. while True : # Add command…" at bounding box center [496, 113] width 173 height 192
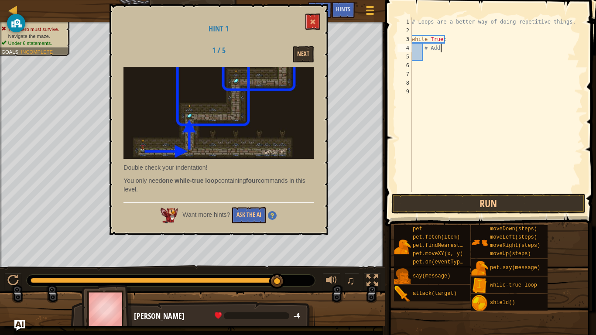
type textarea "#"
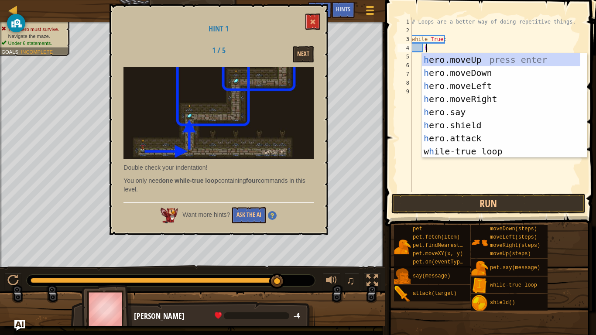
type textarea "h"
click at [494, 95] on div "h ero.moveUp press enter h ero.moveDown press enter h ero.moveLeft press enter …" at bounding box center [501, 118] width 159 height 131
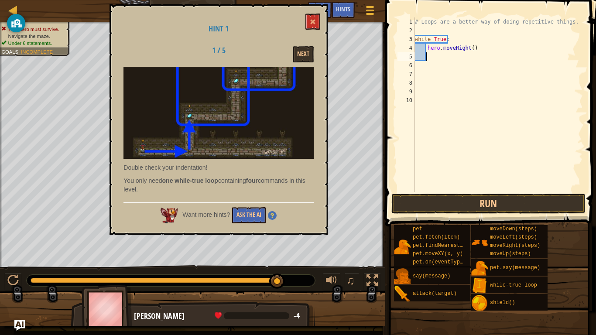
scroll to position [4, 0]
type textarea "h"
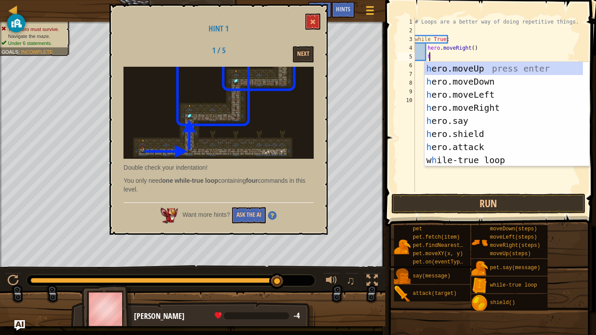
scroll to position [4, 1]
click at [467, 69] on div "h ero.moveUp press enter h ero.moveDown press enter h ero.moveLeft press enter …" at bounding box center [504, 127] width 159 height 131
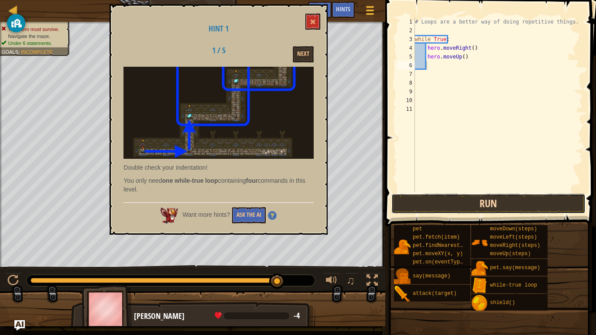
click at [486, 195] on button "Run" at bounding box center [489, 204] width 194 height 20
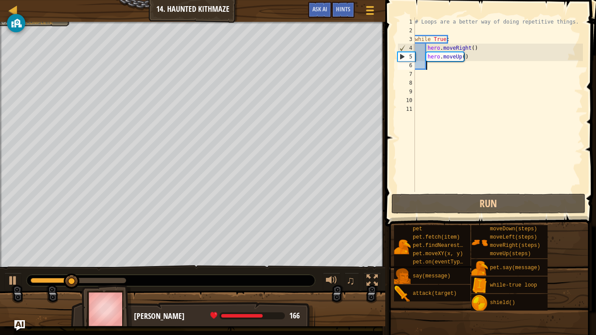
click at [465, 64] on div "# Loops are a better way of doing repetitive things. while True : hero . moveRi…" at bounding box center [499, 113] width 170 height 192
click at [470, 60] on div "# Loops are a better way of doing repetitive things. while True : hero . moveRi…" at bounding box center [499, 113] width 170 height 192
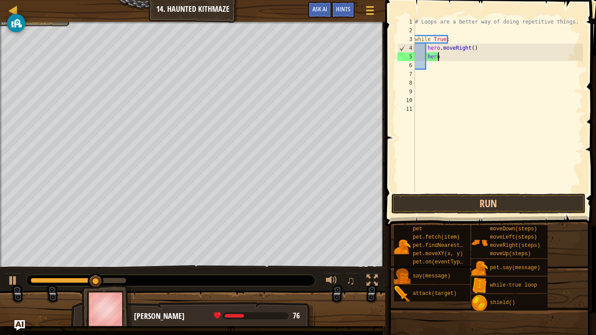
type textarea "h"
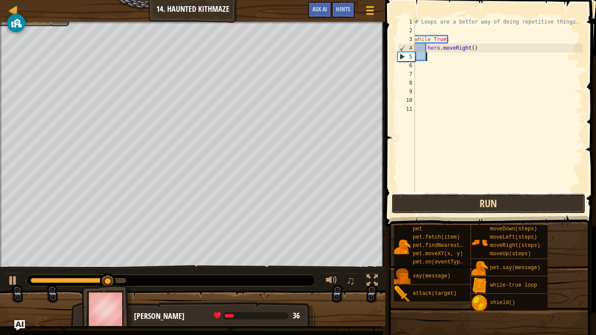
click at [490, 200] on button "Run" at bounding box center [489, 204] width 194 height 20
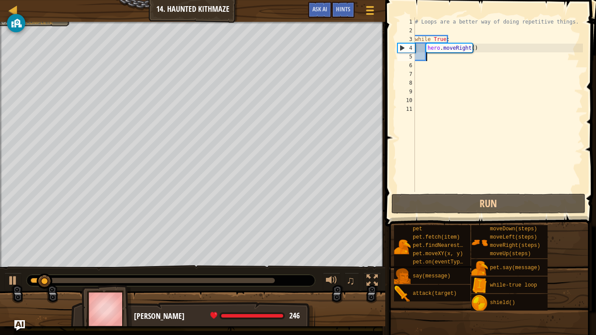
click at [470, 48] on div "# Loops are a better way of doing repetitive things. while True : hero . moveRi…" at bounding box center [499, 113] width 170 height 192
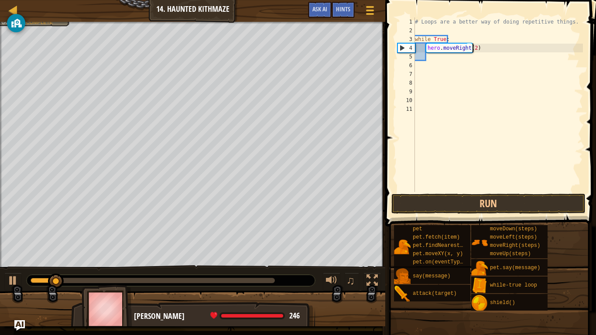
scroll to position [4, 5]
click at [527, 198] on button "Run" at bounding box center [489, 204] width 194 height 20
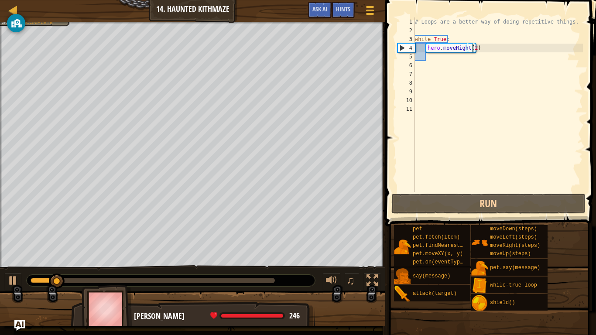
scroll to position [4, 4]
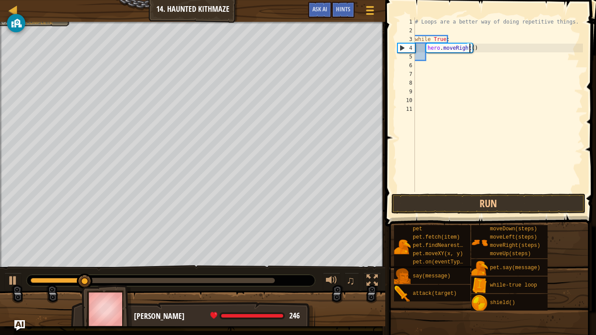
type textarea "hero.moveRight(1)"
click at [484, 209] on button "Run" at bounding box center [489, 204] width 194 height 20
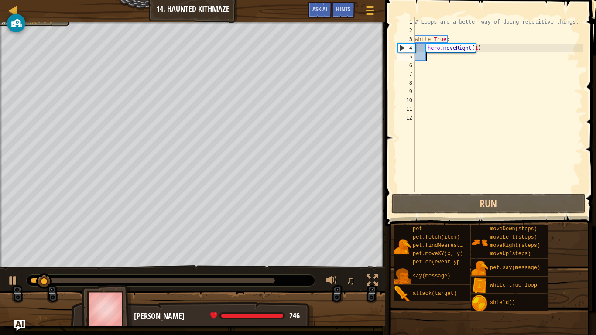
click at [472, 48] on div "# Loops are a better way of doing repetitive things. while True : hero . moveRi…" at bounding box center [499, 113] width 170 height 192
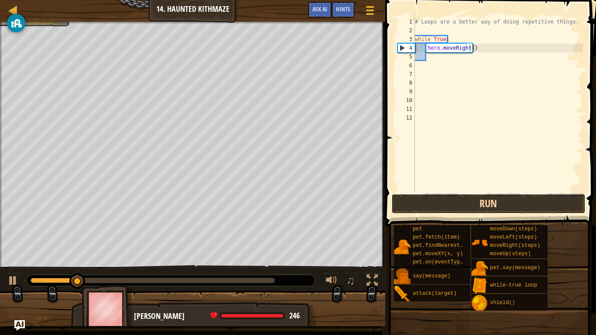
click at [467, 203] on button "Run" at bounding box center [489, 204] width 194 height 20
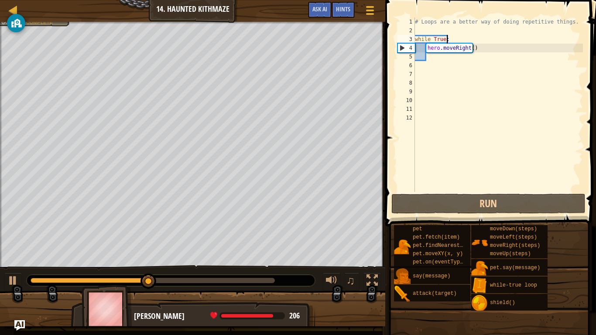
click at [467, 37] on div "# Loops are a better way of doing repetitive things. while True : hero . moveRi…" at bounding box center [499, 113] width 170 height 192
click at [476, 50] on div "# Loops are a better way of doing repetitive things. while True : hero . moveRi…" at bounding box center [499, 113] width 170 height 192
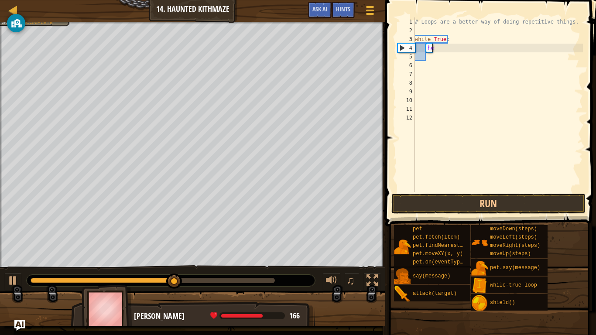
type textarea "h"
type textarea "while True:"
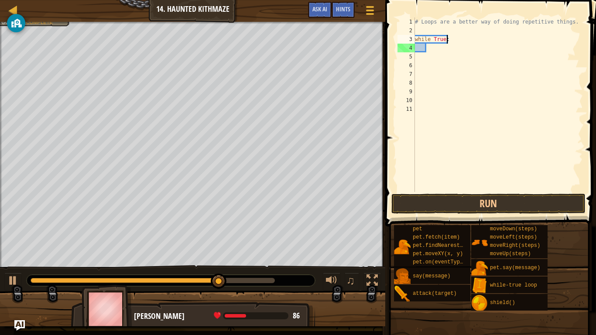
click at [422, 49] on div "# Loops are a better way of doing repetitive things. while True :" at bounding box center [499, 113] width 170 height 192
type textarea "h"
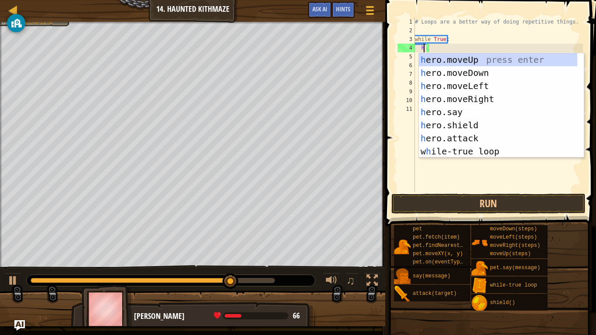
scroll to position [4, 1]
click at [452, 98] on div "h ero.moveUp press enter h ero.moveDown press enter h ero.moveLeft press enter …" at bounding box center [498, 118] width 159 height 131
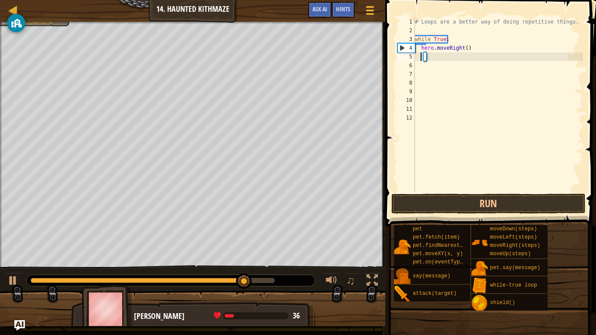
scroll to position [4, 0]
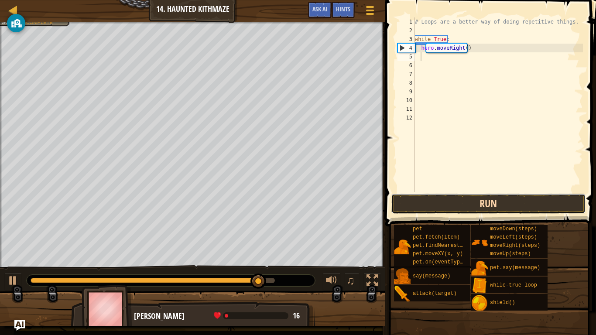
click at [468, 201] on button "Run" at bounding box center [489, 204] width 194 height 20
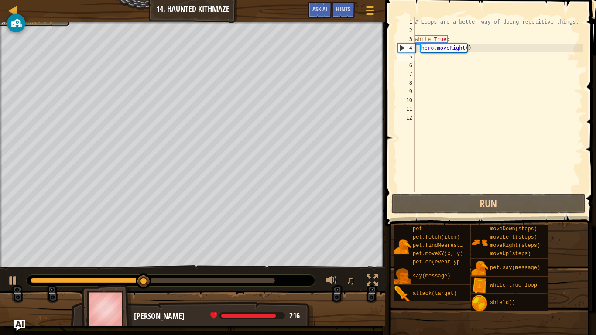
click at [473, 48] on div "# Loops are a better way of doing repetitive things. while True : hero . moveRi…" at bounding box center [499, 113] width 170 height 192
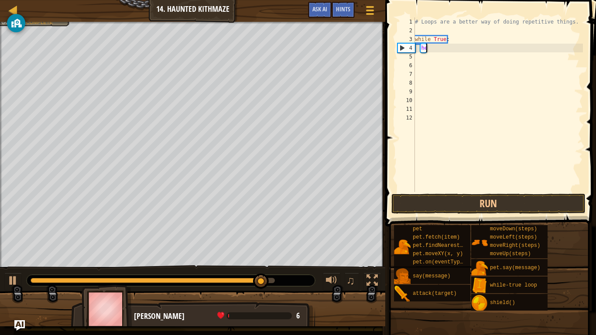
type textarea "h"
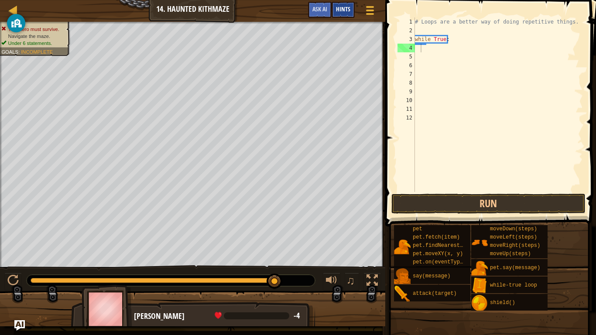
click at [344, 8] on span "Hints" at bounding box center [343, 9] width 14 height 8
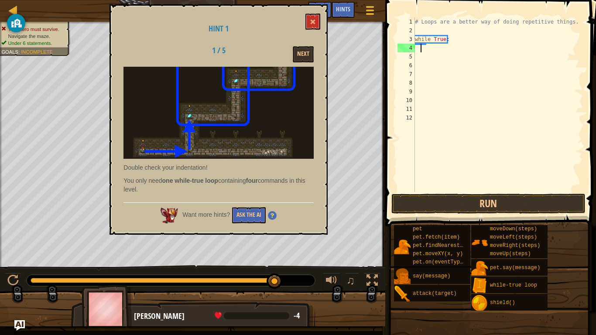
click at [568, 21] on div "# Loops are a better way of doing repetitive things. while True :" at bounding box center [499, 113] width 170 height 192
type textarea "#"
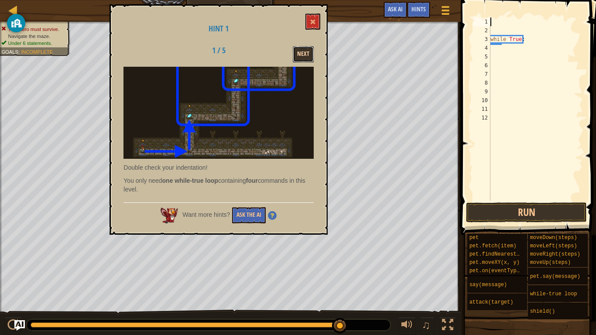
click at [313, 57] on button "Next" at bounding box center [303, 54] width 21 height 16
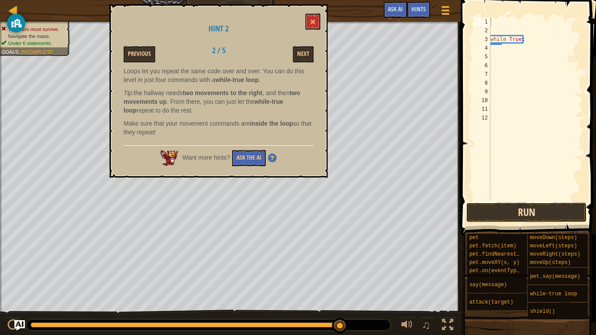
click at [524, 210] on button "Run" at bounding box center [526, 213] width 121 height 20
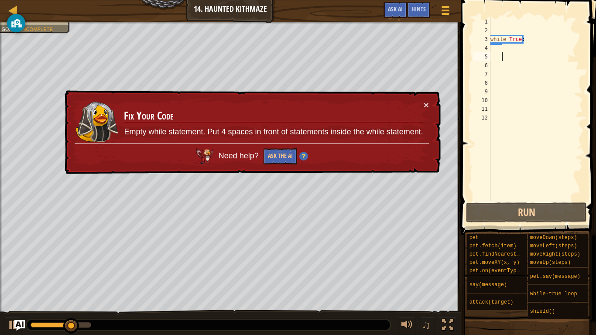
click at [508, 54] on div "while True :" at bounding box center [536, 117] width 94 height 201
click at [493, 47] on div "while True :" at bounding box center [536, 117] width 94 height 201
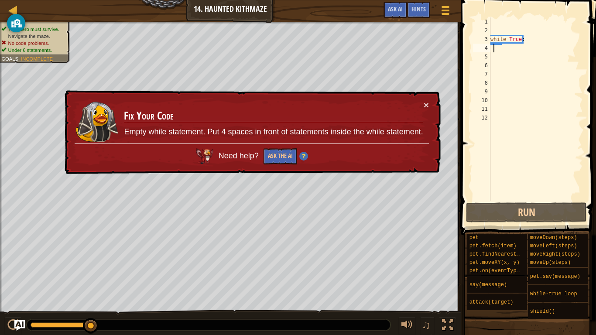
type textarea "h"
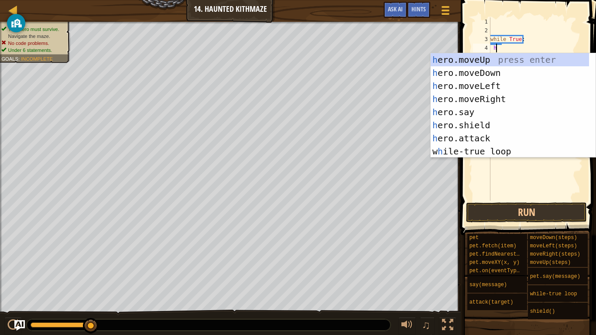
scroll to position [4, 0]
click at [505, 97] on div "h ero.moveUp press enter h ero.moveDown press enter h ero.moveLeft press enter …" at bounding box center [510, 118] width 159 height 131
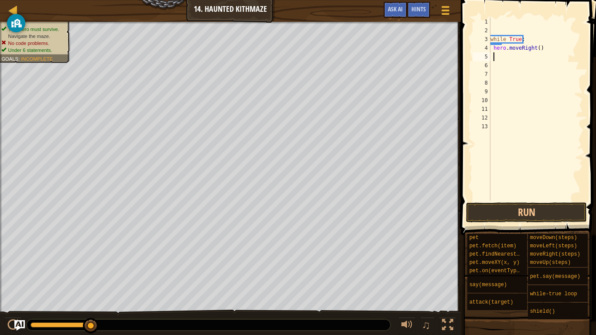
scroll to position [4, 0]
click at [520, 210] on button "Run" at bounding box center [526, 213] width 121 height 20
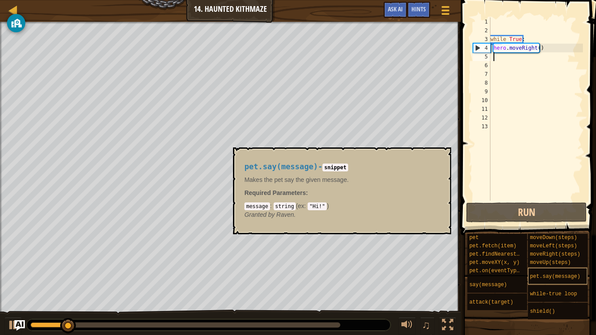
scroll to position [7, 0]
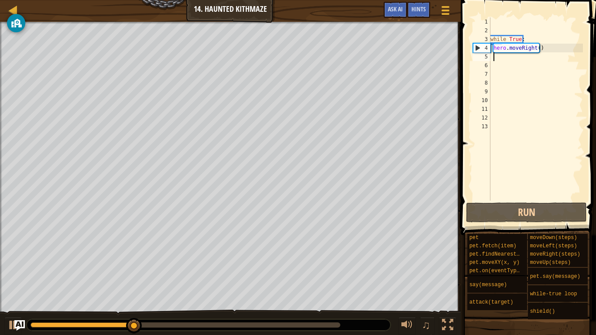
click at [551, 48] on div "while True : hero . moveRight ( )" at bounding box center [536, 117] width 94 height 201
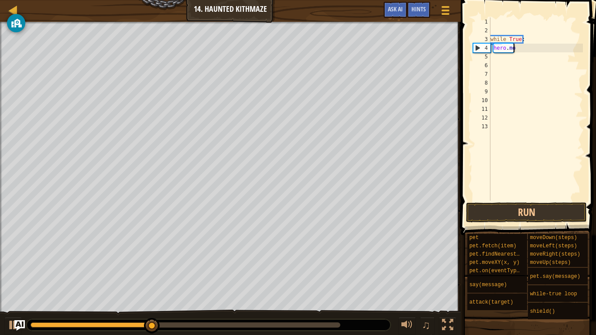
type textarea "h"
click at [404, 9] on button "Ask AI" at bounding box center [396, 10] width 24 height 16
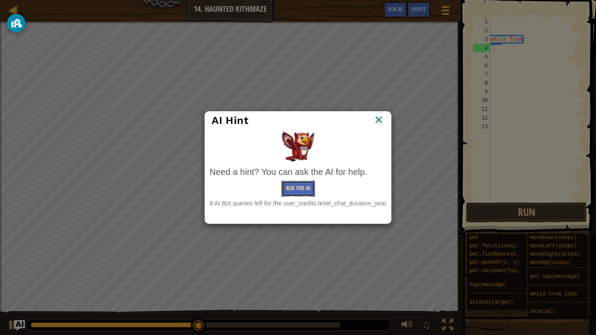
click at [307, 186] on button "Ask the AI" at bounding box center [299, 189] width 34 height 16
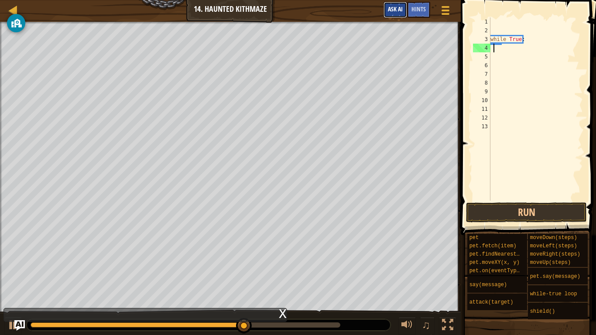
click at [393, 7] on span "Ask AI" at bounding box center [395, 9] width 15 height 8
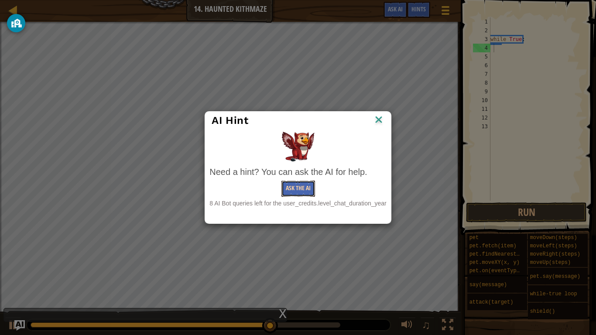
click at [305, 186] on button "Ask the AI" at bounding box center [299, 189] width 34 height 16
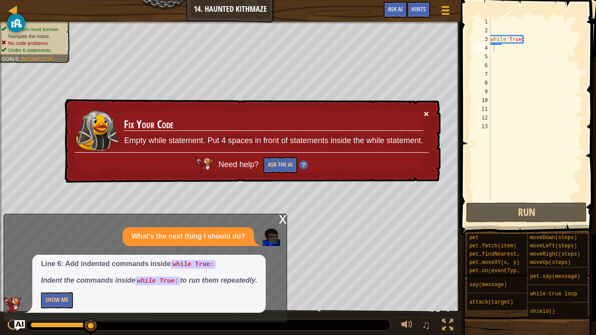
click at [428, 115] on button "×" at bounding box center [426, 113] width 5 height 9
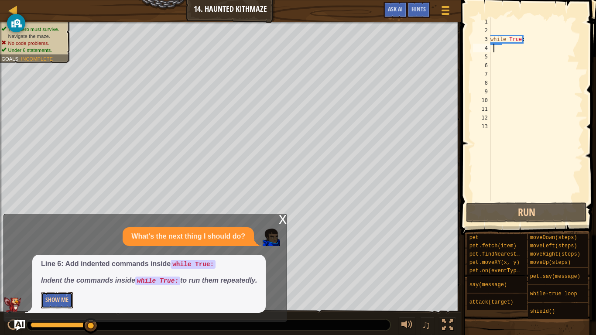
click at [59, 276] on button "Show Me" at bounding box center [57, 301] width 32 height 16
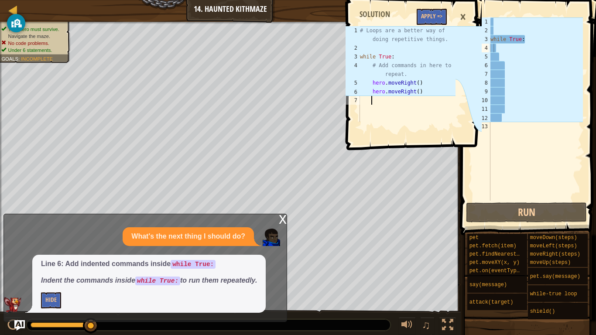
drag, startPoint x: 359, startPoint y: 56, endPoint x: 434, endPoint y: 116, distance: 96.6
click at [434, 116] on div "1 2 3 4 5 6 7 # Loops are a better way of doing repetitive things. while True :…" at bounding box center [400, 74] width 112 height 96
click at [428, 17] on button "Apply =>" at bounding box center [432, 17] width 30 height 16
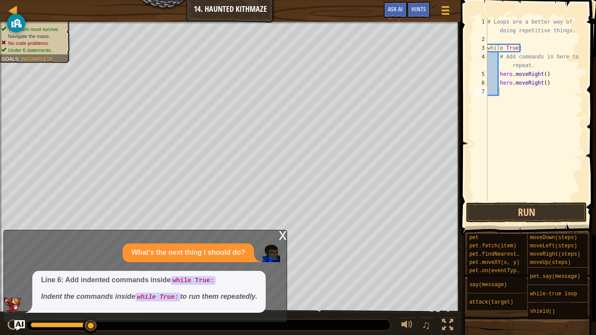
scroll to position [0, 0]
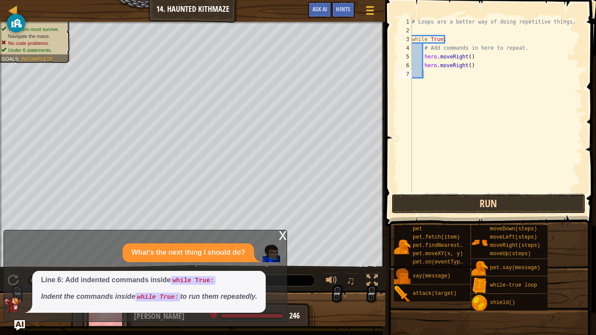
click at [502, 213] on button "Run" at bounding box center [489, 204] width 194 height 20
